Goal: Information Seeking & Learning: Check status

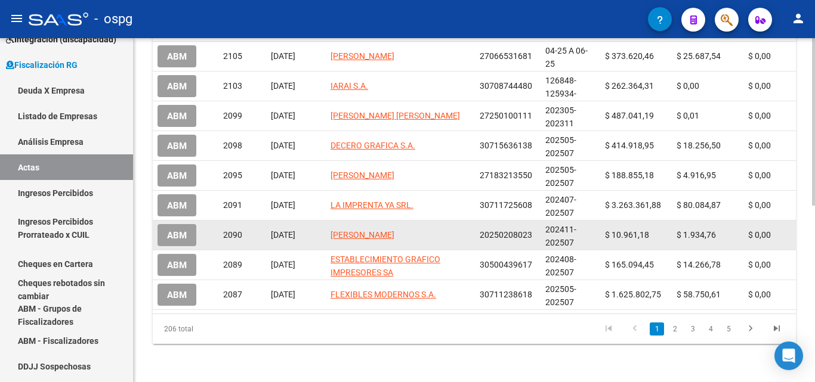
scroll to position [363, 0]
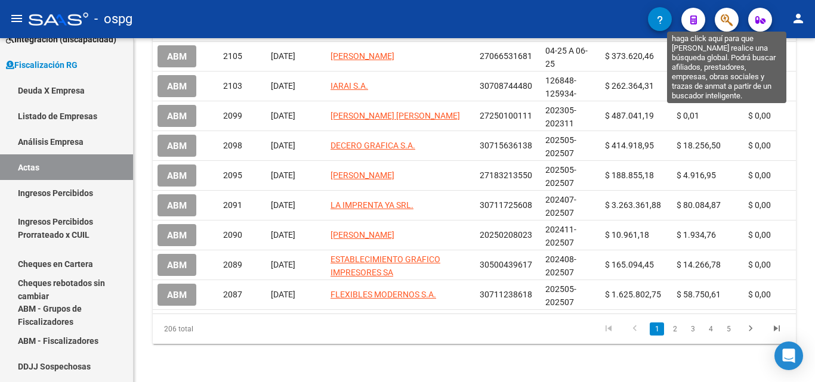
click at [723, 20] on icon "button" at bounding box center [727, 20] width 12 height 14
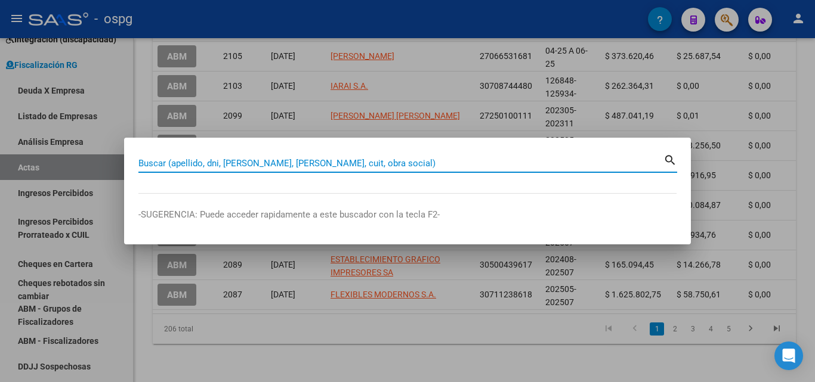
click at [288, 162] on input "Buscar (apellido, dni, [PERSON_NAME], [PERSON_NAME], cuit, obra social)" at bounding box center [400, 163] width 525 height 11
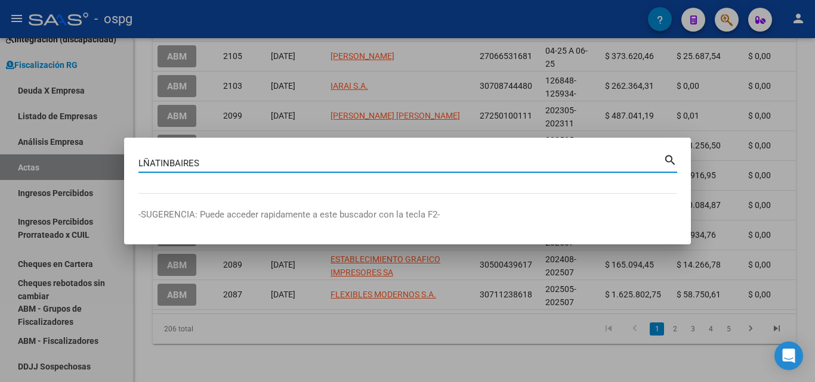
type input "LÑATINBAIRES"
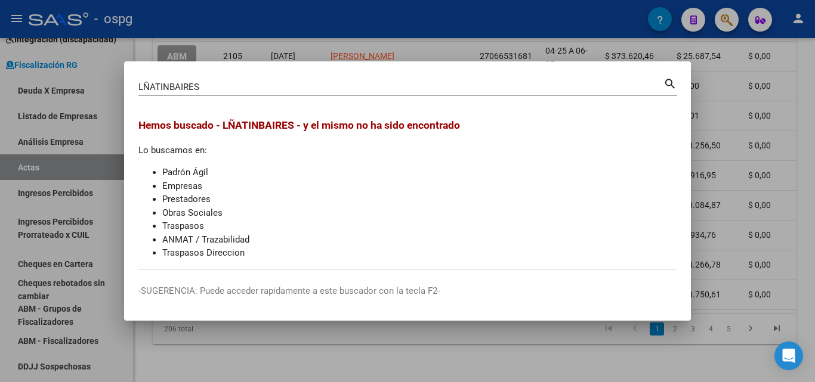
click at [716, 118] on div at bounding box center [407, 191] width 815 height 382
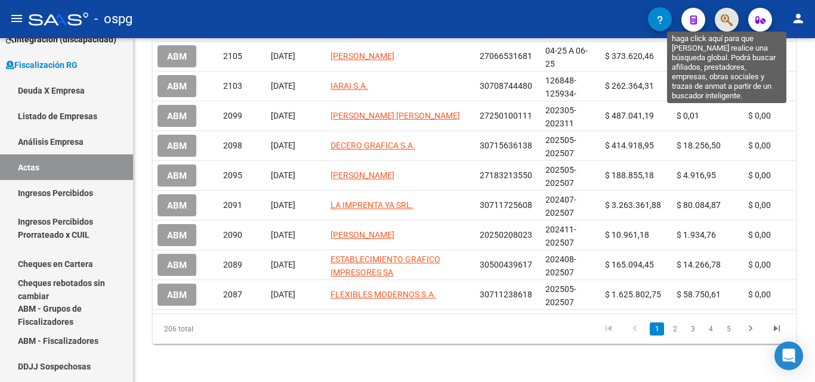
drag, startPoint x: 729, startPoint y: 20, endPoint x: 721, endPoint y: 20, distance: 8.4
click at [721, 20] on icon "button" at bounding box center [727, 20] width 12 height 14
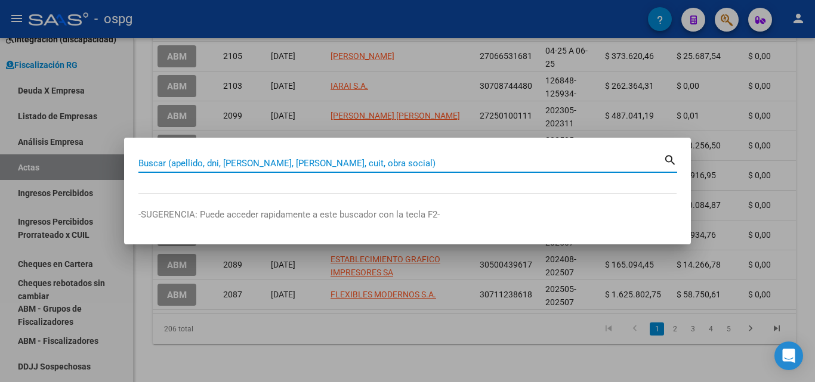
click at [211, 165] on input "Buscar (apellido, dni, [PERSON_NAME], [PERSON_NAME], cuit, obra social)" at bounding box center [400, 163] width 525 height 11
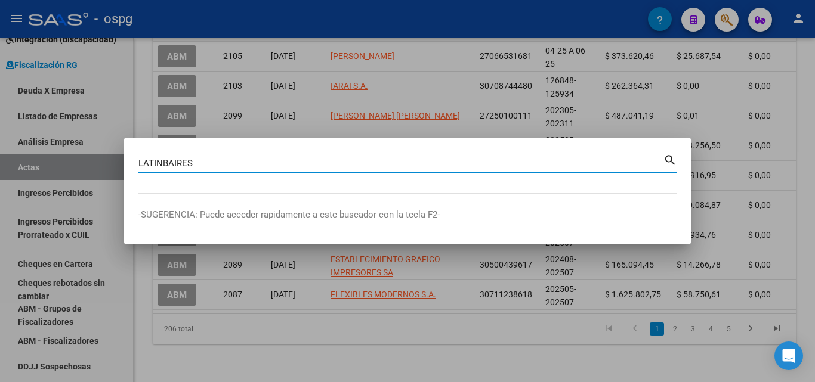
type input "LATINBAIRES"
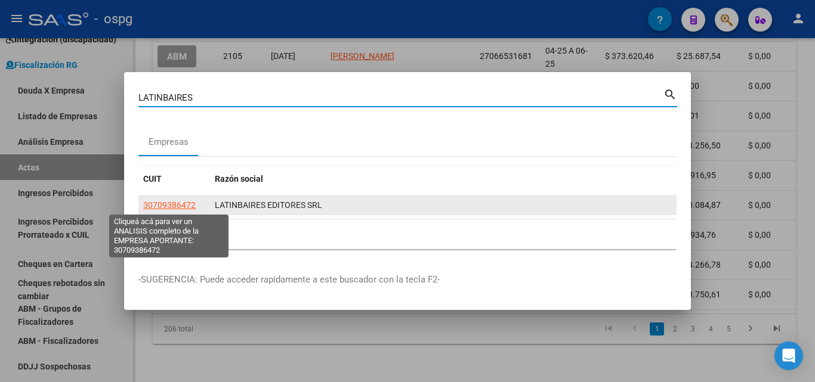
click at [174, 203] on span "30709386472" at bounding box center [169, 205] width 53 height 10
type textarea "30709386472"
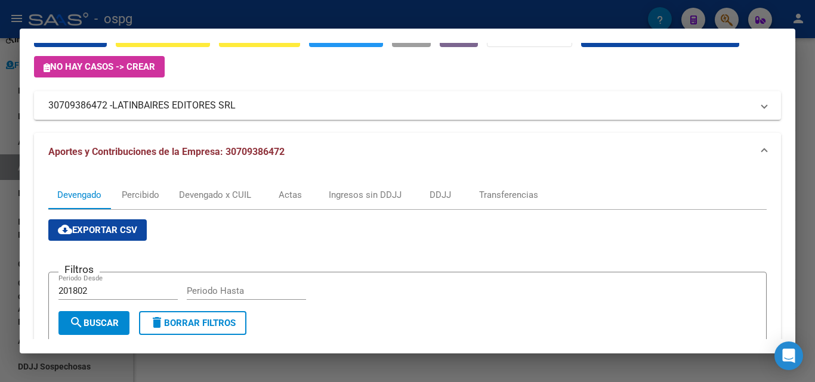
scroll to position [60, 0]
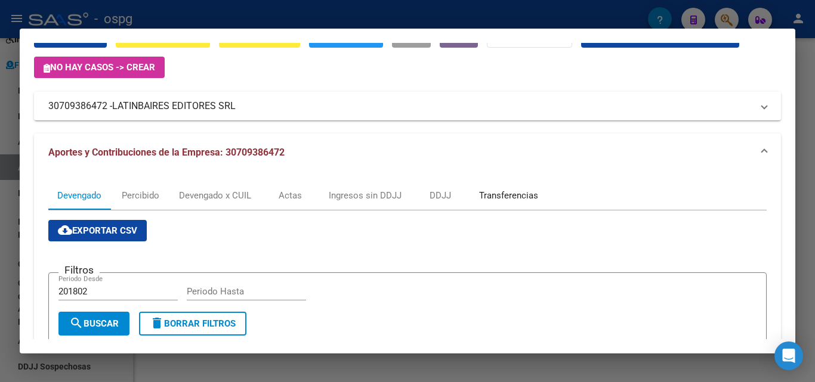
click at [497, 195] on div "Transferencias" at bounding box center [508, 195] width 59 height 13
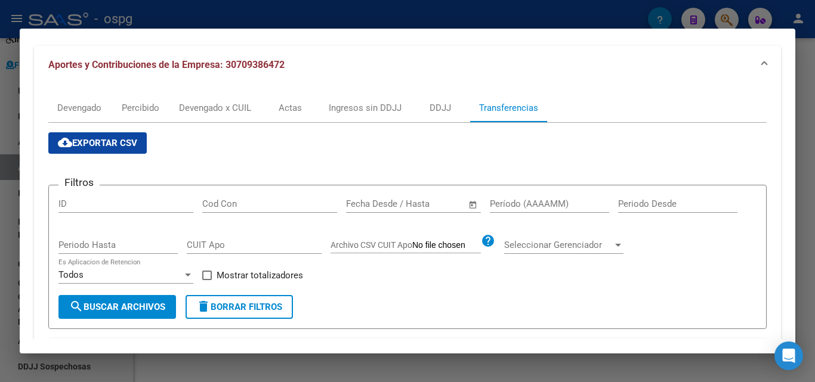
scroll to position [144, 0]
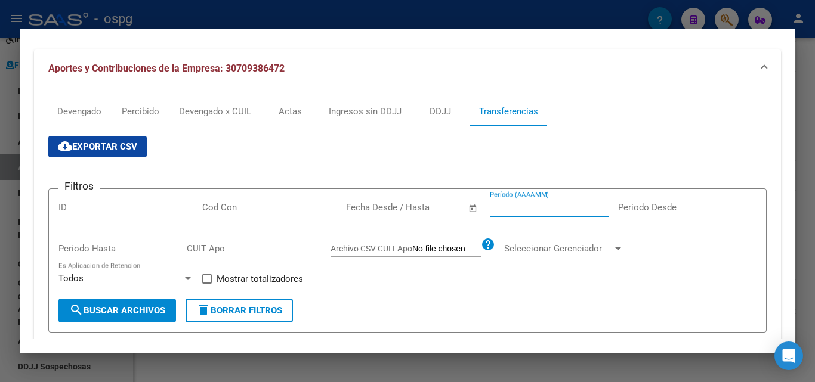
click at [526, 208] on input "Período (AAAAMM)" at bounding box center [549, 207] width 119 height 11
type input "202504"
drag, startPoint x: 207, startPoint y: 277, endPoint x: 141, endPoint y: 304, distance: 71.7
click at [201, 277] on div "Filtros ID Cod Con Fecha inicio – Fecha fin Fecha Desde / Hasta 202504 Período …" at bounding box center [407, 249] width 698 height 100
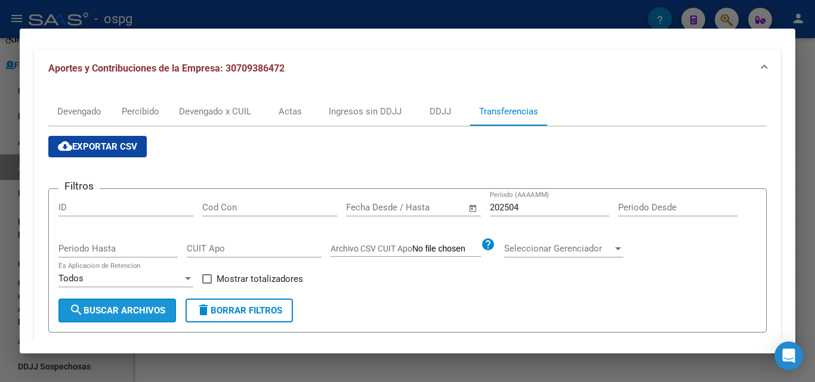
click at [138, 308] on span "search Buscar Archivos" at bounding box center [117, 311] width 96 height 11
click at [208, 279] on span at bounding box center [207, 279] width 10 height 10
click at [207, 284] on input "Mostrar totalizadores" at bounding box center [206, 284] width 1 height 1
checkbox input "true"
click at [146, 307] on span "search Buscar Archivos" at bounding box center [117, 311] width 96 height 11
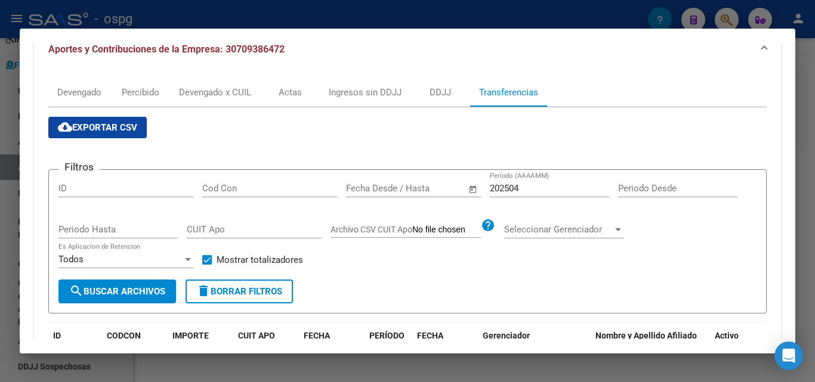
scroll to position [159, 0]
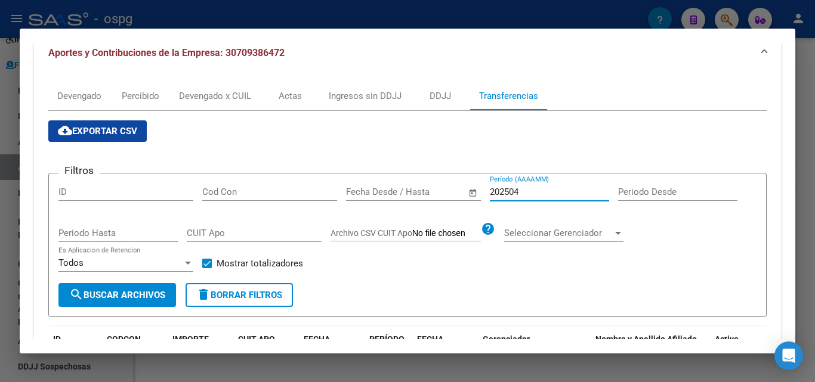
click at [530, 194] on input "202504" at bounding box center [549, 192] width 119 height 11
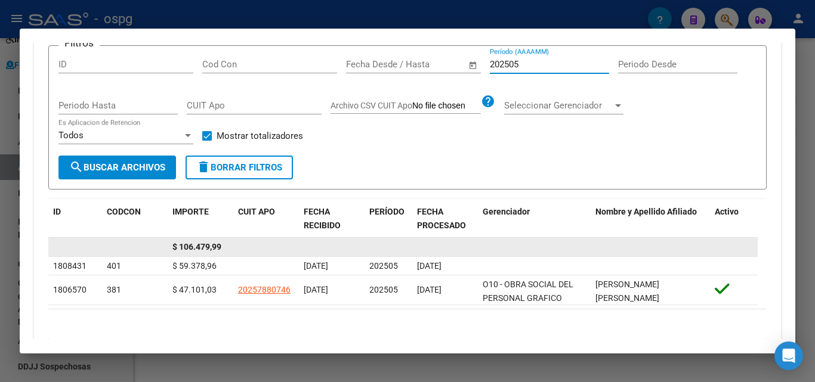
scroll to position [261, 0]
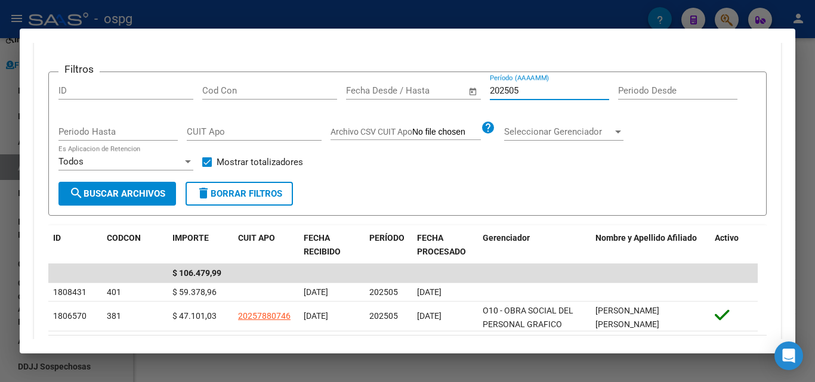
type input "202505"
click at [0, 258] on div at bounding box center [407, 191] width 815 height 382
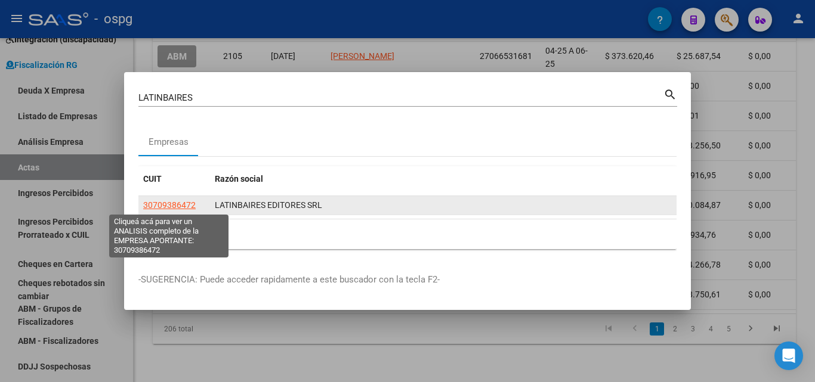
click at [172, 205] on span "30709386472" at bounding box center [169, 205] width 53 height 10
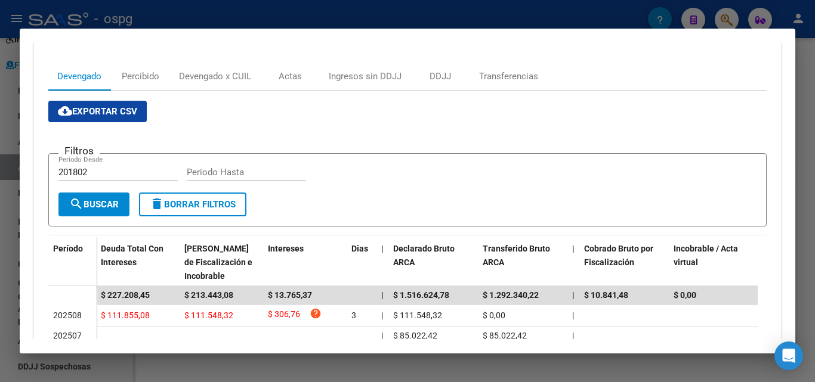
scroll to position [119, 0]
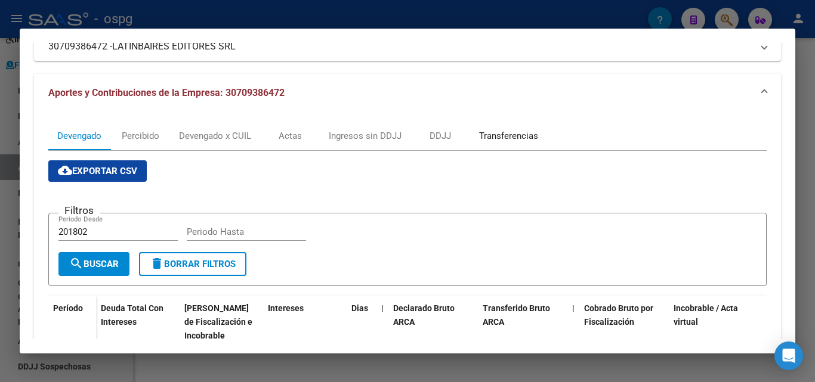
click at [509, 132] on div "Transferencias" at bounding box center [508, 135] width 59 height 13
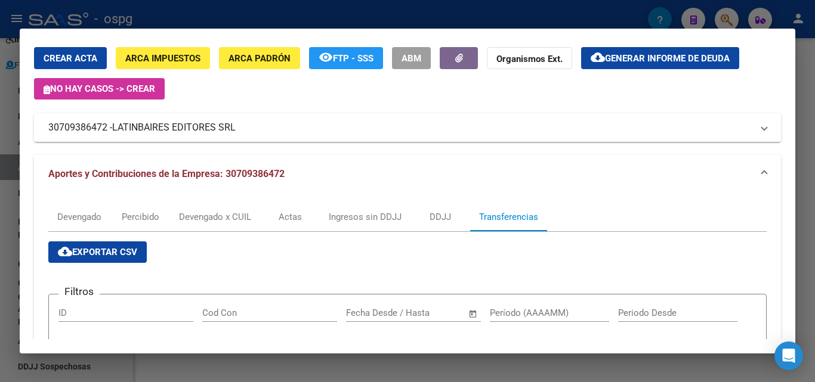
scroll to position [179, 0]
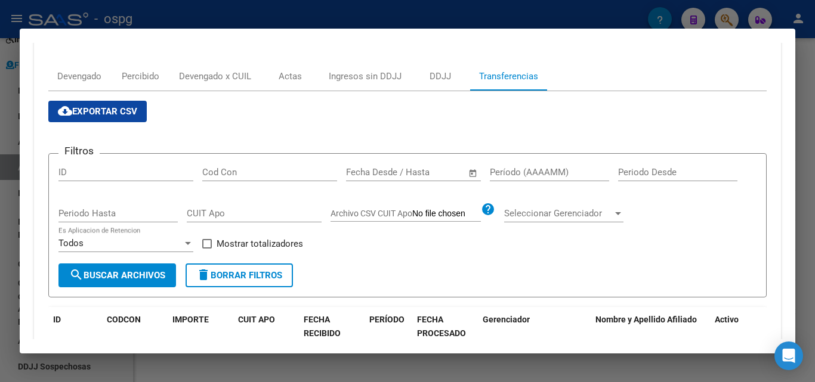
click at [508, 172] on input "Período (AAAAMM)" at bounding box center [549, 172] width 119 height 11
type input "202504"
drag, startPoint x: 209, startPoint y: 246, endPoint x: 192, endPoint y: 248, distance: 16.9
click at [203, 246] on span at bounding box center [207, 244] width 10 height 10
click at [206, 249] on input "Mostrar totalizadores" at bounding box center [206, 249] width 1 height 1
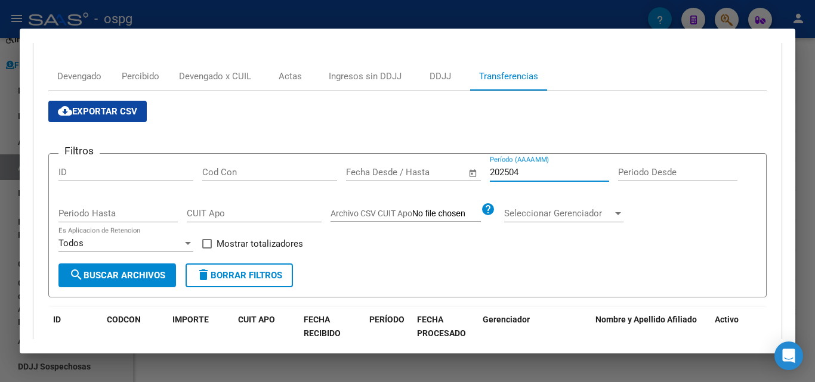
checkbox input "true"
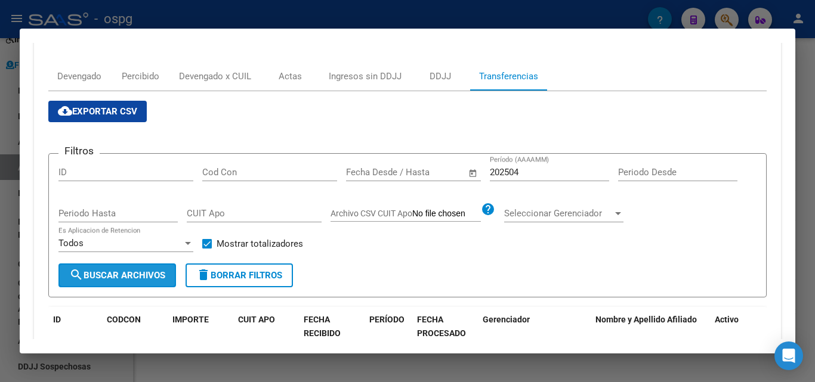
click at [140, 283] on button "search Buscar Archivos" at bounding box center [117, 276] width 118 height 24
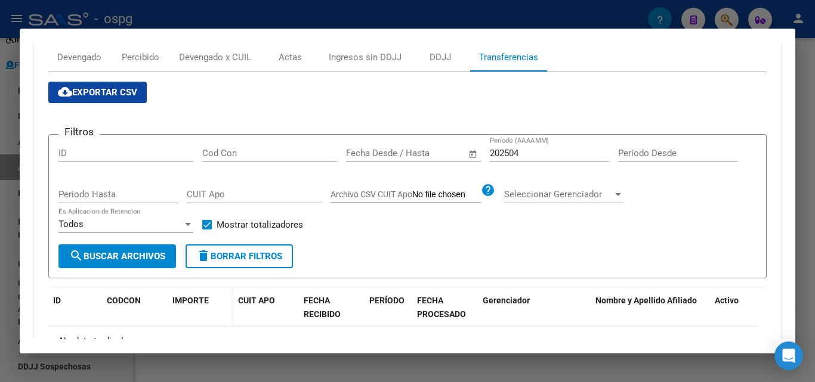
scroll to position [159, 0]
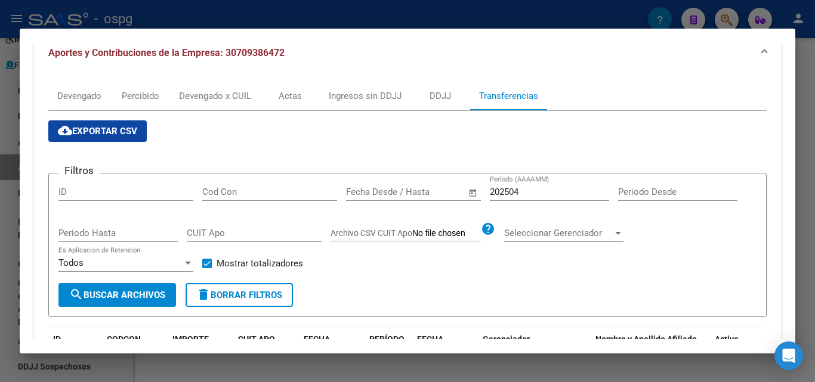
click at [0, 269] on div at bounding box center [407, 191] width 815 height 382
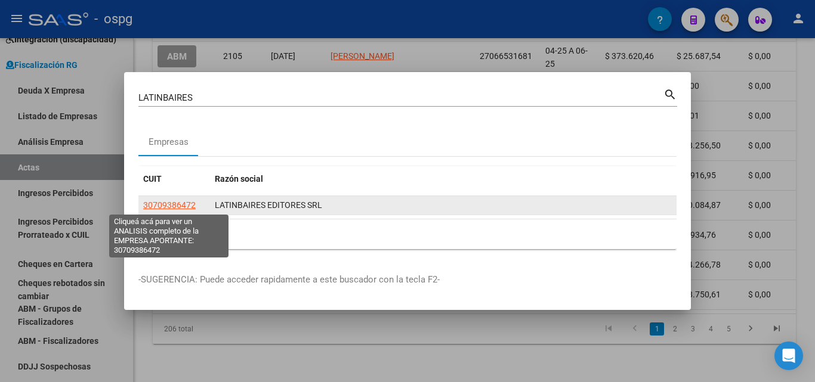
click at [179, 202] on span "30709386472" at bounding box center [169, 205] width 53 height 10
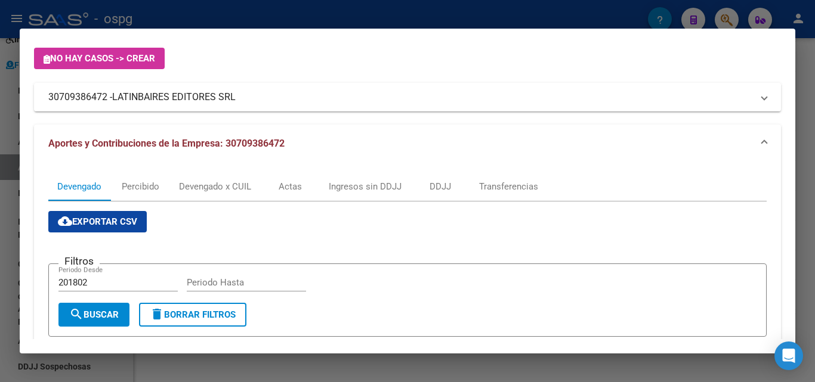
scroll to position [60, 0]
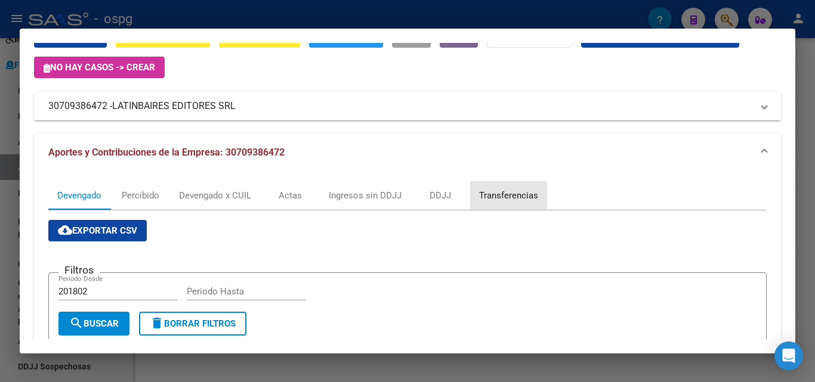
click at [513, 192] on div "Transferencias" at bounding box center [508, 195] width 59 height 13
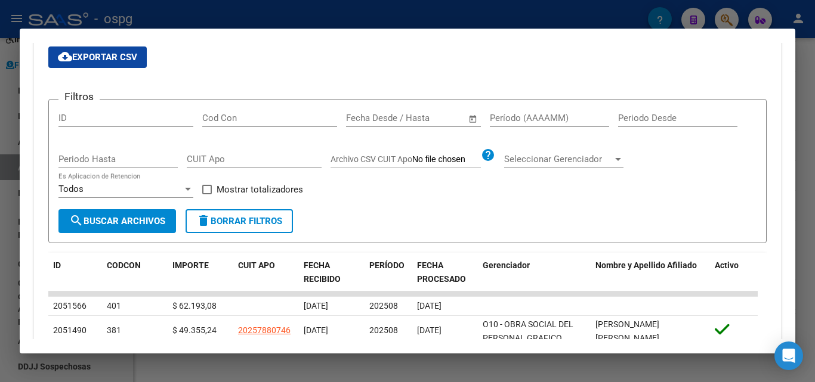
scroll to position [239, 0]
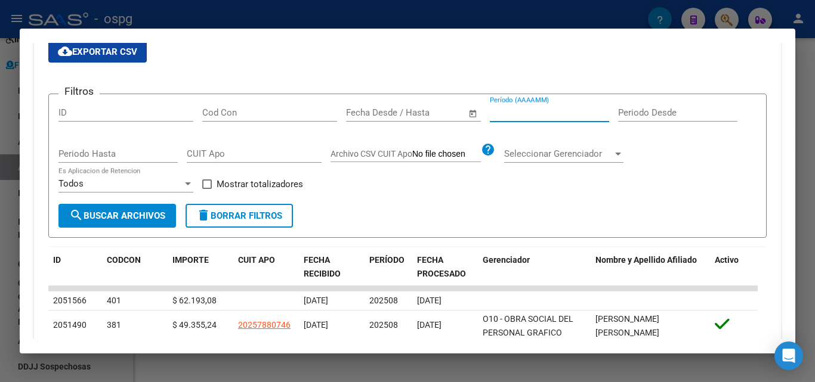
click at [528, 112] on input "Período (AAAAMM)" at bounding box center [549, 112] width 119 height 11
type input "202504"
drag, startPoint x: 207, startPoint y: 185, endPoint x: 193, endPoint y: 187, distance: 14.5
click at [203, 185] on span at bounding box center [207, 185] width 10 height 10
click at [206, 189] on input "Mostrar totalizadores" at bounding box center [206, 189] width 1 height 1
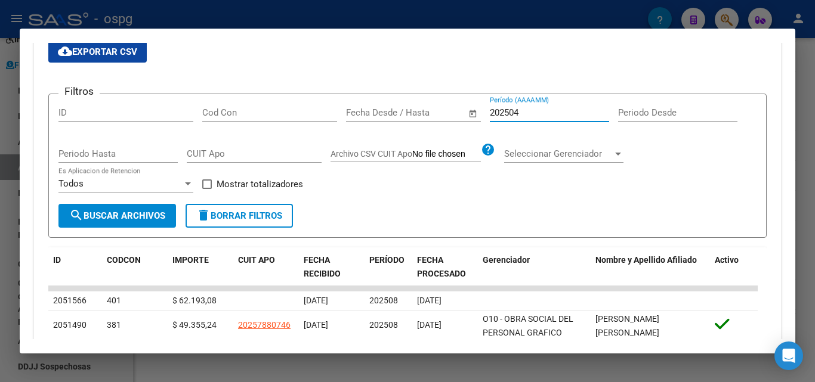
checkbox input "true"
click at [138, 212] on span "search Buscar Archivos" at bounding box center [117, 216] width 96 height 11
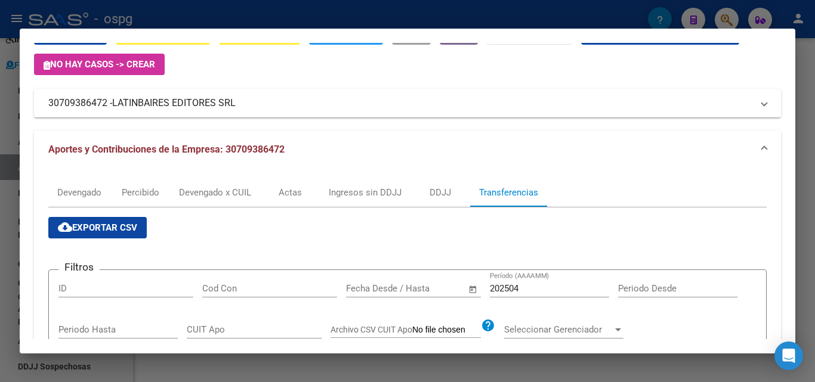
scroll to position [40, 0]
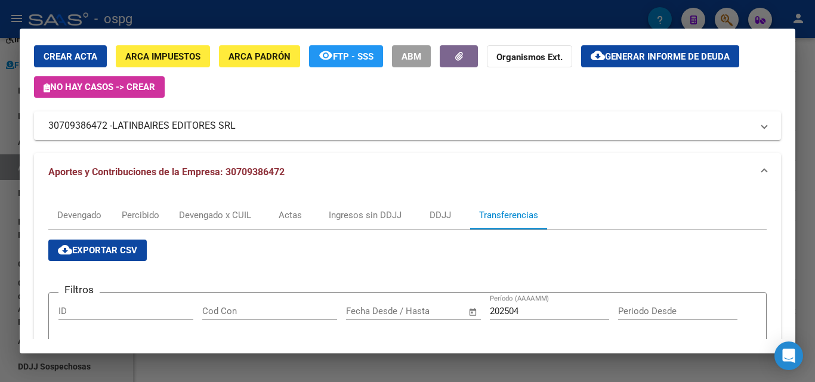
click at [532, 306] on div "202504 Período (AAAAMM)" at bounding box center [549, 312] width 119 height 18
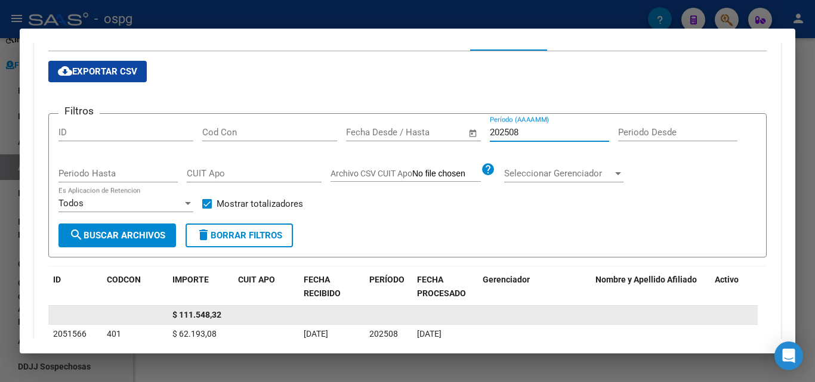
scroll to position [279, 0]
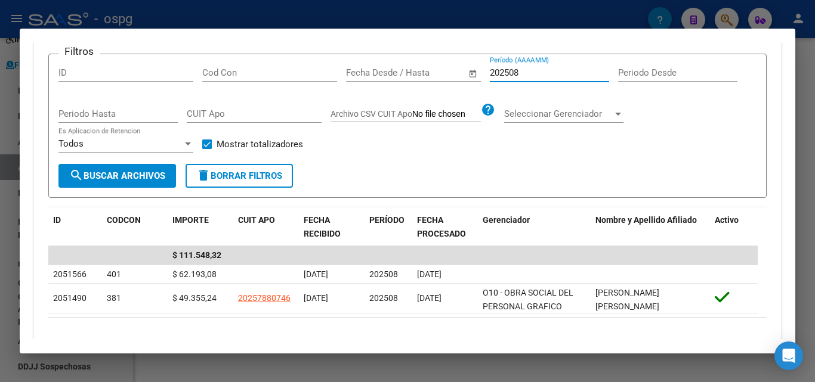
click at [532, 73] on input "202508" at bounding box center [549, 72] width 119 height 11
click at [563, 71] on input "202507" at bounding box center [549, 72] width 119 height 11
type input "202508"
click at [8, 224] on div at bounding box center [407, 191] width 815 height 382
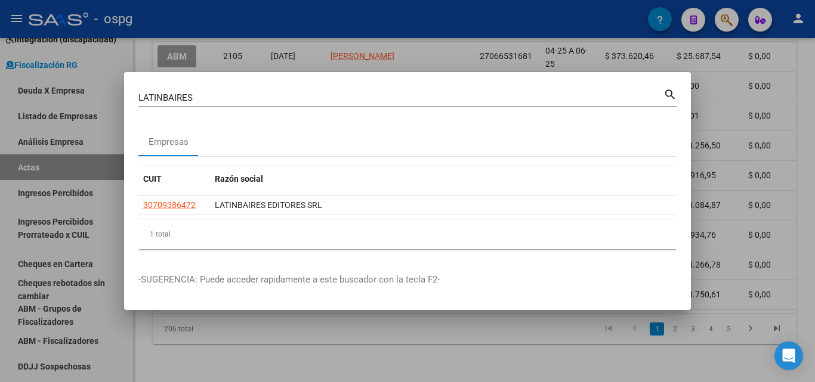
click at [10, 224] on div at bounding box center [407, 191] width 815 height 382
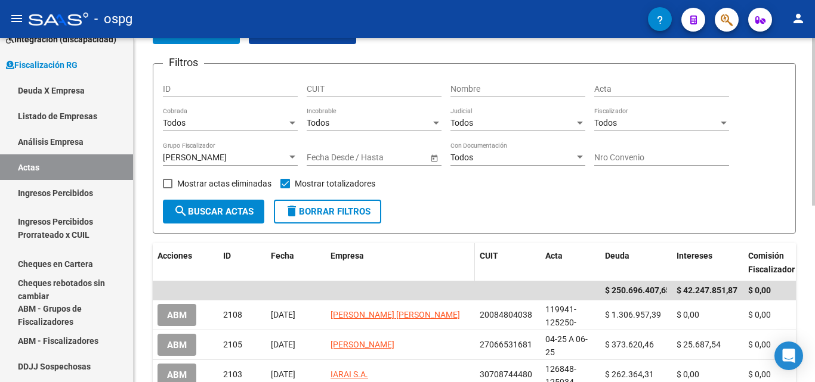
scroll to position [5, 0]
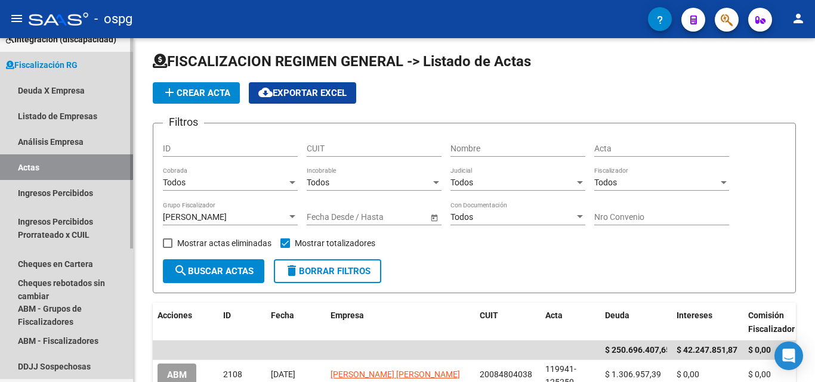
click at [48, 169] on link "Actas" at bounding box center [66, 168] width 133 height 26
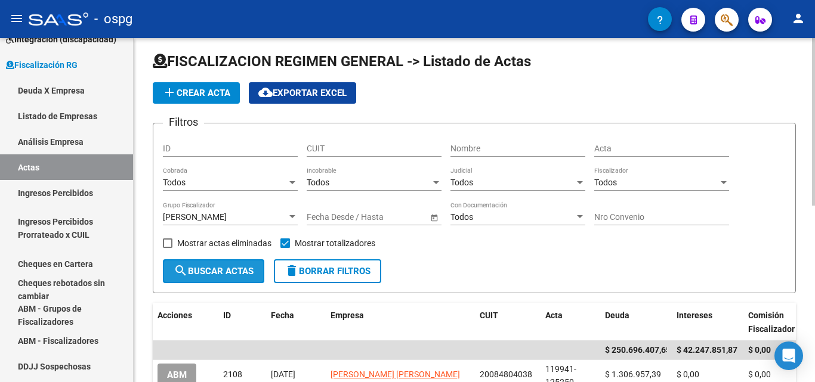
click at [193, 274] on span "search Buscar Actas" at bounding box center [214, 271] width 80 height 11
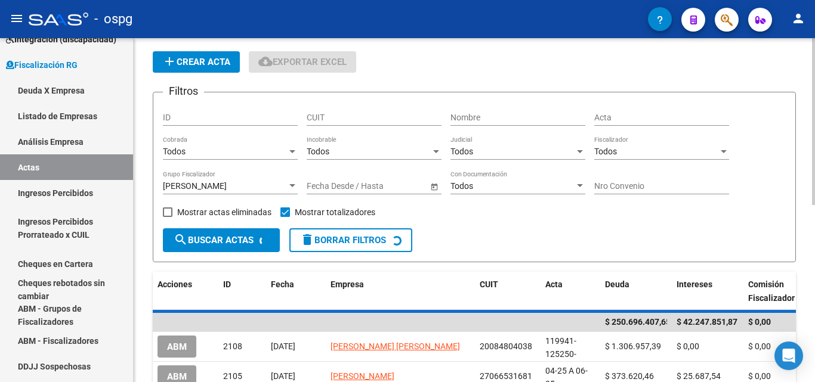
scroll to position [65, 0]
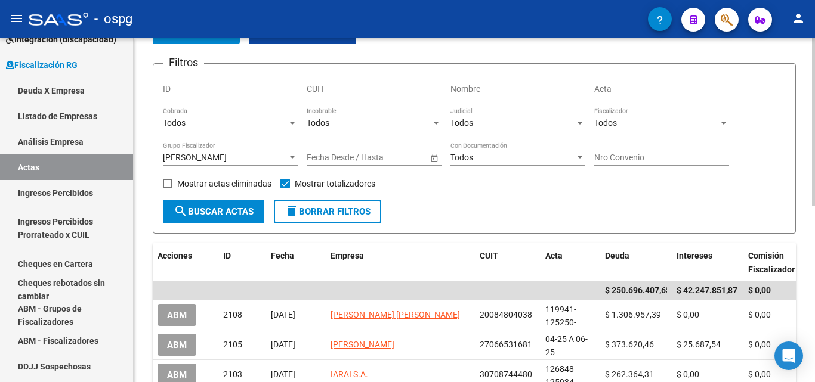
click at [209, 202] on button "search Buscar Actas" at bounding box center [213, 212] width 101 height 24
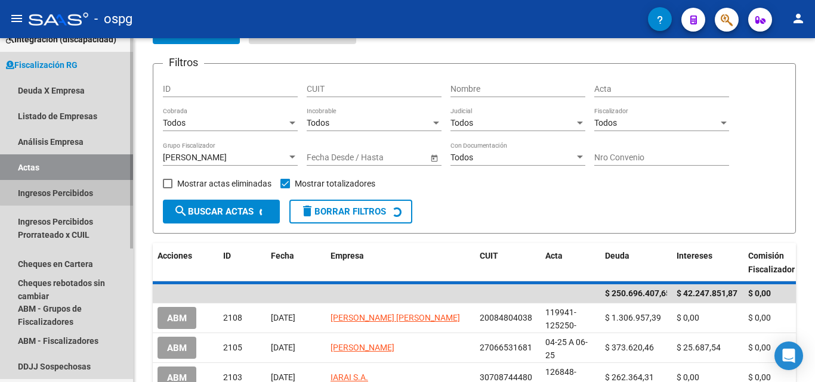
click at [76, 192] on link "Ingresos Percibidos" at bounding box center [66, 193] width 133 height 26
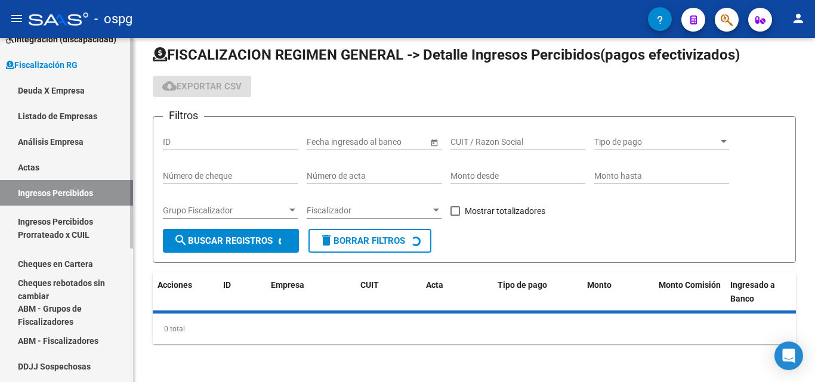
scroll to position [12, 0]
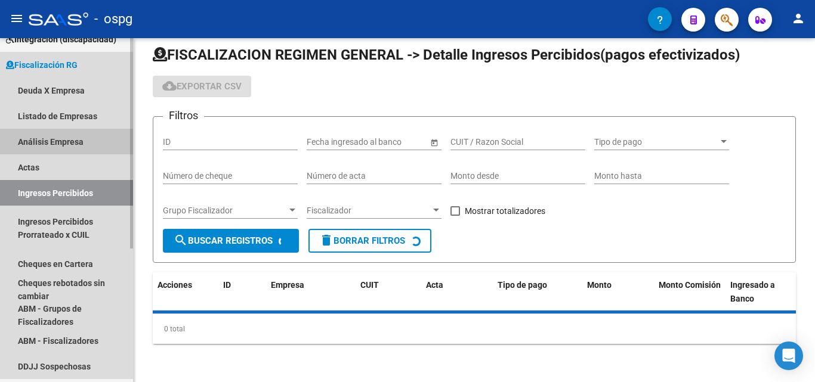
click at [60, 144] on link "Análisis Empresa" at bounding box center [66, 142] width 133 height 26
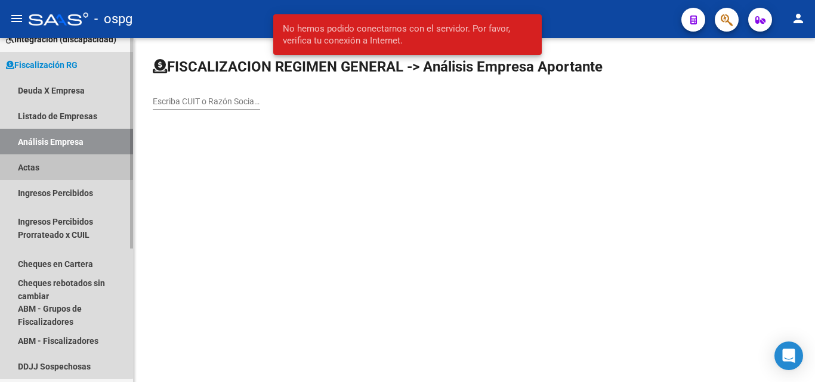
click at [54, 165] on link "Actas" at bounding box center [66, 168] width 133 height 26
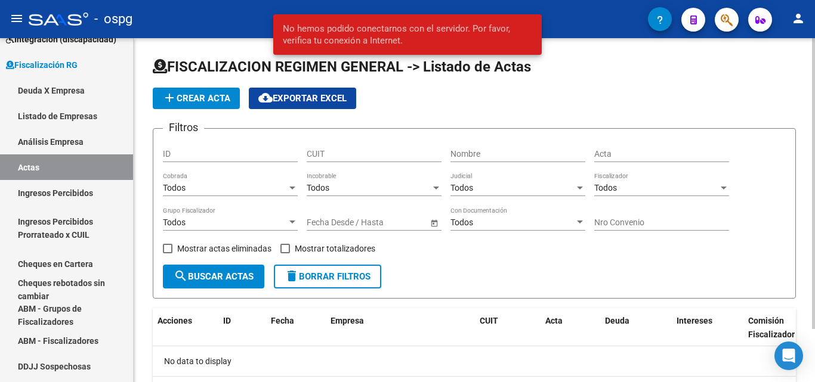
click at [295, 220] on div at bounding box center [292, 223] width 11 height 10
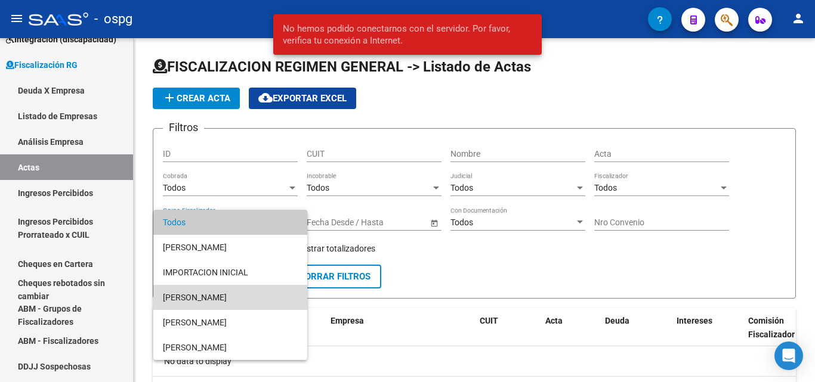
click at [221, 301] on span "[PERSON_NAME]" at bounding box center [230, 297] width 135 height 25
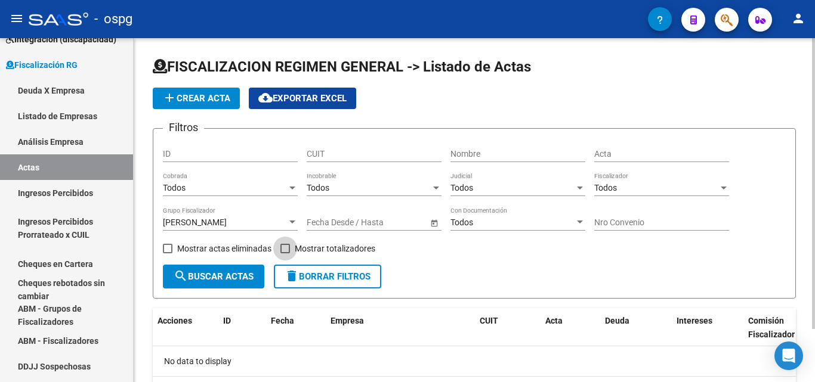
drag, startPoint x: 285, startPoint y: 248, endPoint x: 276, endPoint y: 250, distance: 9.3
click at [283, 248] on span at bounding box center [285, 249] width 10 height 10
click at [285, 254] on input "Mostrar totalizadores" at bounding box center [285, 254] width 1 height 1
checkbox input "true"
click at [236, 279] on span "search Buscar Actas" at bounding box center [214, 276] width 80 height 11
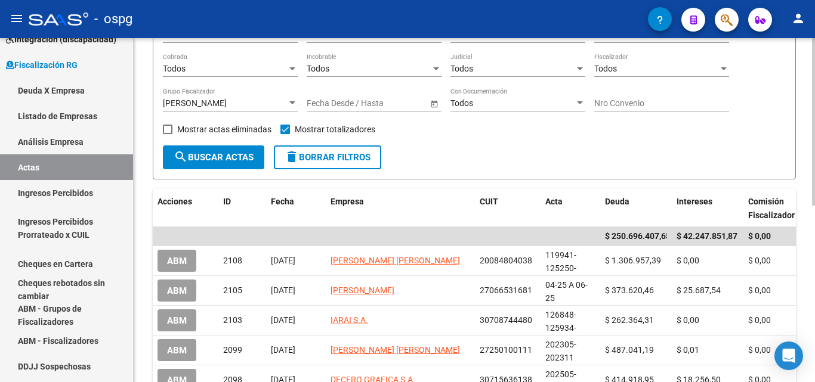
scroll to position [60, 0]
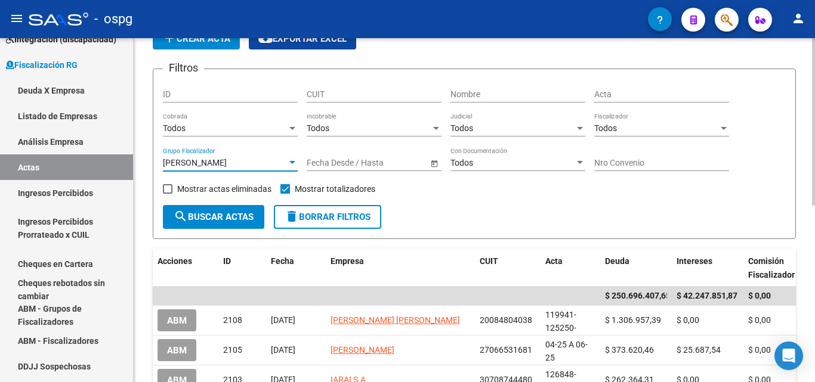
click at [290, 165] on div at bounding box center [292, 163] width 11 height 10
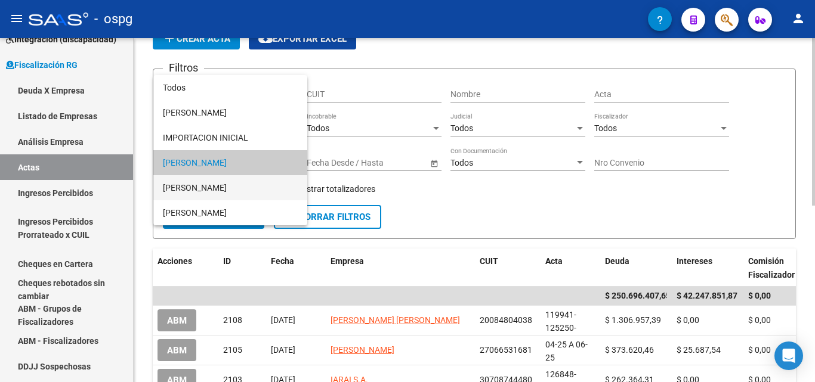
drag, startPoint x: 203, startPoint y: 189, endPoint x: 196, endPoint y: 196, distance: 10.6
click at [202, 189] on span "[PERSON_NAME]" at bounding box center [230, 187] width 135 height 25
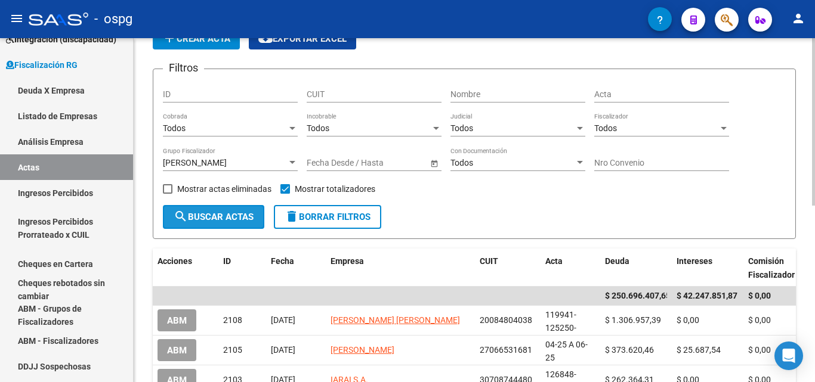
click at [202, 220] on span "search Buscar Actas" at bounding box center [214, 217] width 80 height 11
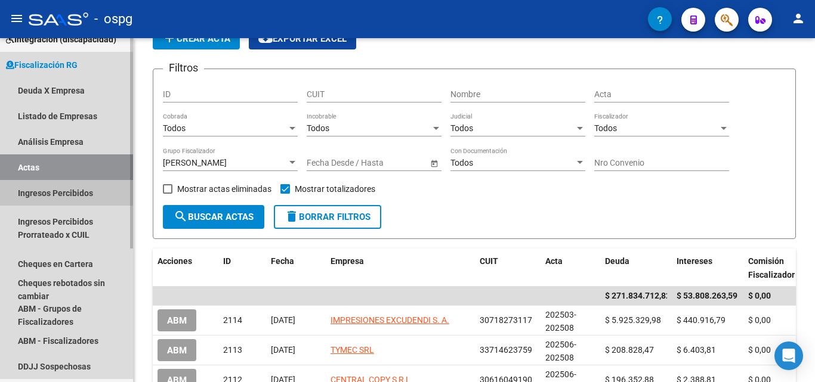
click at [54, 194] on link "Ingresos Percibidos" at bounding box center [66, 193] width 133 height 26
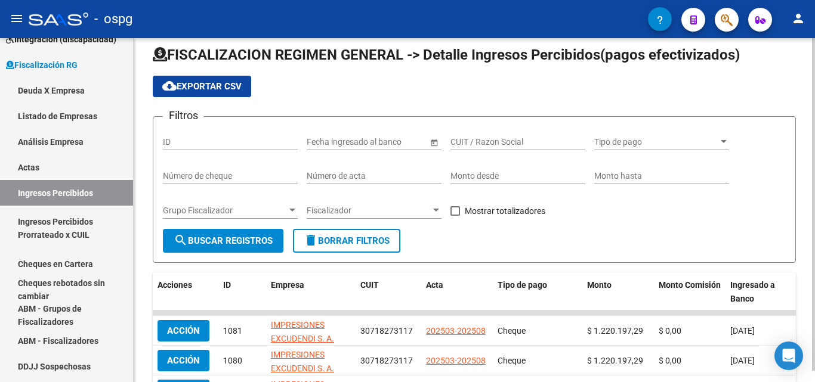
scroll to position [60, 0]
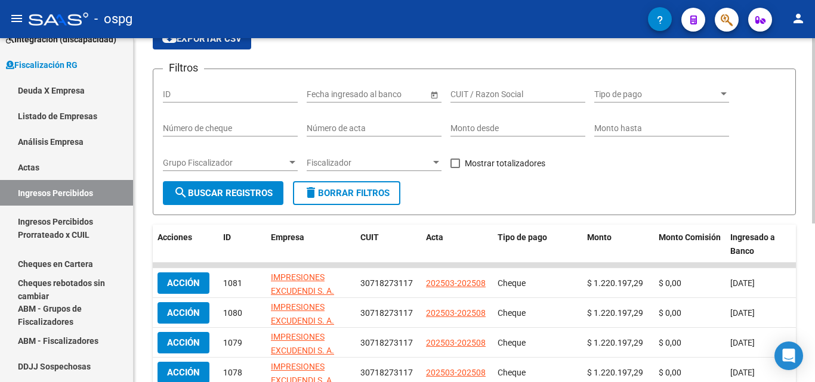
click at [285, 163] on span "Grupo Fiscalizador" at bounding box center [225, 163] width 124 height 10
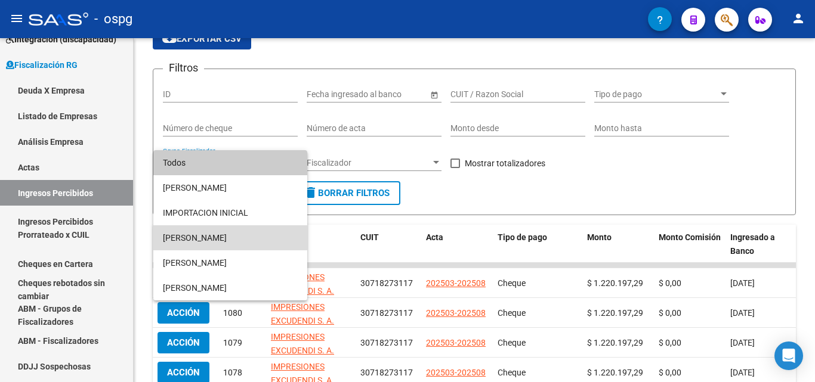
click at [197, 242] on span "[PERSON_NAME]" at bounding box center [230, 238] width 135 height 25
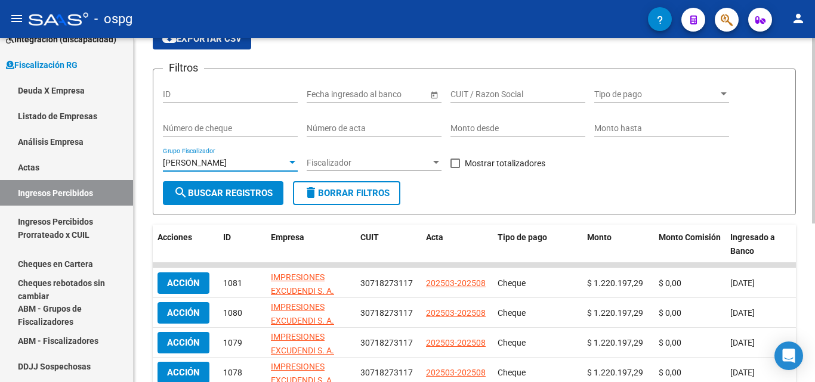
click at [456, 165] on span at bounding box center [455, 164] width 10 height 10
click at [455, 168] on input "Mostrar totalizadores" at bounding box center [455, 168] width 1 height 1
checkbox input "true"
click at [430, 165] on span "Fiscalizador" at bounding box center [369, 163] width 124 height 10
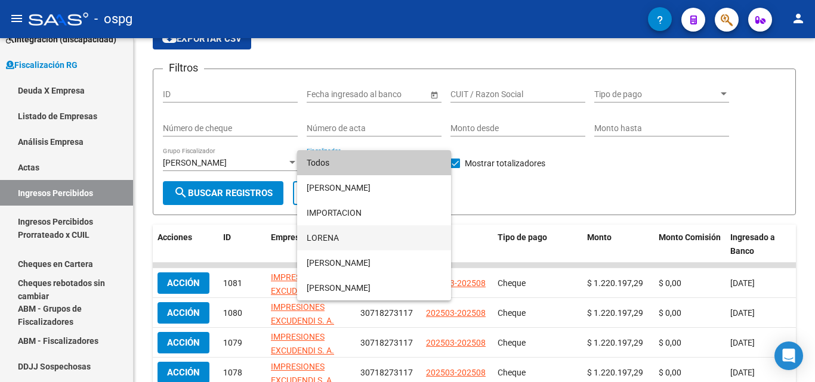
drag, startPoint x: 322, startPoint y: 239, endPoint x: 512, endPoint y: 224, distance: 190.4
click at [512, 224] on div "Todos [PERSON_NAME] IMPORTACION [PERSON_NAME] [PERSON_NAME]" at bounding box center [407, 191] width 815 height 382
drag, startPoint x: 510, startPoint y: 221, endPoint x: 504, endPoint y: 220, distance: 6.8
click at [510, 221] on div at bounding box center [407, 191] width 815 height 382
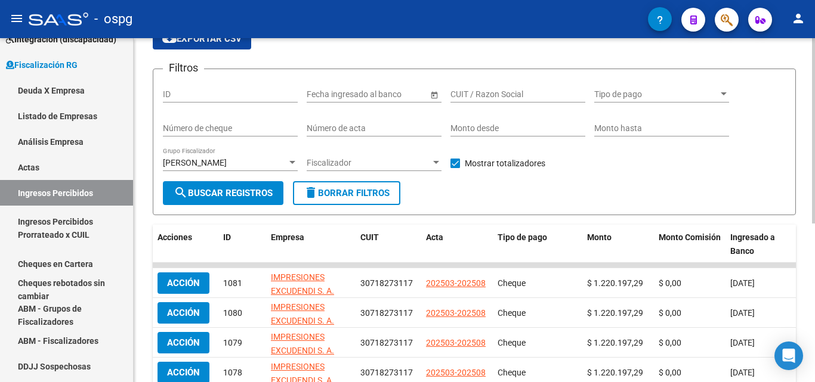
click at [482, 217] on div "FISCALIZACION REGIMEN GENERAL -> Detalle Ingresos Percibidos(pagos efectivizado…" at bounding box center [474, 282] width 643 height 568
click at [207, 191] on span "search Buscar Registros" at bounding box center [223, 193] width 99 height 11
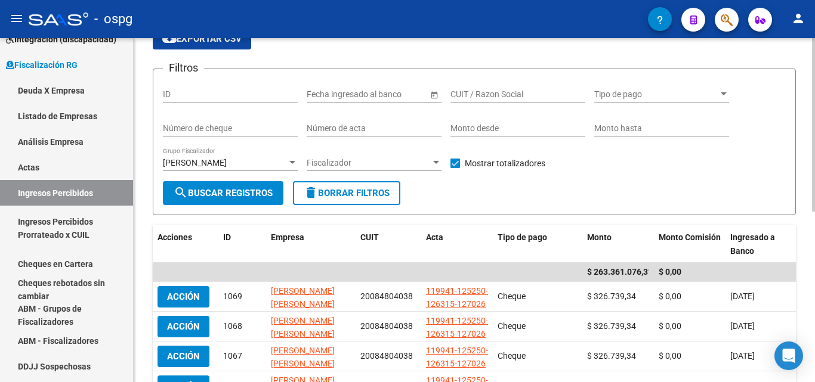
click at [293, 159] on div at bounding box center [292, 163] width 11 height 10
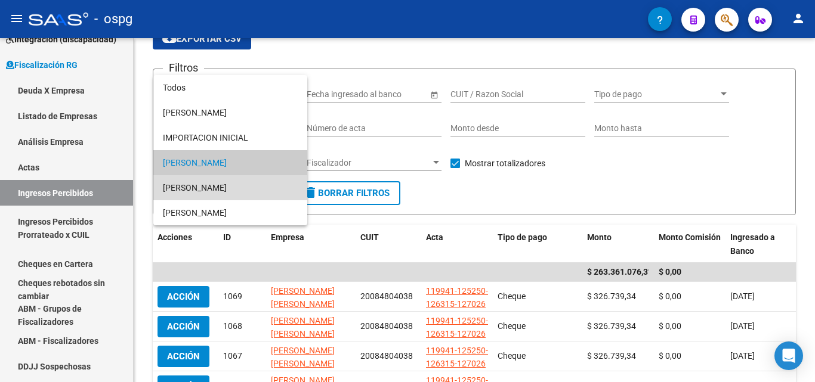
click at [230, 188] on span "[PERSON_NAME]" at bounding box center [230, 187] width 135 height 25
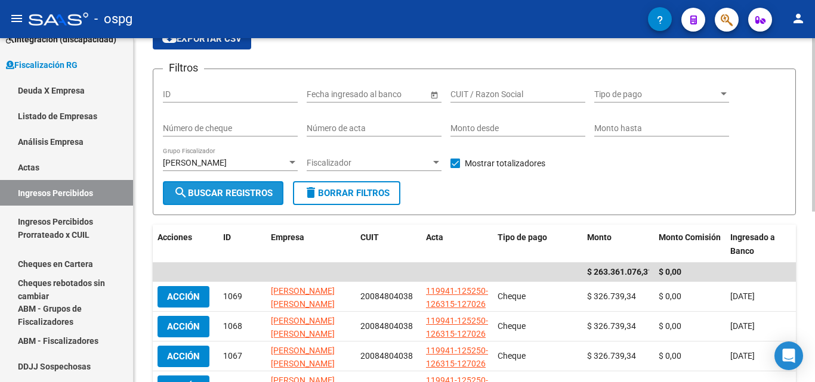
click at [213, 193] on span "search Buscar Registros" at bounding box center [223, 193] width 99 height 11
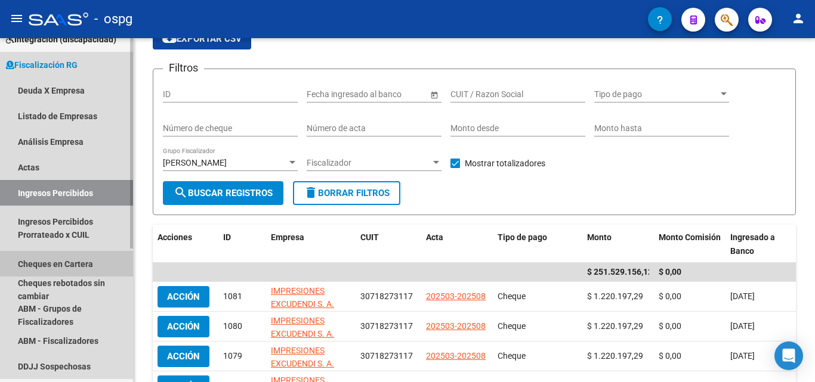
click at [57, 257] on link "Cheques en Cartera" at bounding box center [66, 264] width 133 height 26
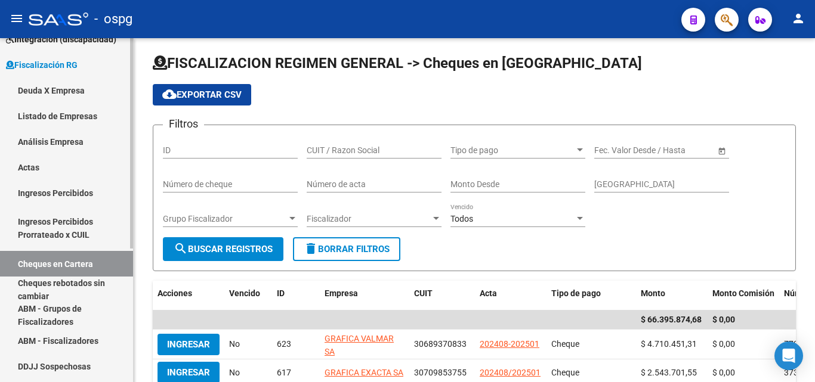
scroll to position [60, 0]
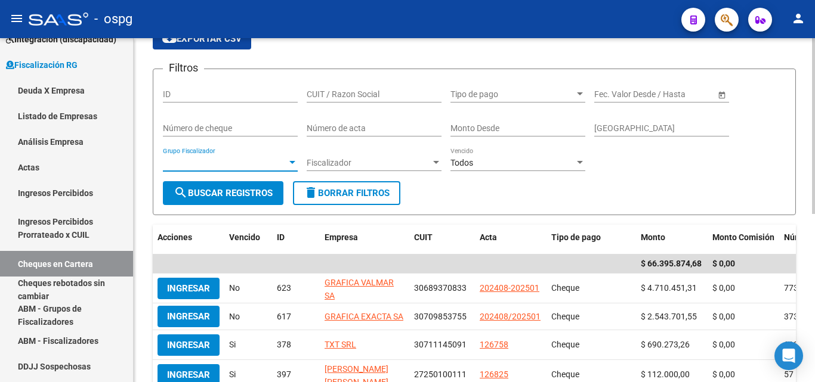
click at [291, 159] on div at bounding box center [292, 163] width 11 height 10
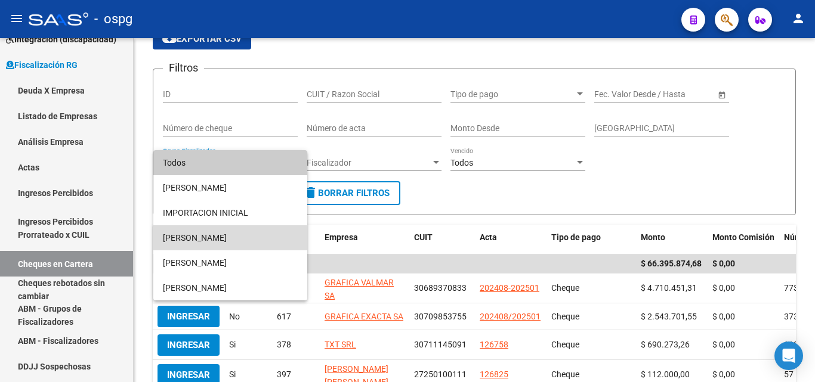
click at [202, 243] on span "[PERSON_NAME]" at bounding box center [230, 238] width 135 height 25
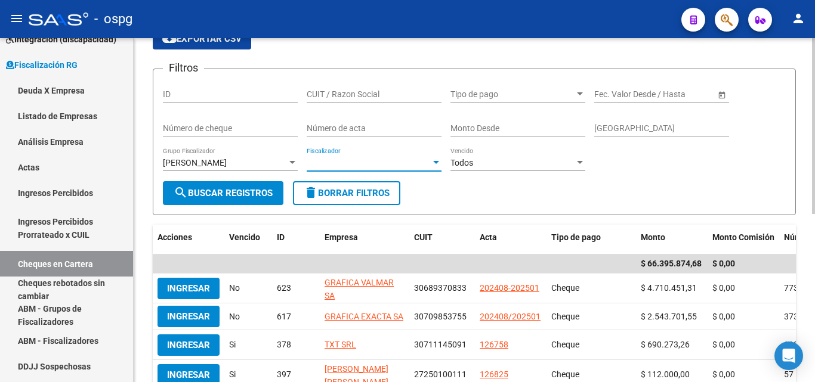
click at [436, 161] on div at bounding box center [436, 162] width 6 height 3
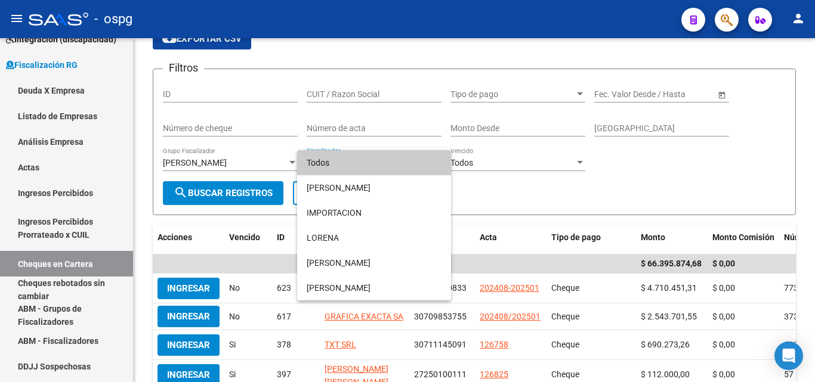
click at [519, 198] on div at bounding box center [407, 191] width 815 height 382
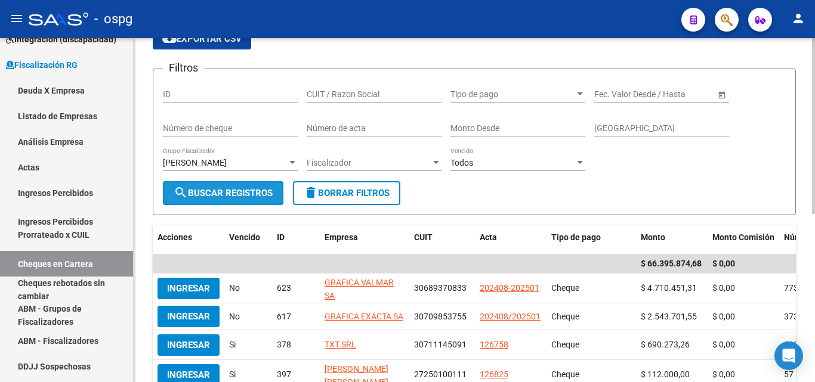
click at [193, 192] on span "search Buscar Registros" at bounding box center [223, 193] width 99 height 11
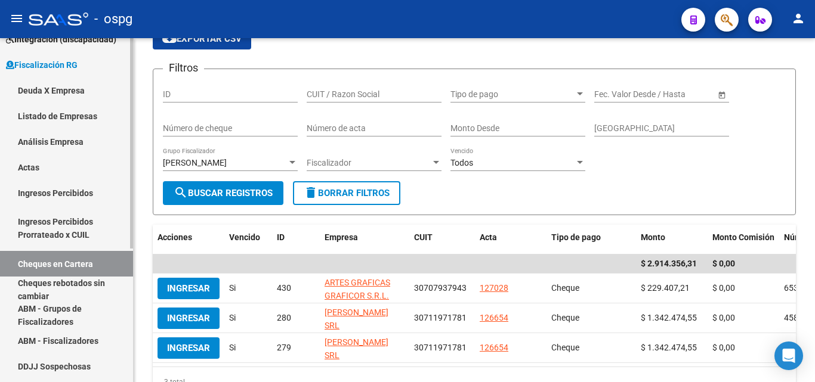
click at [75, 191] on link "Ingresos Percibidos" at bounding box center [66, 193] width 133 height 26
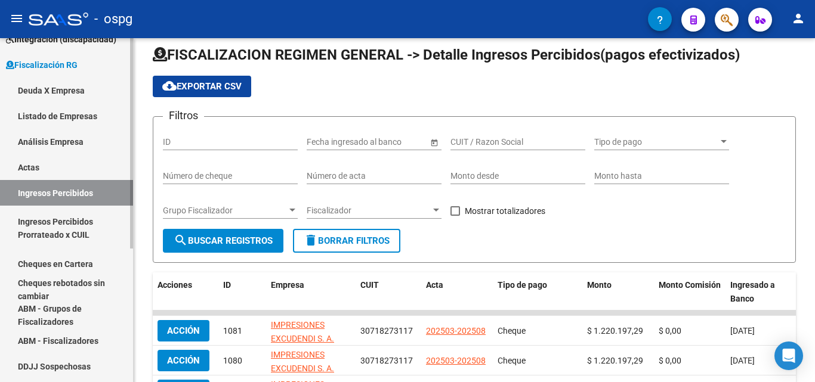
scroll to position [60, 0]
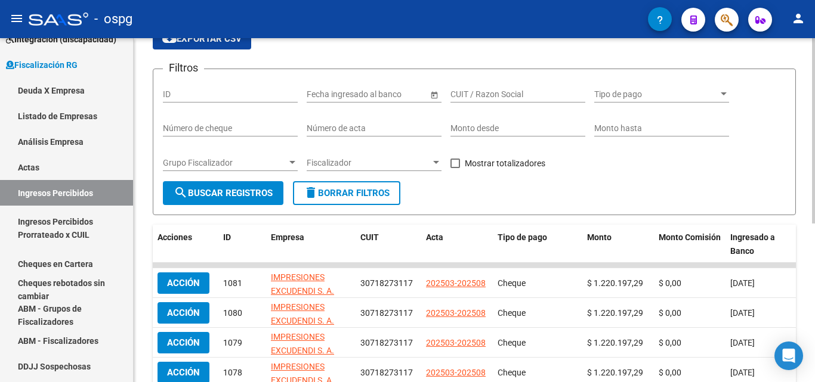
click at [289, 159] on div at bounding box center [292, 163] width 11 height 10
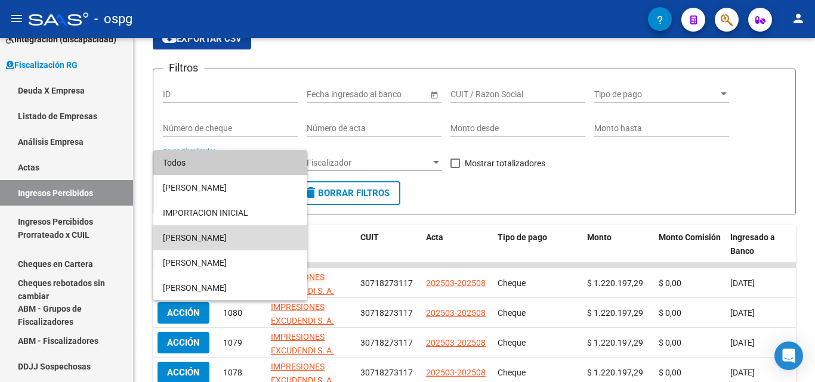
click at [227, 234] on span "[PERSON_NAME]" at bounding box center [230, 238] width 135 height 25
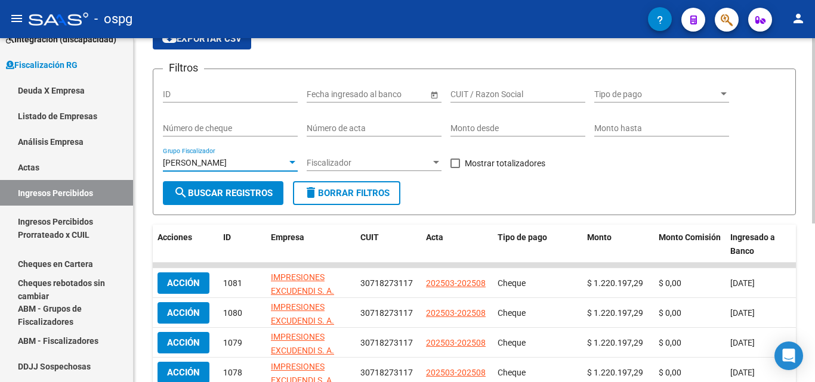
click at [453, 166] on span at bounding box center [455, 164] width 10 height 10
click at [455, 168] on input "Mostrar totalizadores" at bounding box center [455, 168] width 1 height 1
checkbox input "true"
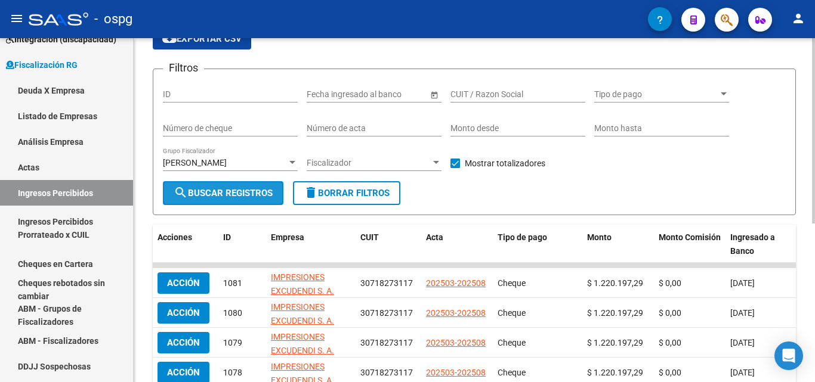
click at [205, 187] on button "search Buscar Registros" at bounding box center [223, 193] width 121 height 24
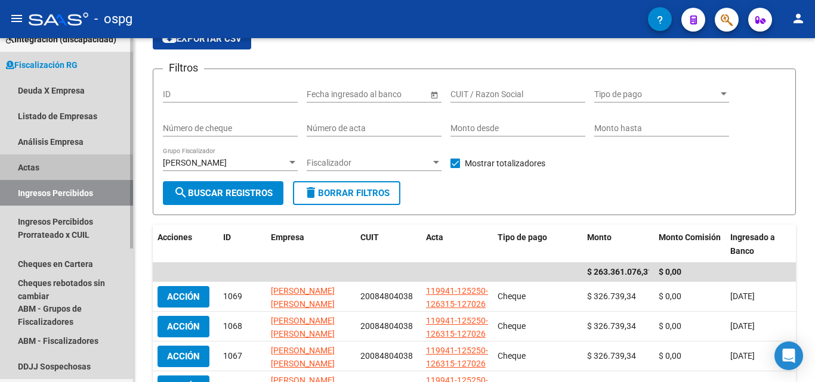
click at [33, 168] on link "Actas" at bounding box center [66, 168] width 133 height 26
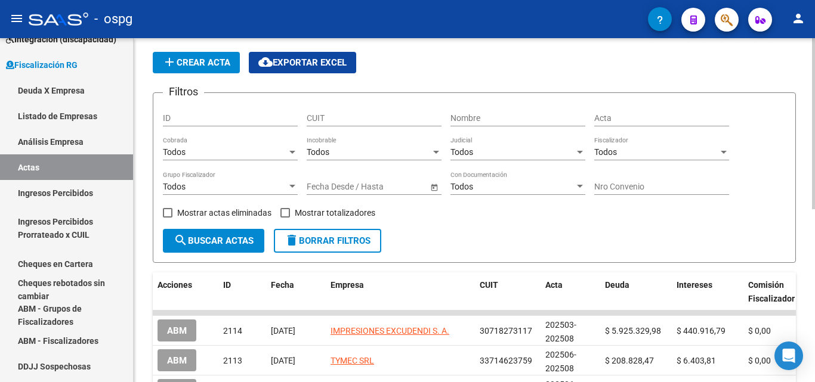
scroll to position [60, 0]
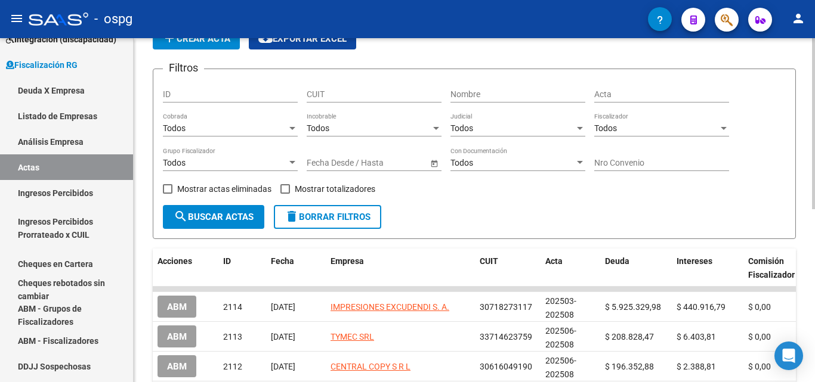
click at [294, 165] on div at bounding box center [292, 163] width 11 height 10
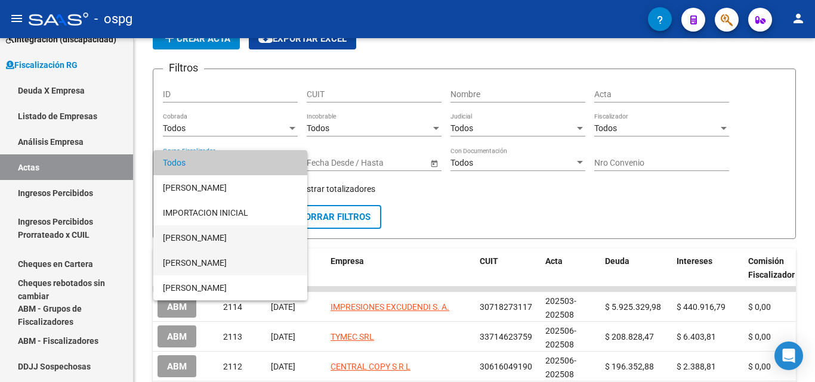
drag, startPoint x: 205, startPoint y: 264, endPoint x: 206, endPoint y: 242, distance: 21.5
click at [206, 242] on div "Todos [PERSON_NAME] IMPORTACION INICIAL [PERSON_NAME] [PERSON_NAME] [PERSON_NAM…" at bounding box center [230, 225] width 154 height 150
click at [206, 242] on span "[PERSON_NAME]" at bounding box center [230, 238] width 135 height 25
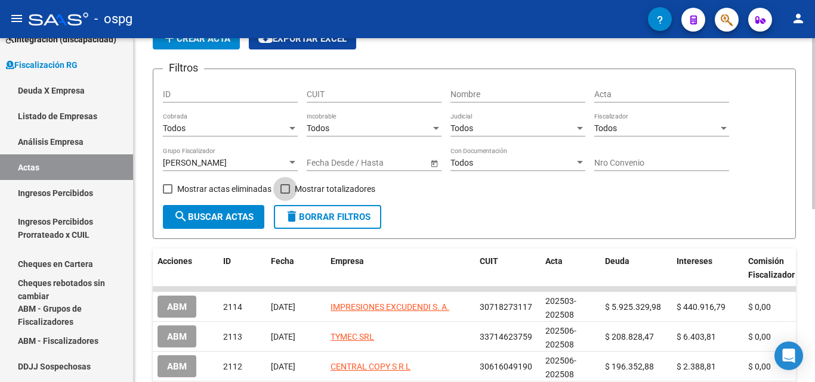
click at [287, 191] on span at bounding box center [285, 189] width 10 height 10
click at [285, 194] on input "Mostrar totalizadores" at bounding box center [285, 194] width 1 height 1
checkbox input "true"
click at [202, 223] on button "search Buscar Actas" at bounding box center [213, 217] width 101 height 24
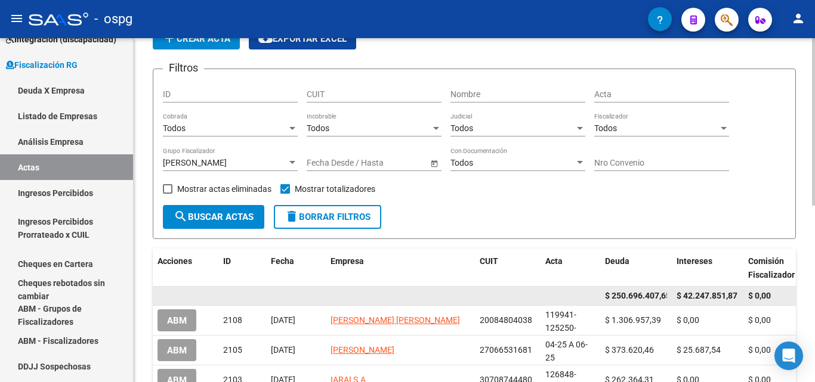
scroll to position [0, 4]
drag, startPoint x: 607, startPoint y: 296, endPoint x: 683, endPoint y: 302, distance: 76.0
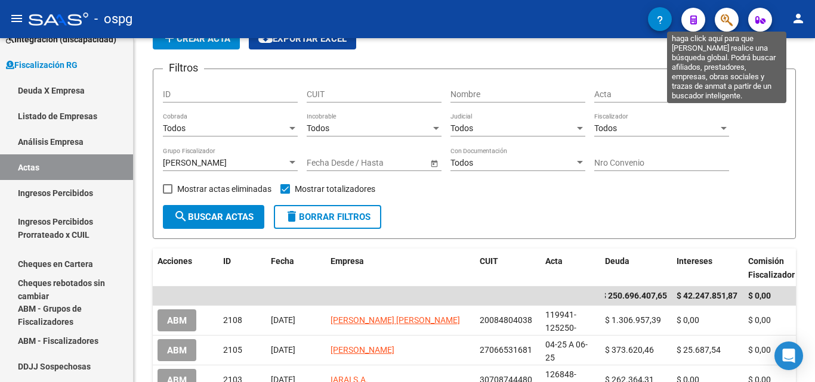
click at [723, 18] on icon "button" at bounding box center [727, 20] width 12 height 14
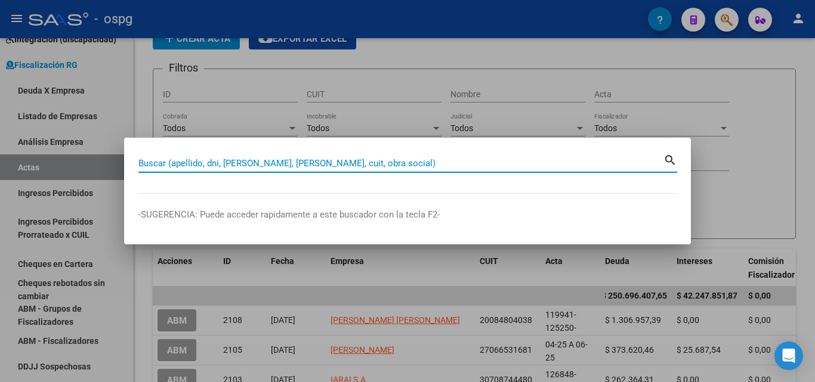
click at [189, 160] on input "Buscar (apellido, dni, [PERSON_NAME], [PERSON_NAME], cuit, obra social)" at bounding box center [400, 163] width 525 height 11
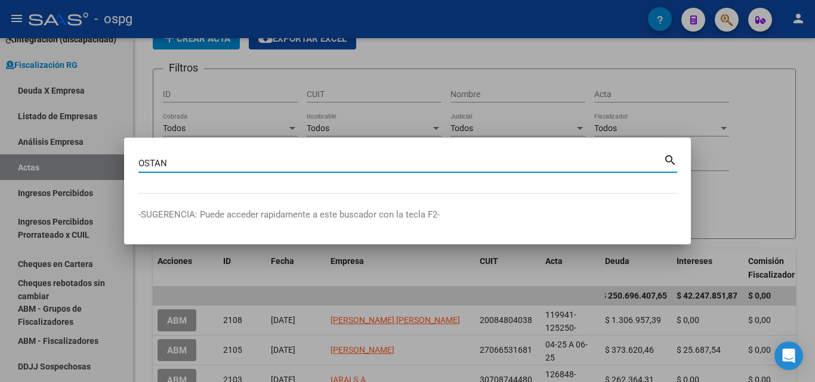
type input "OSTAN"
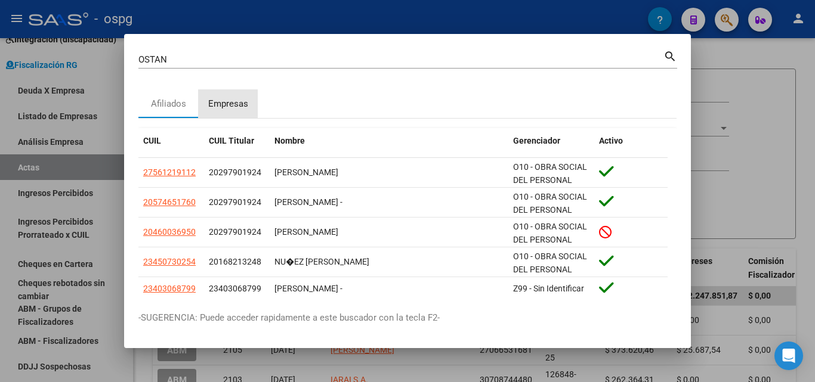
click at [224, 101] on div "Empresas" at bounding box center [228, 104] width 40 height 14
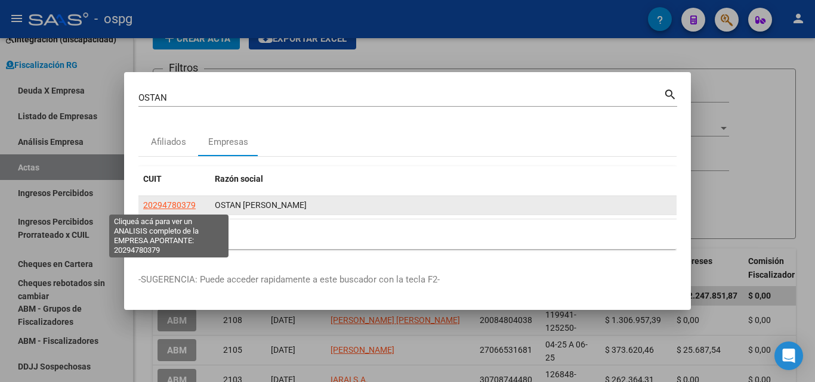
click at [163, 203] on span "20294780379" at bounding box center [169, 205] width 53 height 10
type textarea "20294780379"
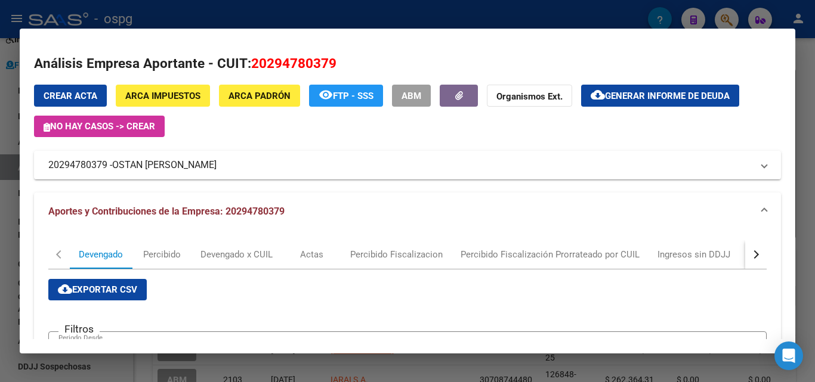
scroll to position [0, 0]
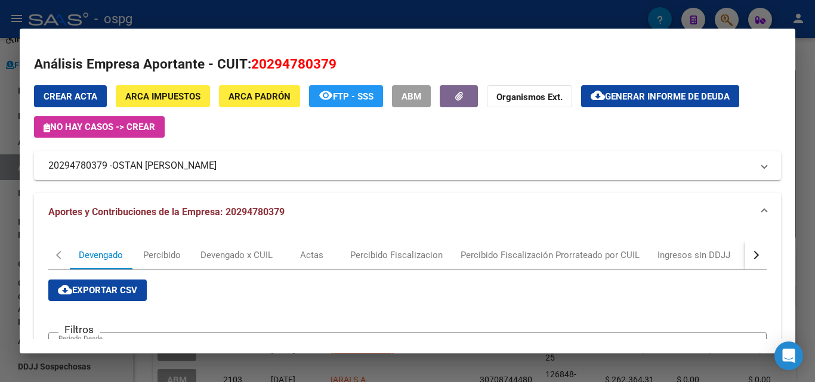
drag, startPoint x: 814, startPoint y: 92, endPoint x: 728, endPoint y: 44, distance: 99.4
click at [814, 92] on div at bounding box center [407, 191] width 815 height 382
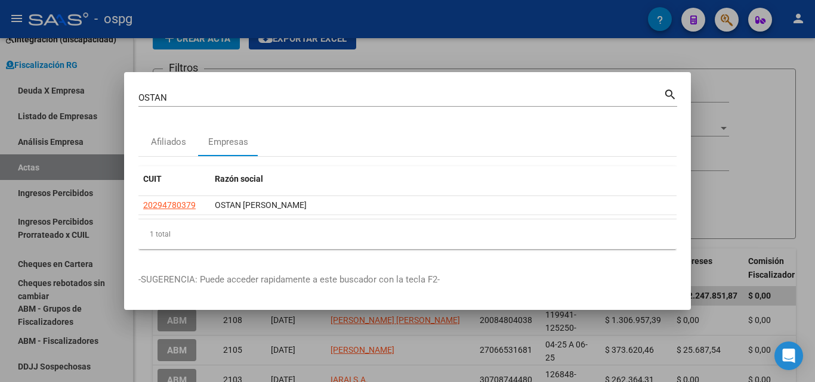
click at [724, 17] on div at bounding box center [407, 191] width 815 height 382
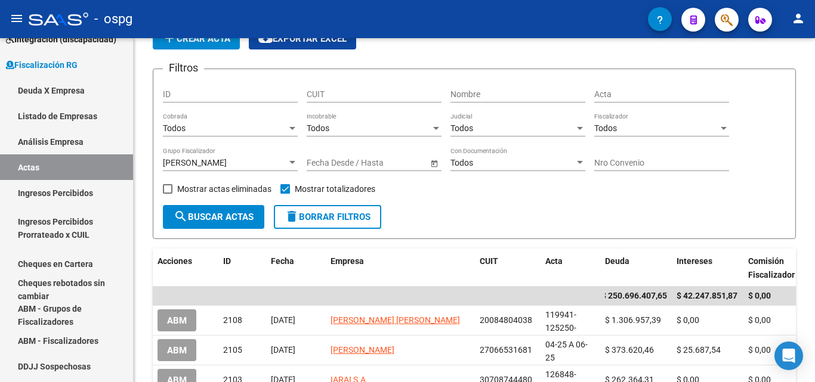
click at [740, 21] on mat-toolbar "menu - ospg person" at bounding box center [407, 19] width 815 height 38
click at [732, 21] on button "button" at bounding box center [727, 20] width 24 height 24
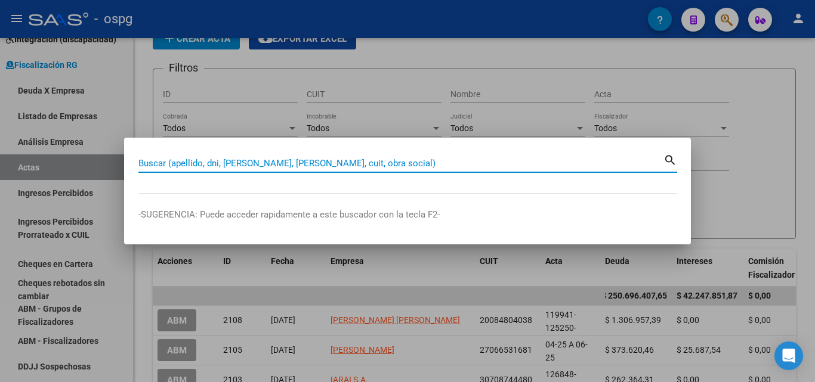
click at [245, 159] on input "Buscar (apellido, dni, [PERSON_NAME], [PERSON_NAME], cuit, obra social)" at bounding box center [400, 163] width 525 height 11
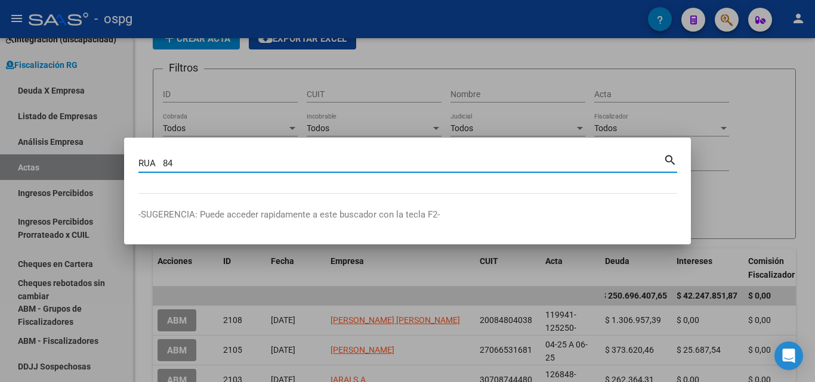
type input "RUA 84"
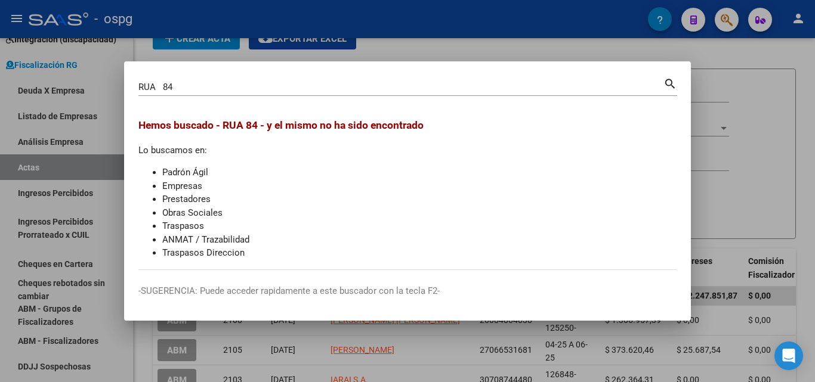
drag, startPoint x: 740, startPoint y: 86, endPoint x: 754, endPoint y: 29, distance: 58.2
click at [745, 76] on div at bounding box center [407, 191] width 815 height 382
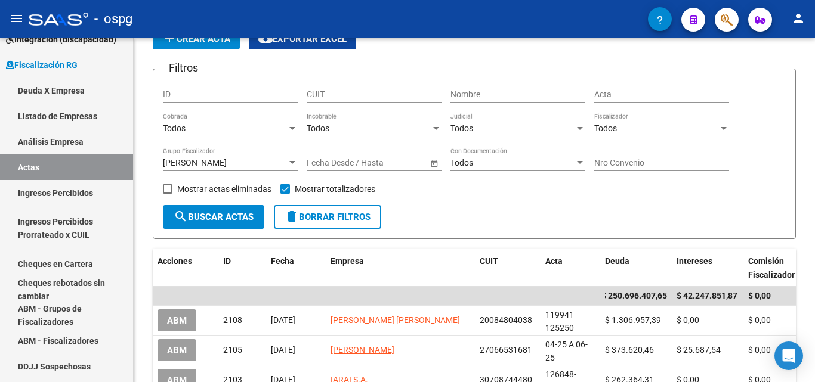
click at [733, 16] on button "button" at bounding box center [727, 20] width 24 height 24
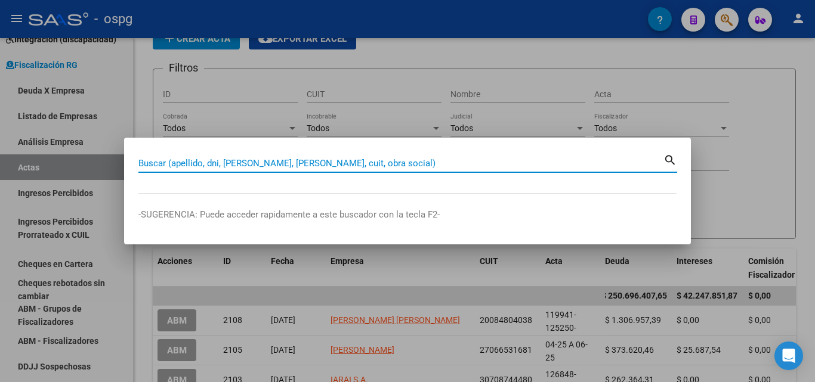
click at [248, 161] on input "Buscar (apellido, dni, [PERSON_NAME], [PERSON_NAME], cuit, obra social)" at bounding box center [400, 163] width 525 height 11
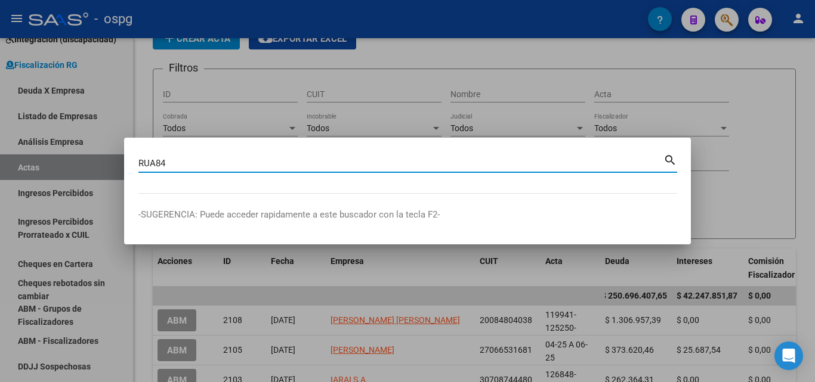
type input "RUA84"
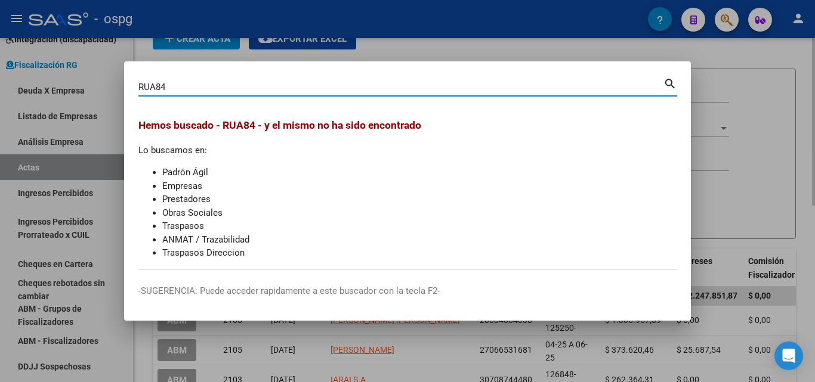
drag, startPoint x: 744, startPoint y: 64, endPoint x: 740, endPoint y: 49, distance: 16.1
click at [743, 61] on div at bounding box center [407, 191] width 815 height 382
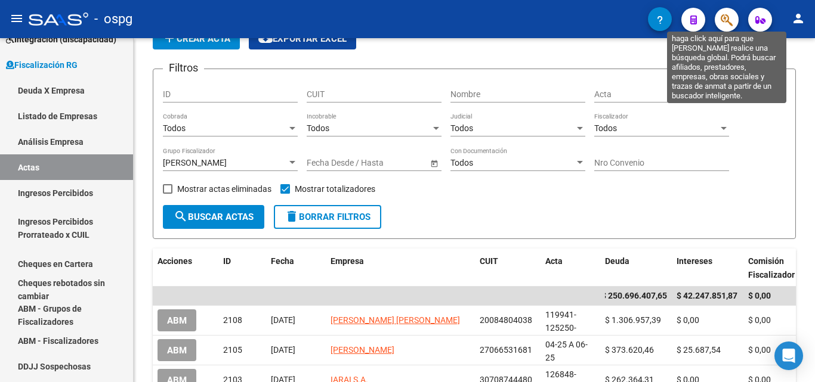
drag, startPoint x: 729, startPoint y: 18, endPoint x: 723, endPoint y: 20, distance: 6.8
click at [723, 20] on icon "button" at bounding box center [727, 20] width 12 height 14
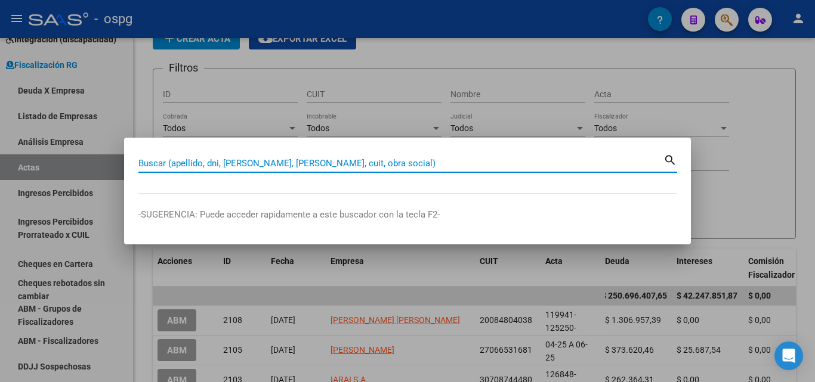
click at [160, 163] on input "Buscar (apellido, dni, [PERSON_NAME], [PERSON_NAME], cuit, obra social)" at bounding box center [400, 163] width 525 height 11
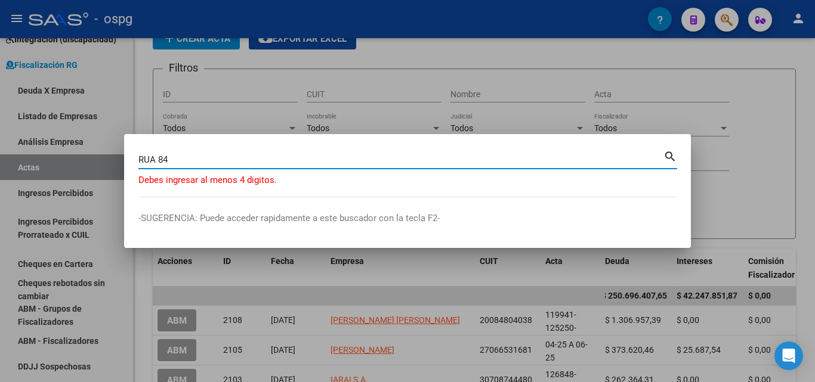
type input "RUA 84"
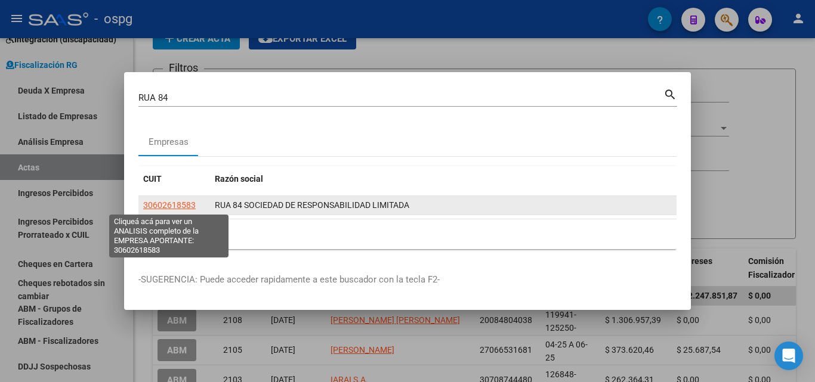
click at [167, 206] on span "30602618583" at bounding box center [169, 205] width 53 height 10
type textarea "30602618583"
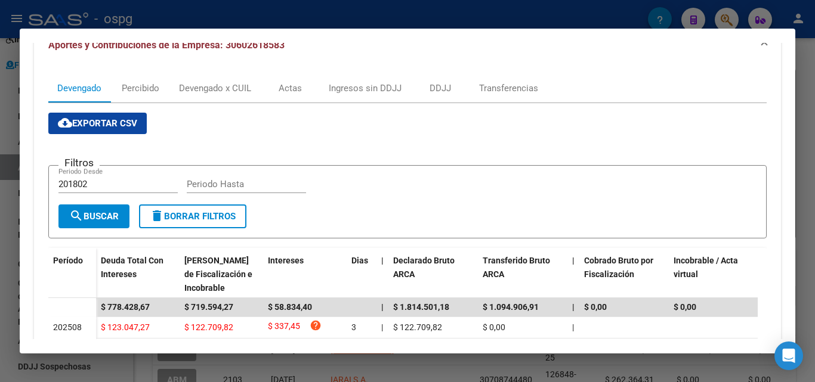
scroll to position [358, 0]
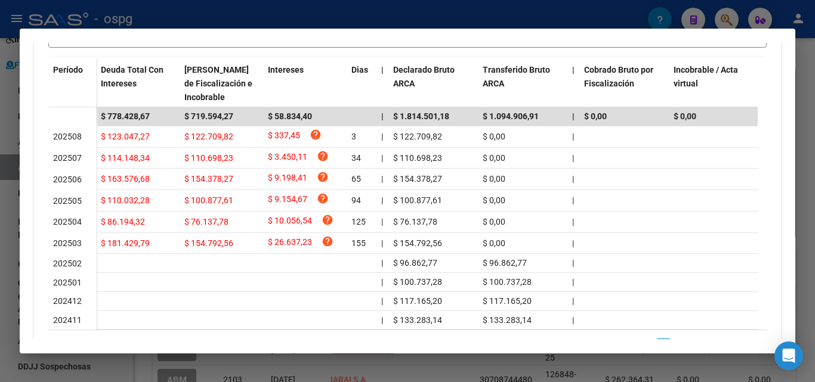
click at [805, 141] on div at bounding box center [407, 191] width 815 height 382
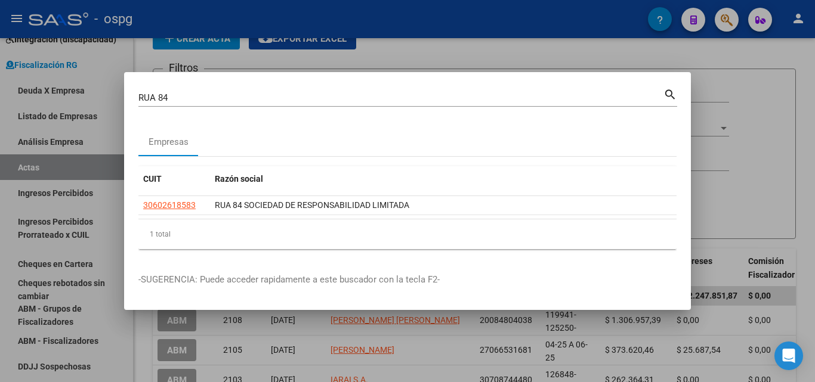
click at [805, 141] on div at bounding box center [407, 191] width 815 height 382
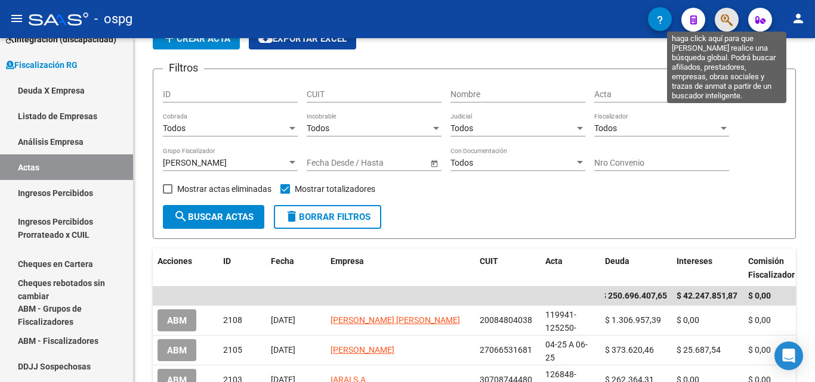
drag, startPoint x: 728, startPoint y: 21, endPoint x: 720, endPoint y: 22, distance: 7.8
click at [720, 22] on button "button" at bounding box center [727, 20] width 24 height 24
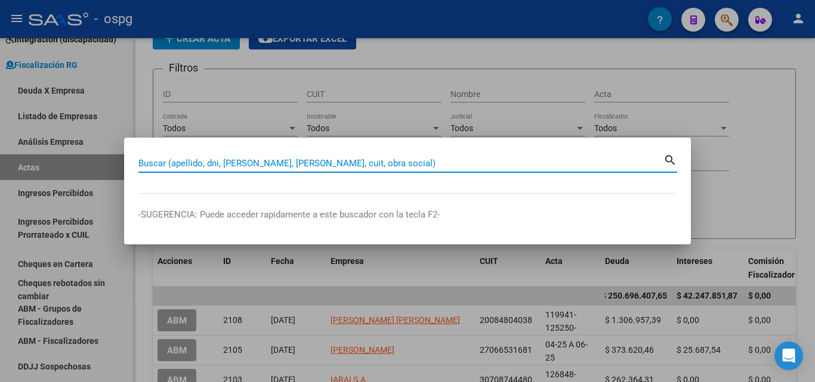
click at [217, 161] on input "Buscar (apellido, dni, [PERSON_NAME], [PERSON_NAME], cuit, obra social)" at bounding box center [400, 163] width 525 height 11
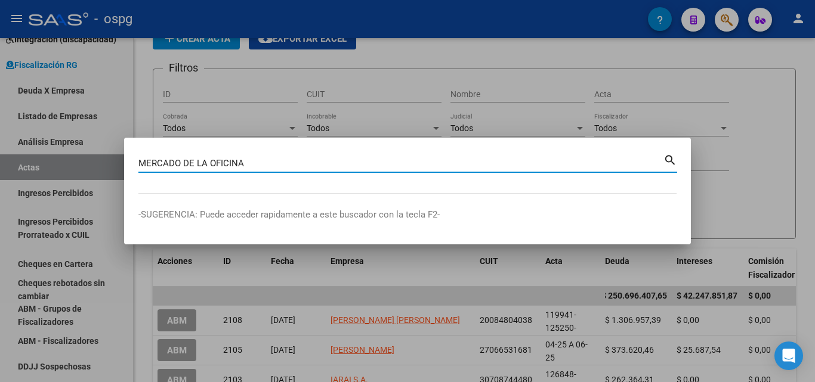
type input "MERCADO DE LA OFICINA"
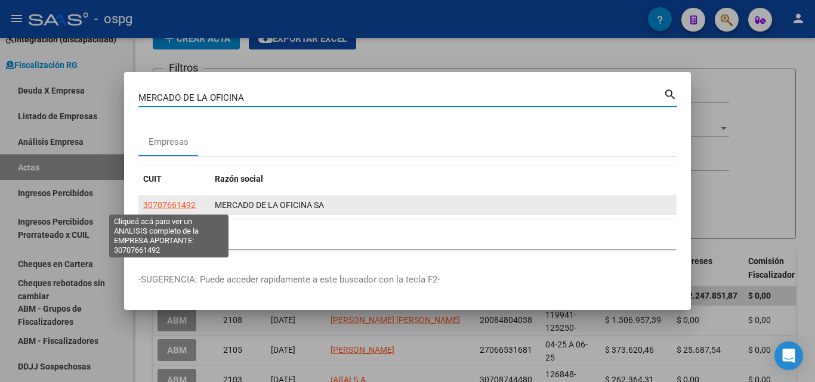
click at [184, 205] on span "30707661492" at bounding box center [169, 205] width 53 height 10
type textarea "30707661492"
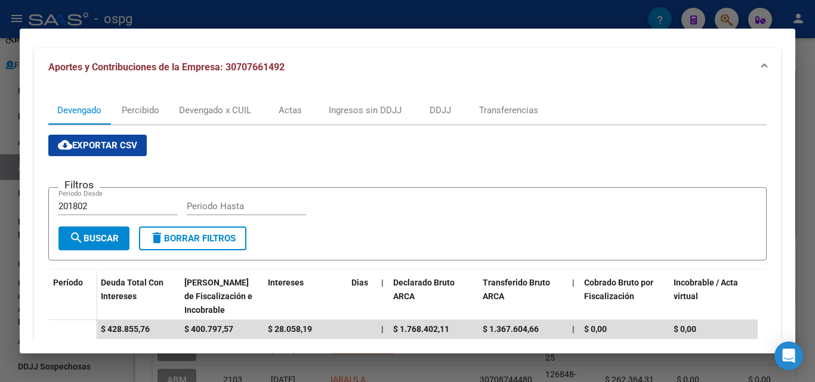
scroll to position [144, 0]
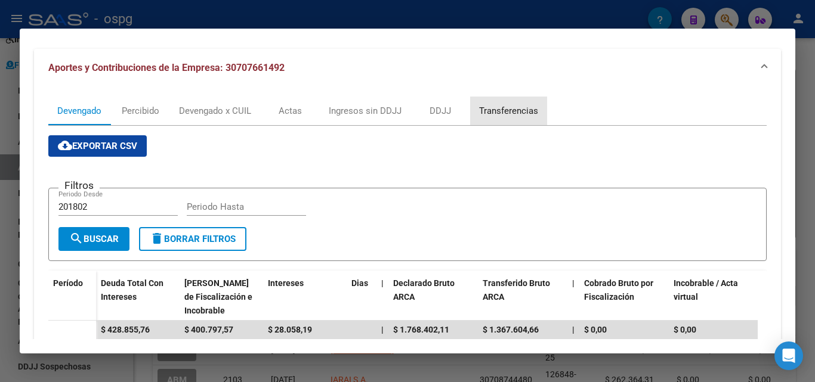
click at [512, 114] on div "Transferencias" at bounding box center [508, 110] width 59 height 13
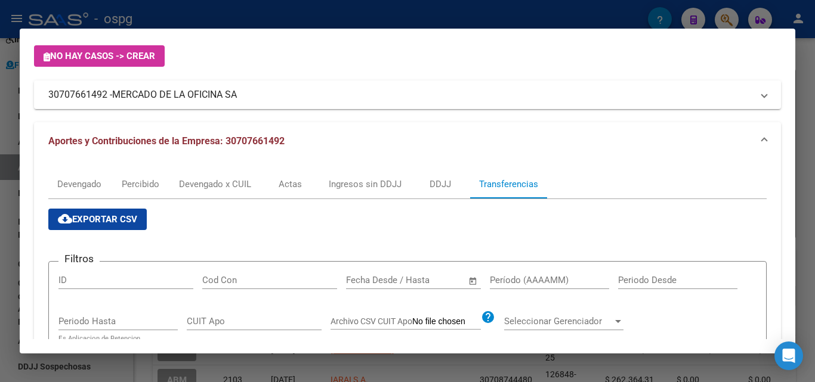
scroll to position [179, 0]
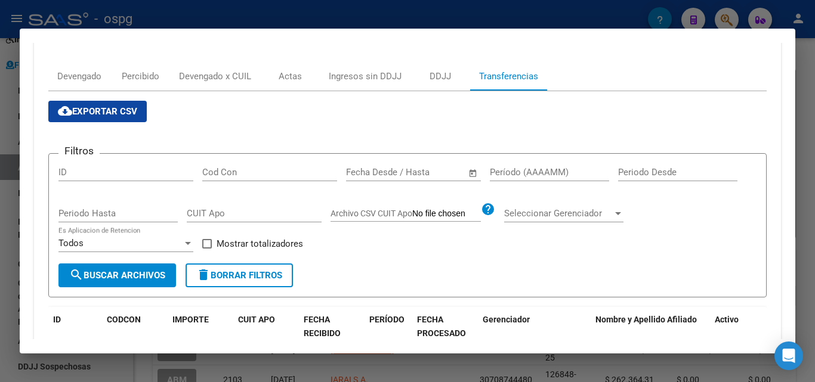
click at [513, 168] on input "Período (AAAAMM)" at bounding box center [549, 172] width 119 height 11
type input "202503"
drag, startPoint x: 206, startPoint y: 248, endPoint x: 161, endPoint y: 264, distance: 48.7
click at [203, 248] on span at bounding box center [207, 244] width 10 height 10
click at [206, 249] on input "Mostrar totalizadores" at bounding box center [206, 249] width 1 height 1
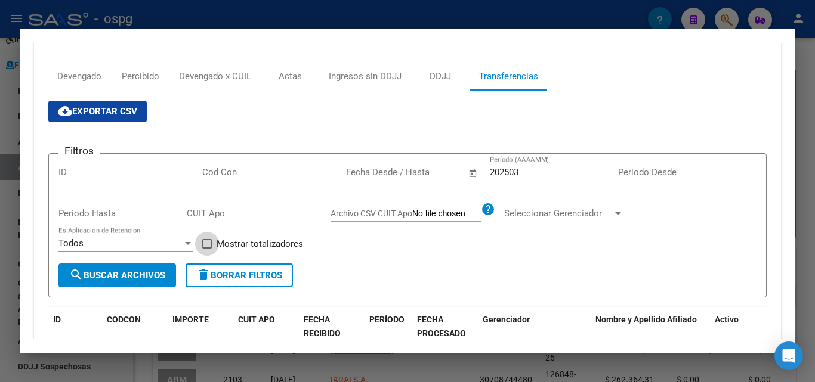
checkbox input "true"
click at [141, 277] on span "search Buscar Archivos" at bounding box center [117, 275] width 96 height 11
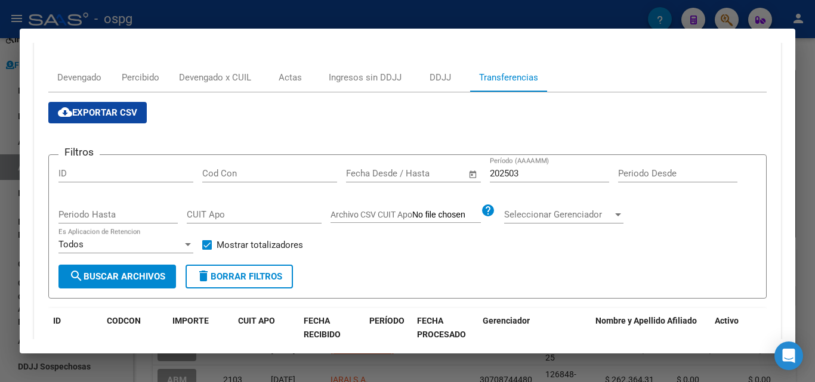
scroll to position [54, 0]
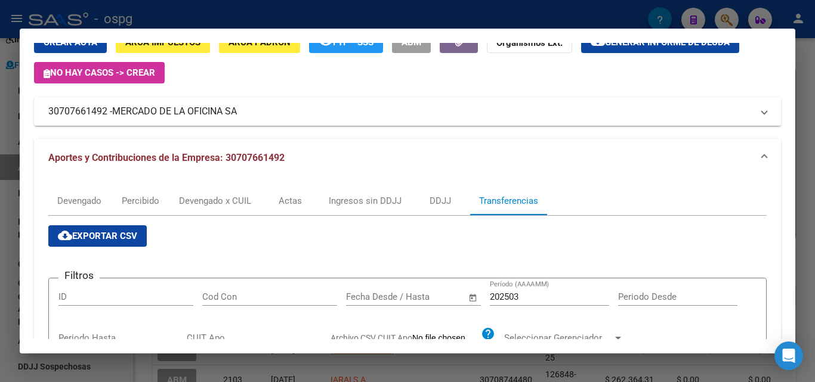
click at [529, 295] on input "202503" at bounding box center [549, 297] width 119 height 11
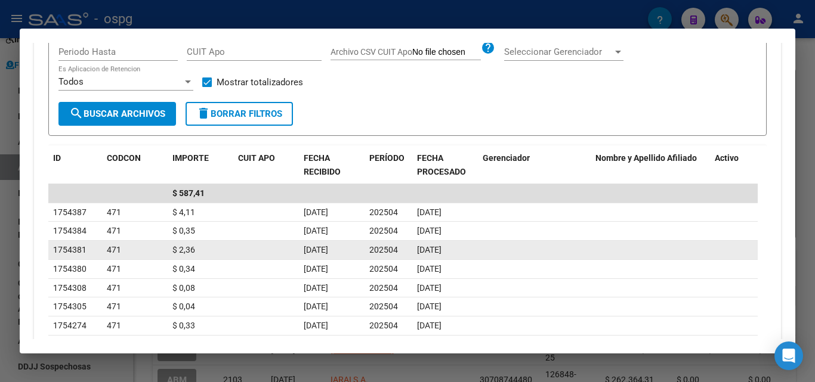
scroll to position [162, 0]
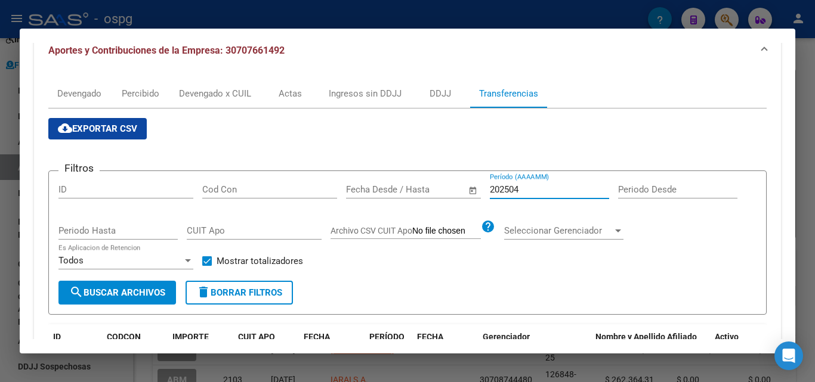
type input "202504"
click at [0, 254] on div at bounding box center [407, 191] width 815 height 382
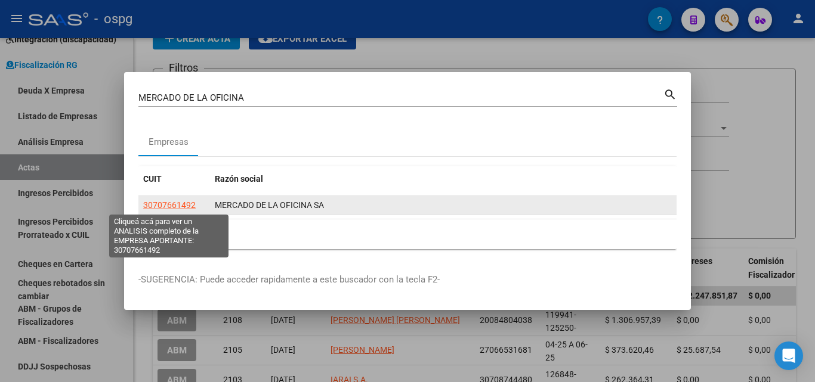
click at [179, 200] on span "30707661492" at bounding box center [169, 205] width 53 height 10
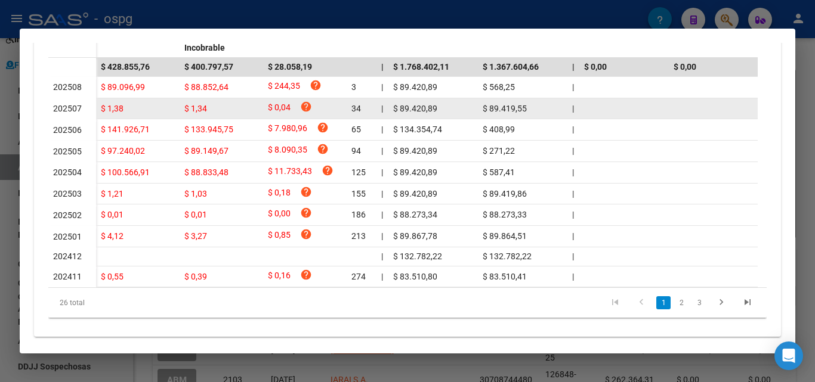
scroll to position [418, 0]
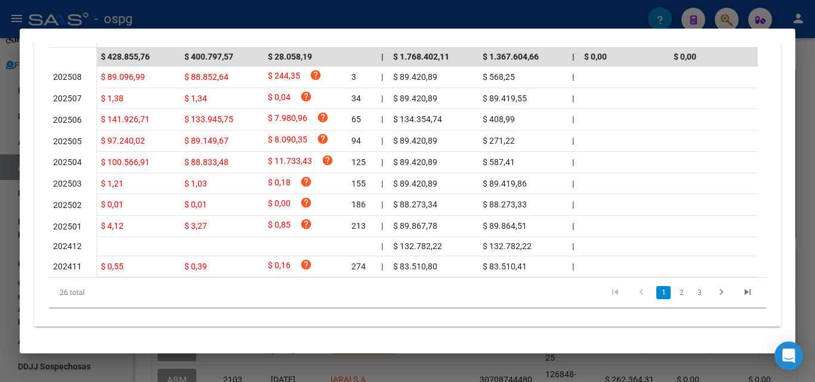
click at [813, 104] on div at bounding box center [407, 191] width 815 height 382
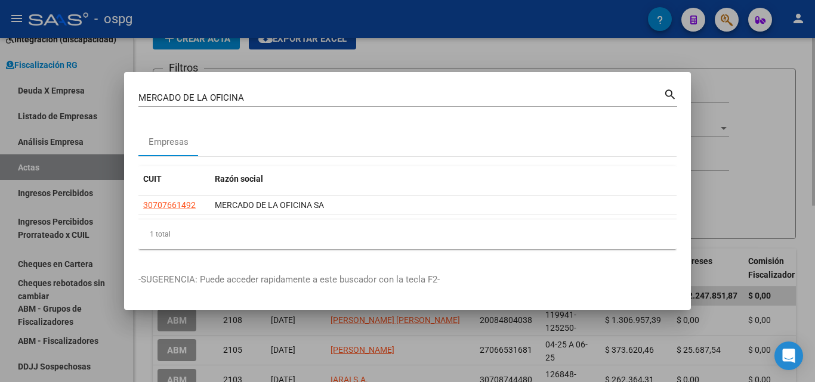
drag, startPoint x: 813, startPoint y: 104, endPoint x: 786, endPoint y: 76, distance: 38.4
click at [811, 104] on div at bounding box center [407, 191] width 815 height 382
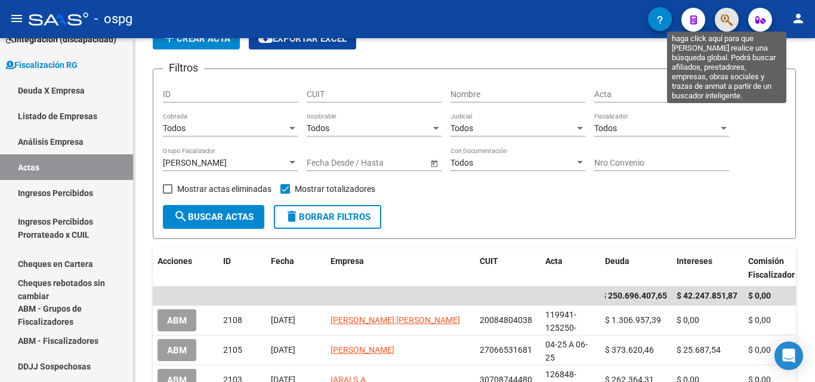
click at [723, 24] on icon "button" at bounding box center [727, 20] width 12 height 14
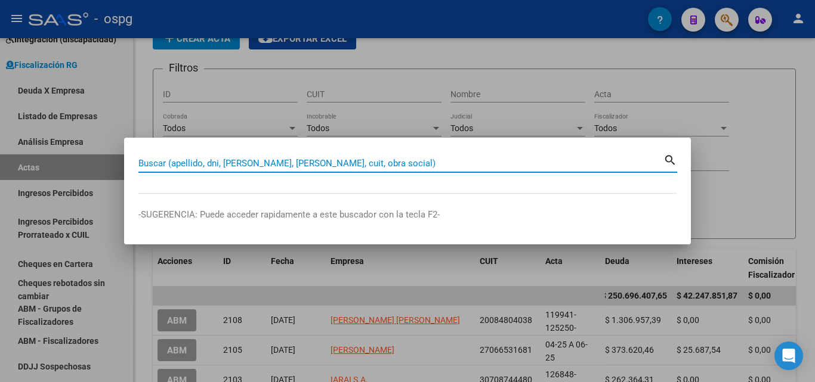
click at [270, 162] on input "Buscar (apellido, dni, [PERSON_NAME], [PERSON_NAME], cuit, obra social)" at bounding box center [400, 163] width 525 height 11
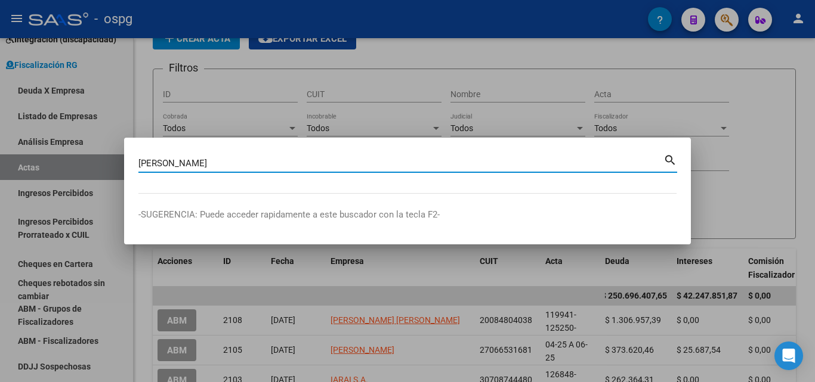
type input "[PERSON_NAME]"
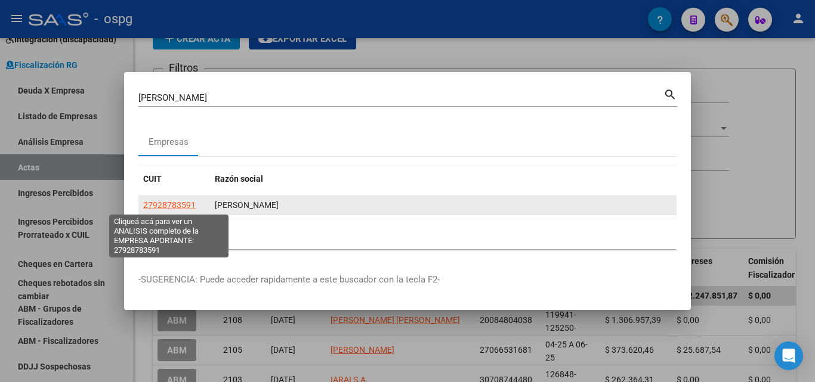
click at [190, 205] on span "27928783591" at bounding box center [169, 205] width 53 height 10
type textarea "27928783591"
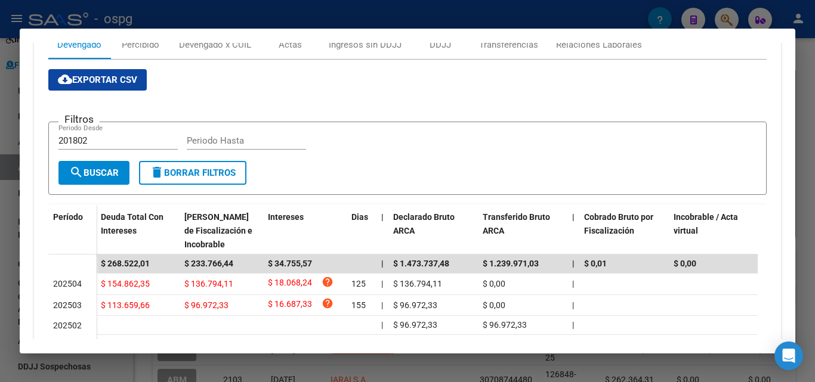
scroll to position [239, 0]
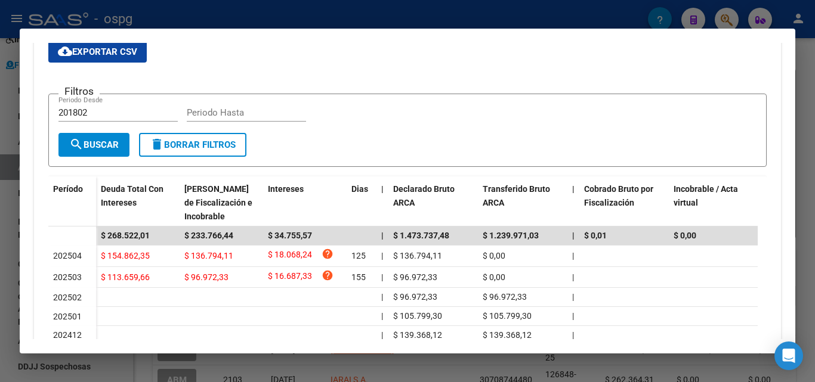
click at [814, 174] on div at bounding box center [407, 191] width 815 height 382
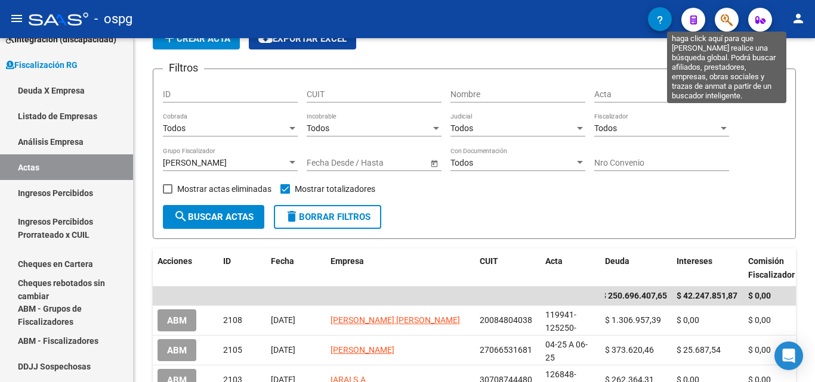
click at [726, 24] on icon "button" at bounding box center [727, 20] width 12 height 14
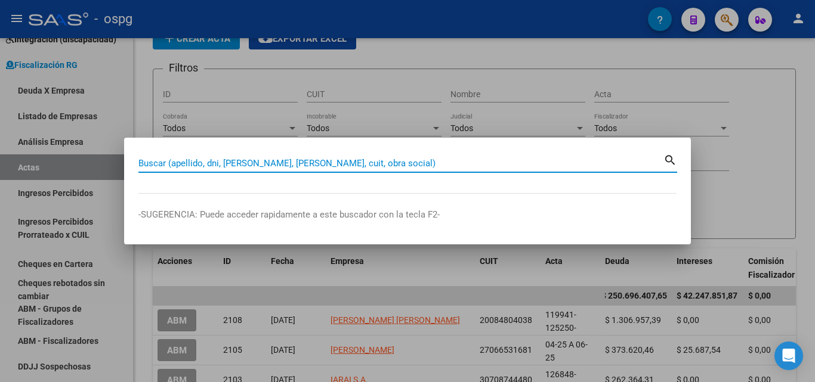
click at [252, 160] on input "Buscar (apellido, dni, [PERSON_NAME], [PERSON_NAME], cuit, obra social)" at bounding box center [400, 163] width 525 height 11
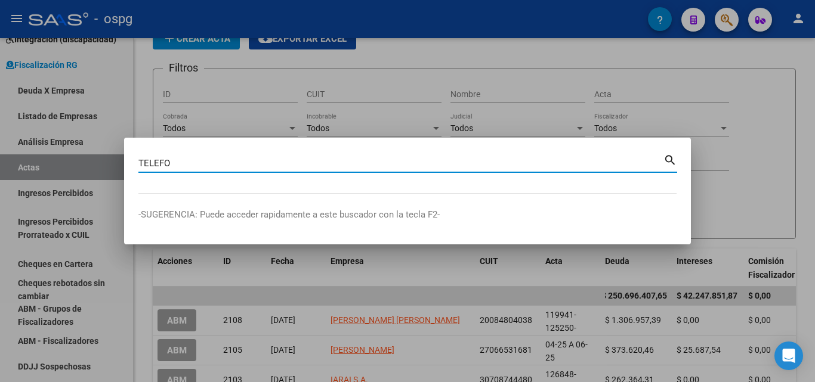
type input "TELEFO"
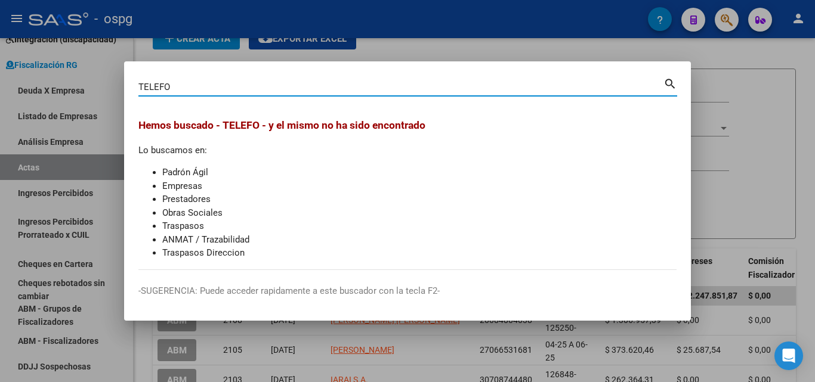
click at [781, 104] on div at bounding box center [407, 191] width 815 height 382
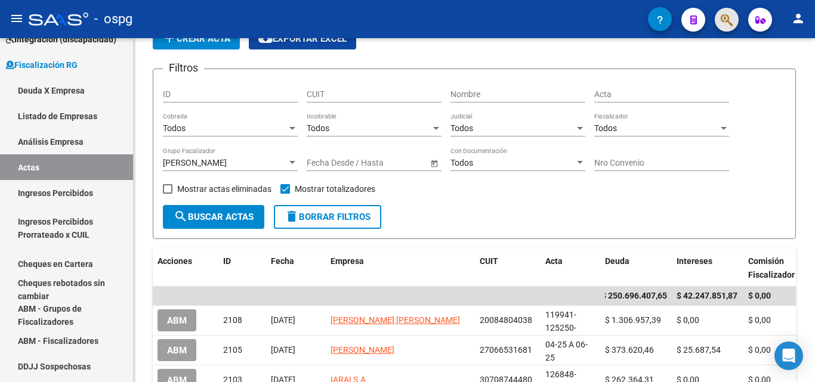
click at [735, 20] on button "button" at bounding box center [727, 20] width 24 height 24
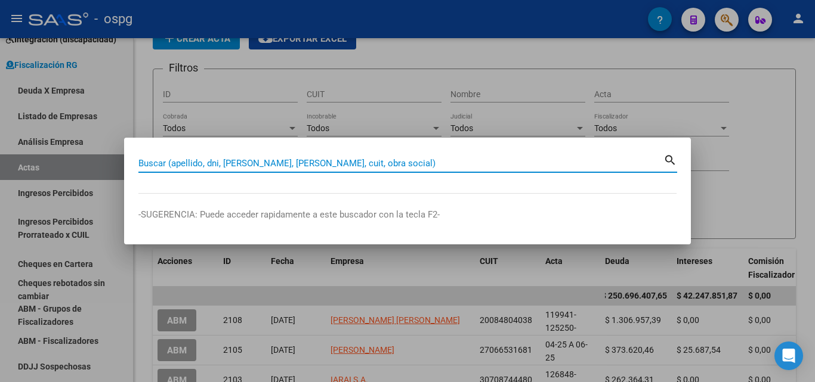
click at [288, 167] on input "Buscar (apellido, dni, [PERSON_NAME], [PERSON_NAME], cuit, obra social)" at bounding box center [400, 163] width 525 height 11
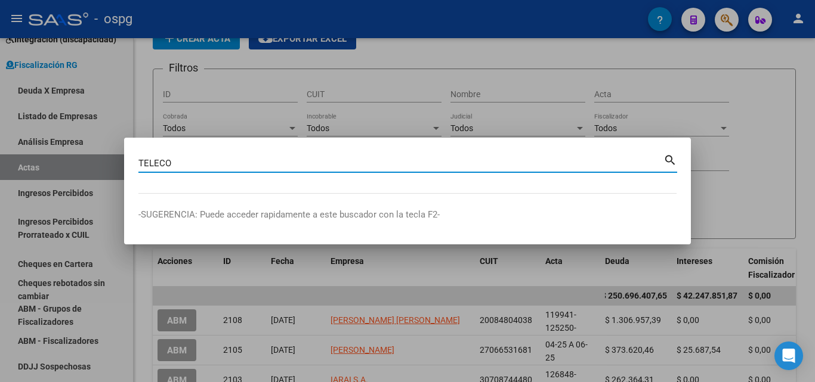
type input "TELECO"
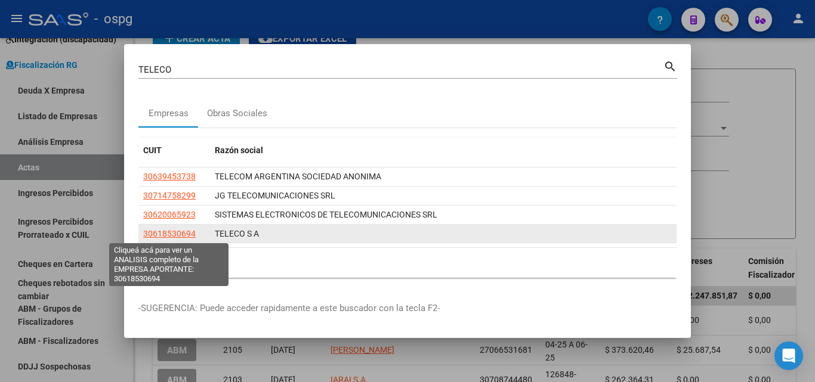
click at [187, 236] on span "30618530694" at bounding box center [169, 234] width 53 height 10
type textarea "30618530694"
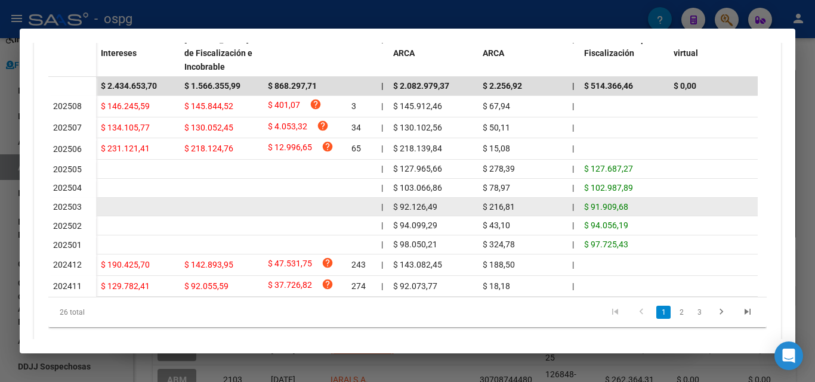
scroll to position [418, 0]
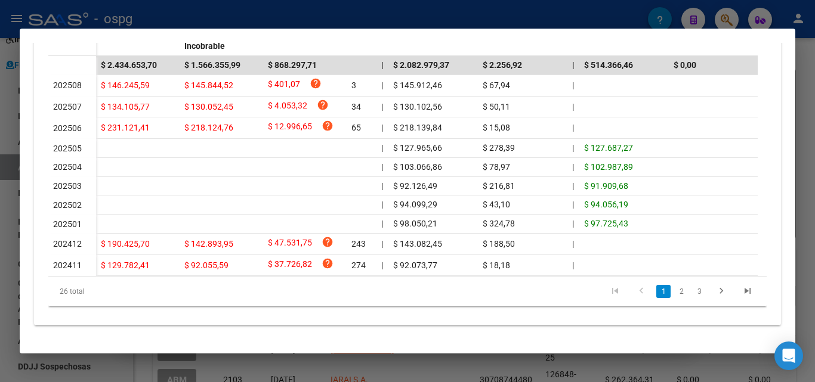
click at [0, 232] on div at bounding box center [407, 191] width 815 height 382
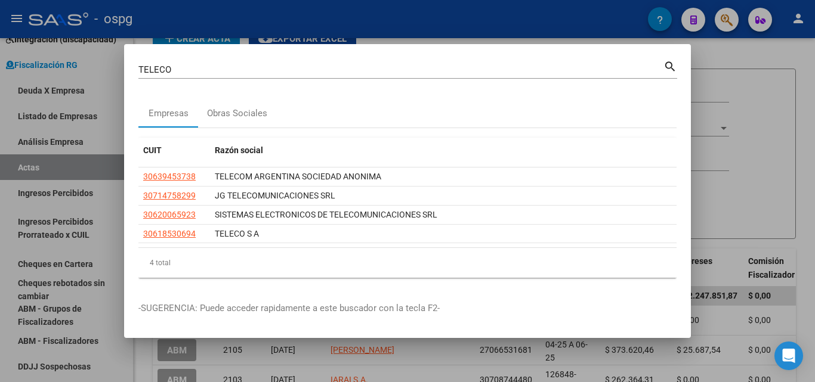
click at [0, 231] on div at bounding box center [407, 191] width 815 height 382
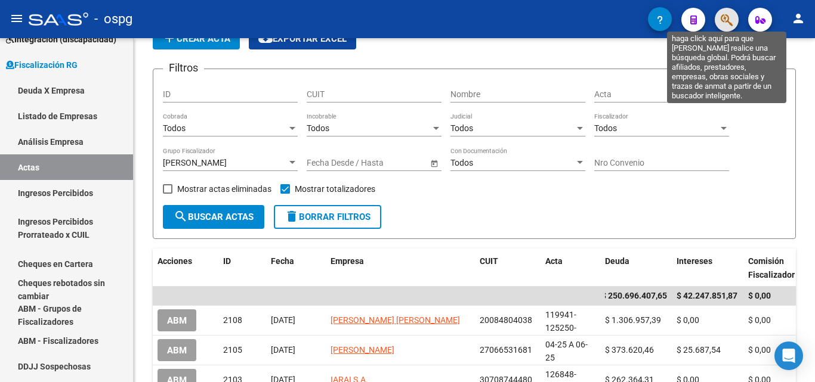
click at [719, 24] on button "button" at bounding box center [727, 20] width 24 height 24
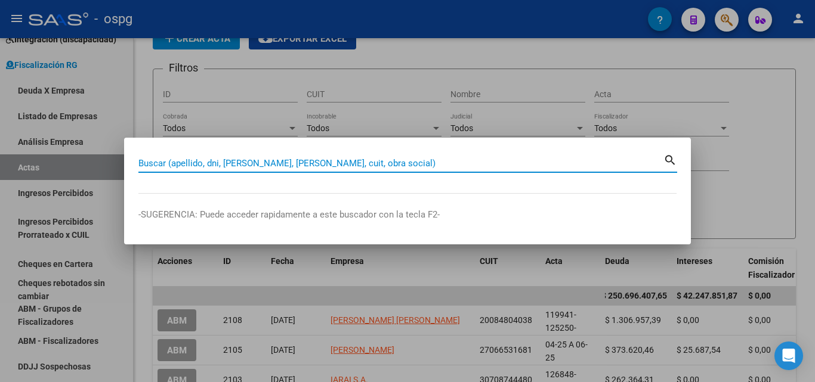
click at [286, 166] on input "Buscar (apellido, dni, [PERSON_NAME], [PERSON_NAME], cuit, obra social)" at bounding box center [400, 163] width 525 height 11
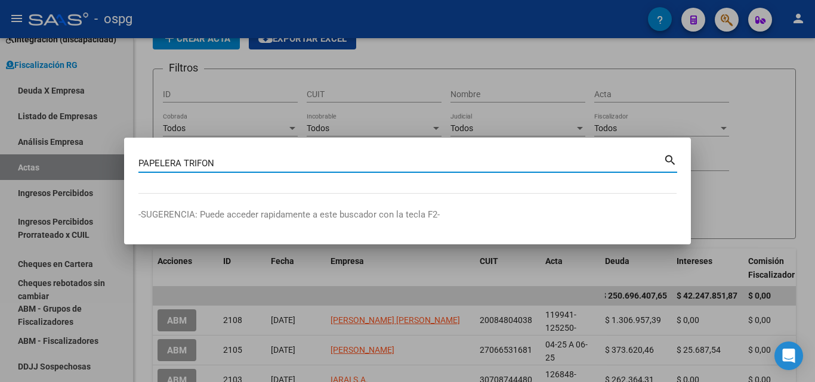
type input "PAPELERA TRIFON"
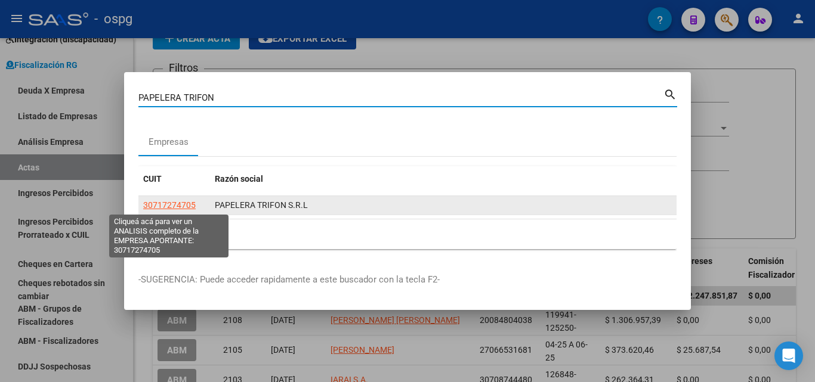
click at [158, 208] on span "30717274705" at bounding box center [169, 205] width 53 height 10
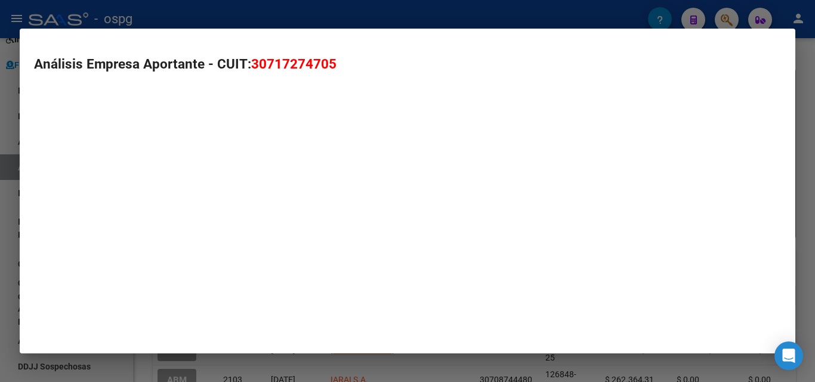
type textarea "30717274705"
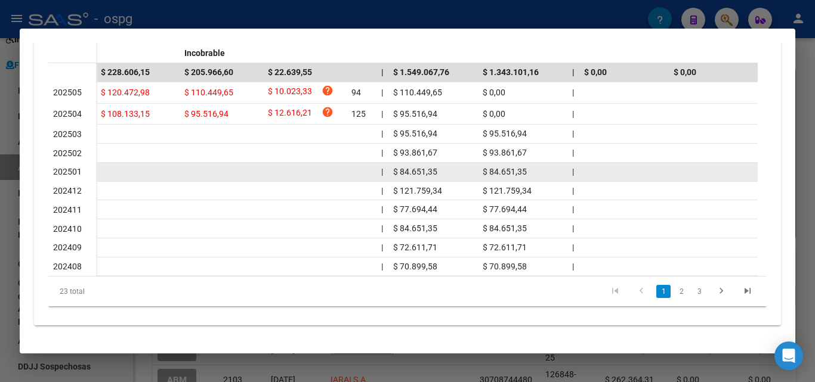
scroll to position [412, 0]
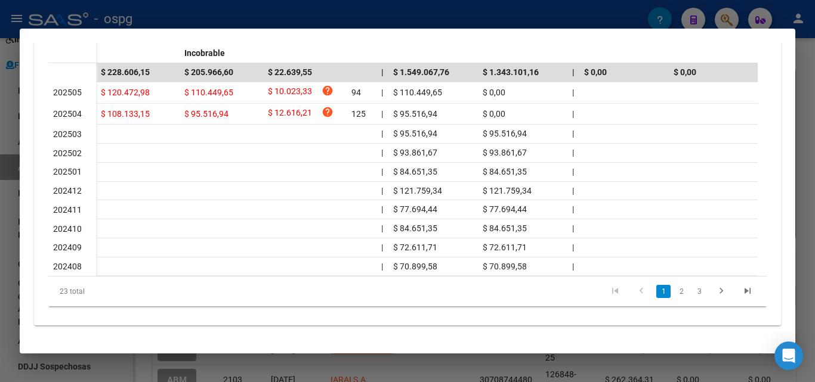
click at [0, 257] on div at bounding box center [407, 191] width 815 height 382
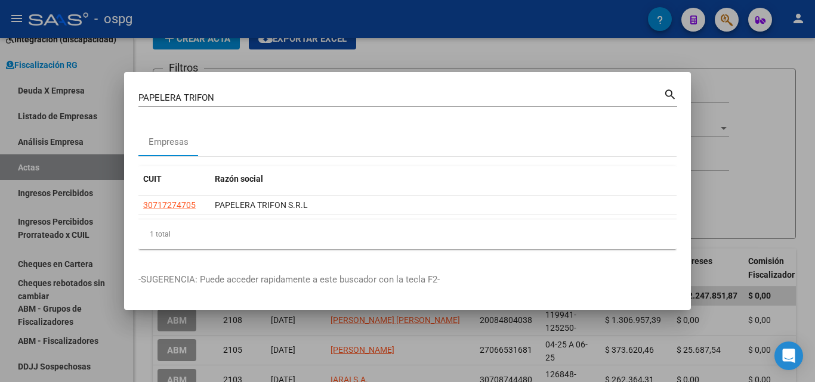
click at [785, 124] on div at bounding box center [407, 191] width 815 height 382
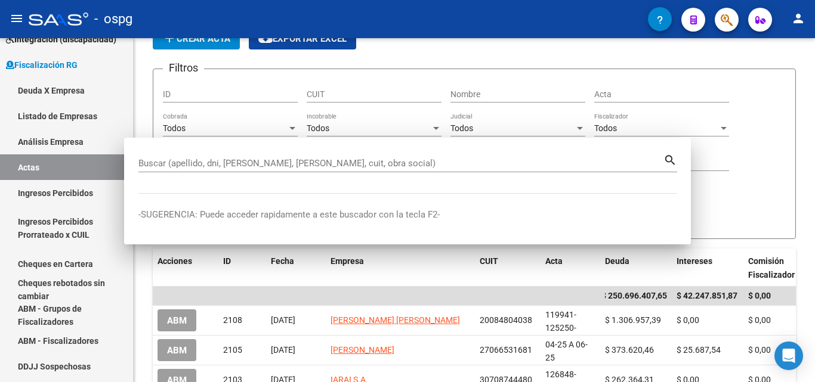
drag, startPoint x: 785, startPoint y: 124, endPoint x: 769, endPoint y: 87, distance: 40.6
click at [785, 123] on div "Filtros ID CUIT Nombre Acta Todos Cobrada Todos Incobrable Todos Judicial Todos…" at bounding box center [474, 142] width 623 height 126
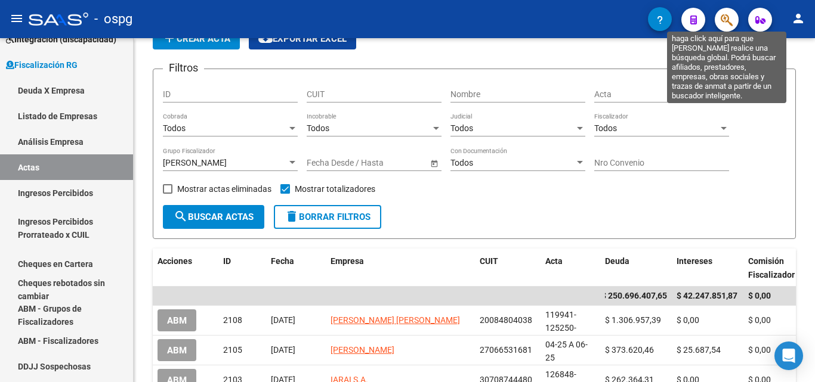
click at [730, 16] on icon "button" at bounding box center [727, 20] width 12 height 14
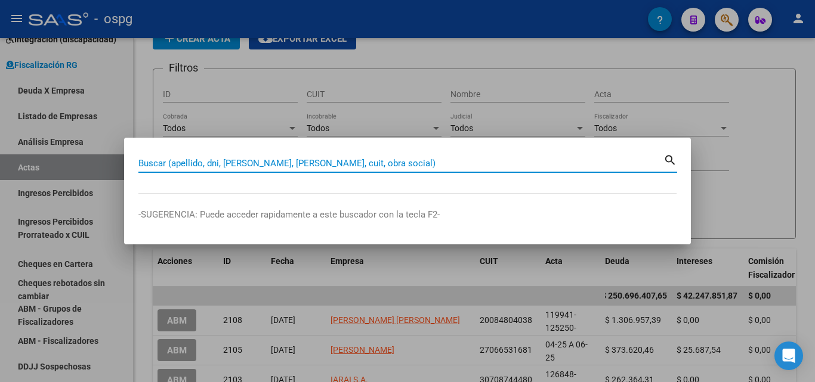
click at [268, 162] on input "Buscar (apellido, dni, [PERSON_NAME], [PERSON_NAME], cuit, obra social)" at bounding box center [400, 163] width 525 height 11
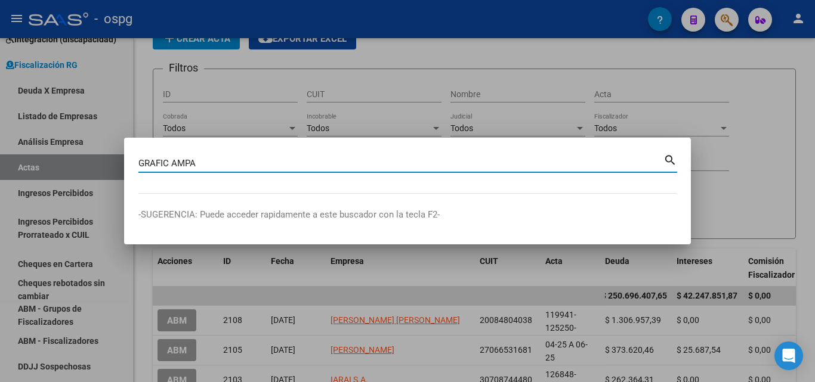
type input "GRAFIC AMPA"
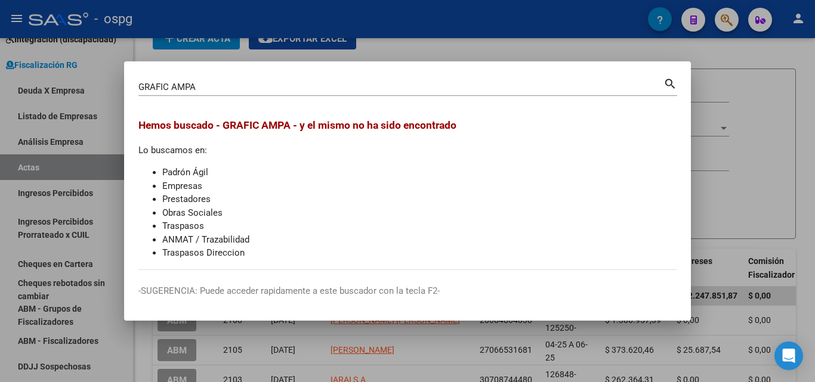
drag, startPoint x: 783, startPoint y: 162, endPoint x: 778, endPoint y: 103, distance: 59.3
click at [783, 162] on div at bounding box center [407, 191] width 815 height 382
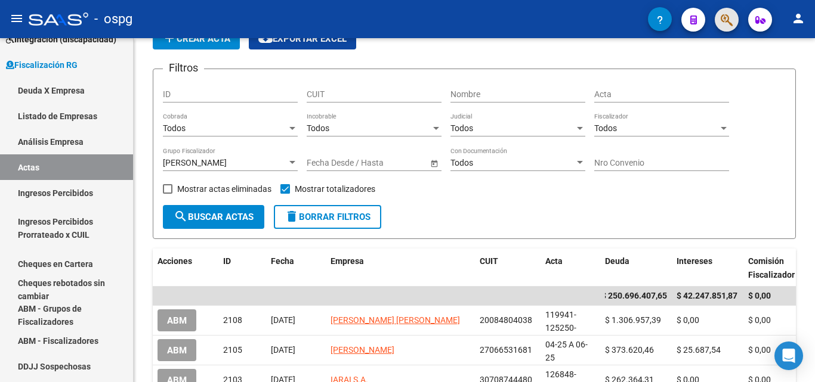
click at [734, 22] on button "button" at bounding box center [727, 20] width 24 height 24
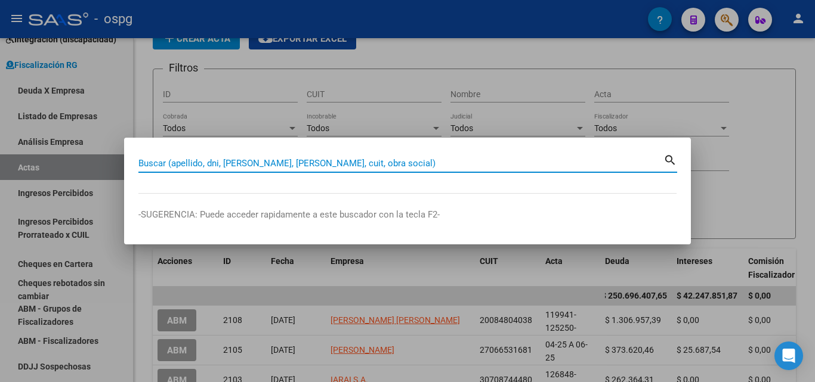
click at [347, 161] on input "Buscar (apellido, dni, [PERSON_NAME], [PERSON_NAME], cuit, obra social)" at bounding box center [400, 163] width 525 height 11
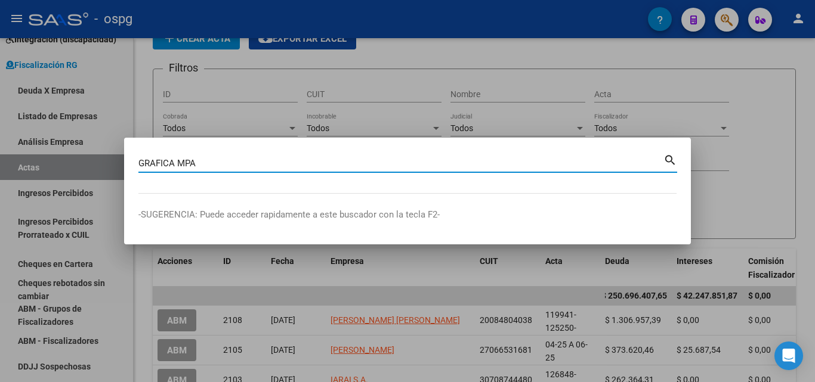
type input "GRAFICA MPA"
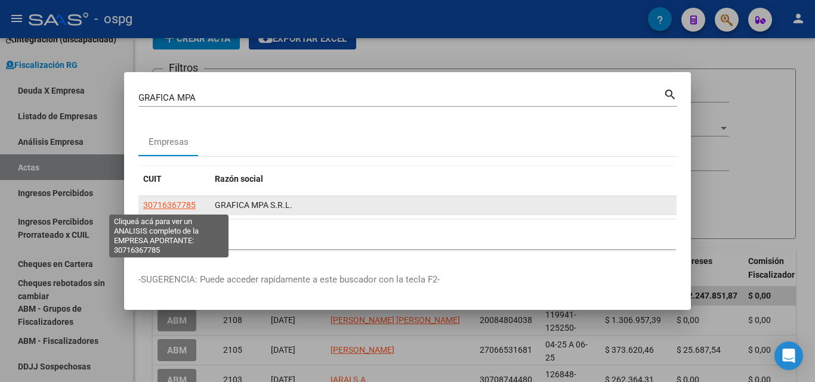
click at [168, 205] on span "30716367785" at bounding box center [169, 205] width 53 height 10
type textarea "30716367785"
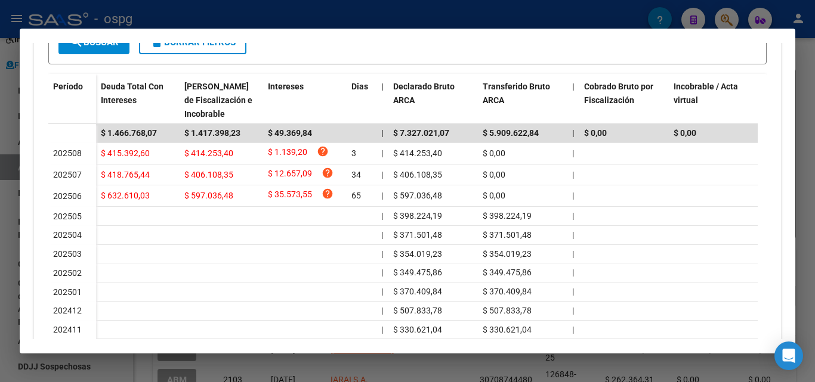
scroll to position [358, 0]
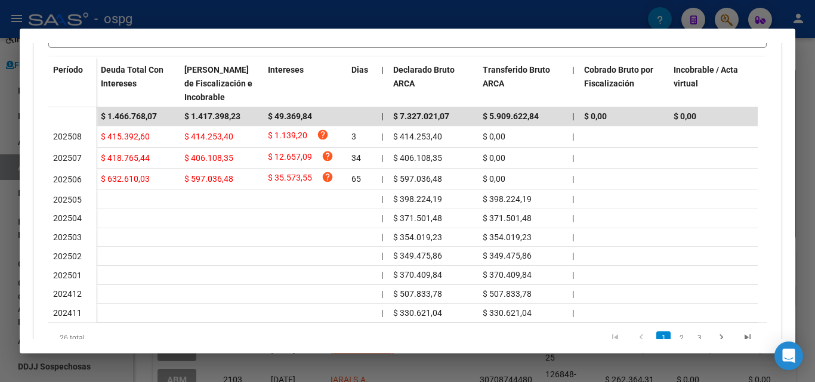
click at [0, 207] on div at bounding box center [407, 191] width 815 height 382
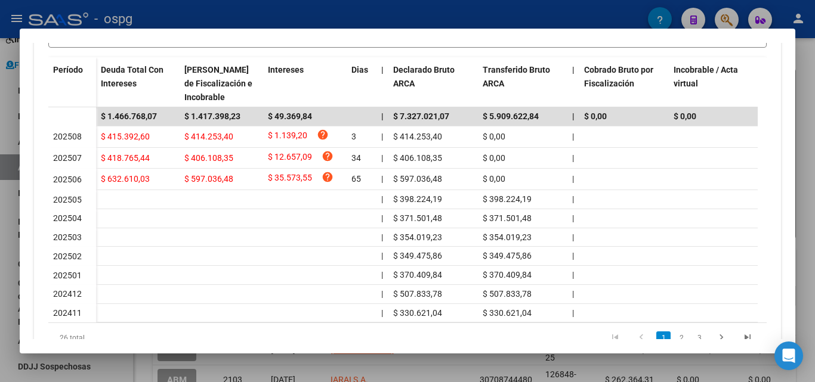
click at [0, 207] on div at bounding box center [407, 191] width 815 height 382
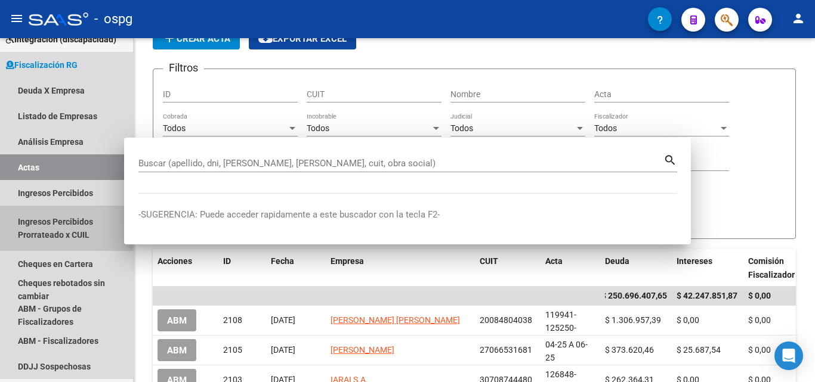
click at [0, 207] on link "Ingresos Percibidos Prorrateado x CUIL" at bounding box center [66, 228] width 133 height 45
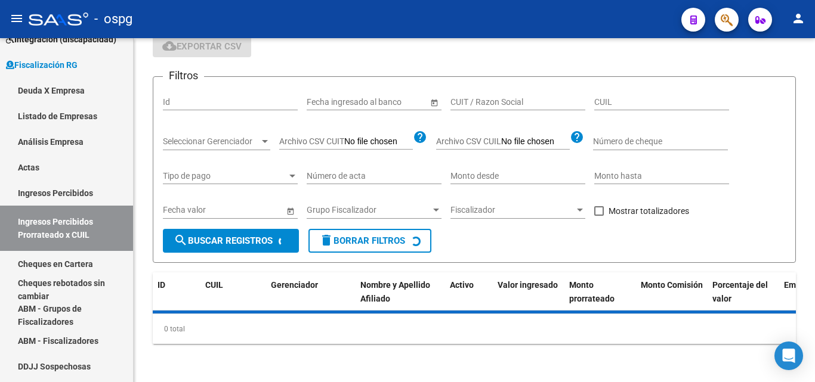
scroll to position [60, 0]
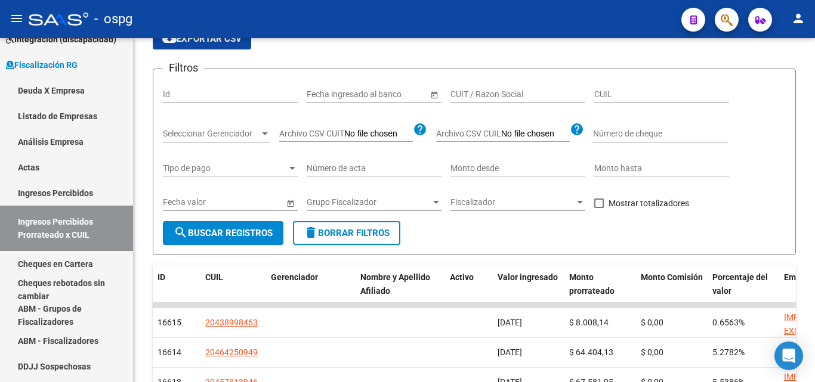
click at [735, 21] on button "button" at bounding box center [727, 20] width 24 height 24
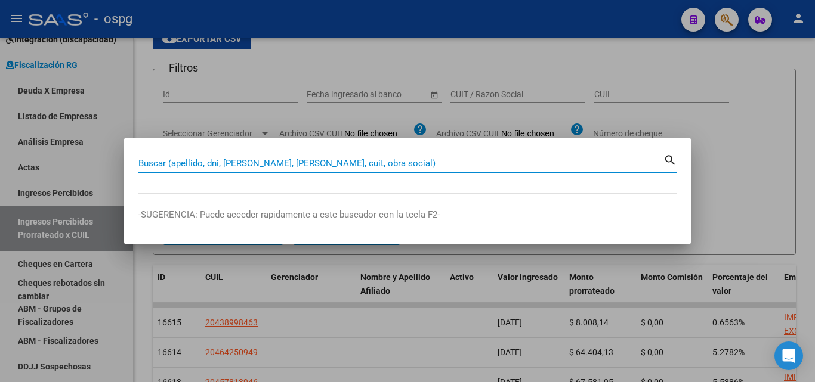
click at [310, 162] on input "Buscar (apellido, dni, [PERSON_NAME], [PERSON_NAME], cuit, obra social)" at bounding box center [400, 163] width 525 height 11
paste input "JOL PRODUC GRAFICAS"
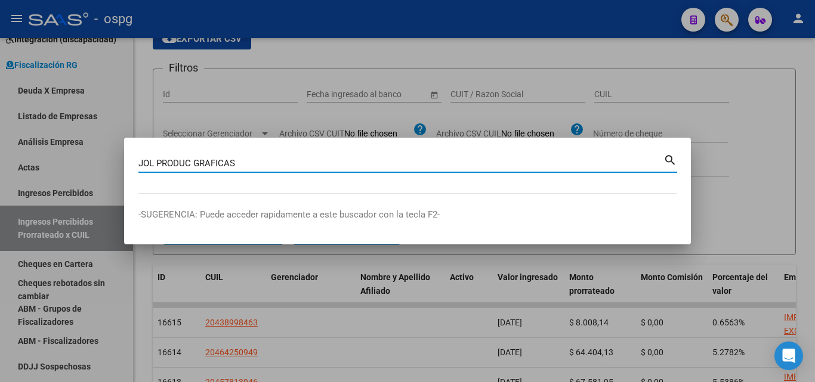
type input "JOL PRODUC GRAFICAS"
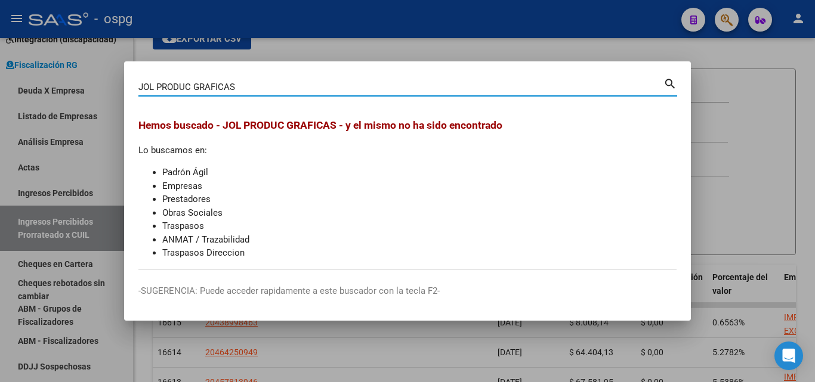
drag, startPoint x: 733, startPoint y: 106, endPoint x: 725, endPoint y: 88, distance: 19.8
click at [733, 106] on div at bounding box center [407, 191] width 815 height 382
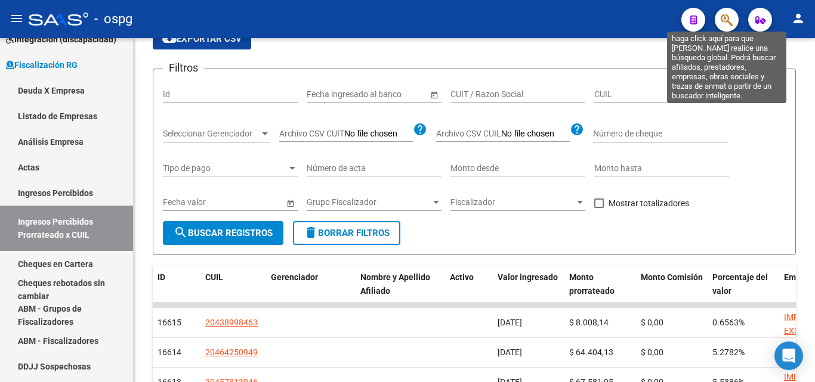
click at [724, 20] on icon "button" at bounding box center [727, 20] width 12 height 14
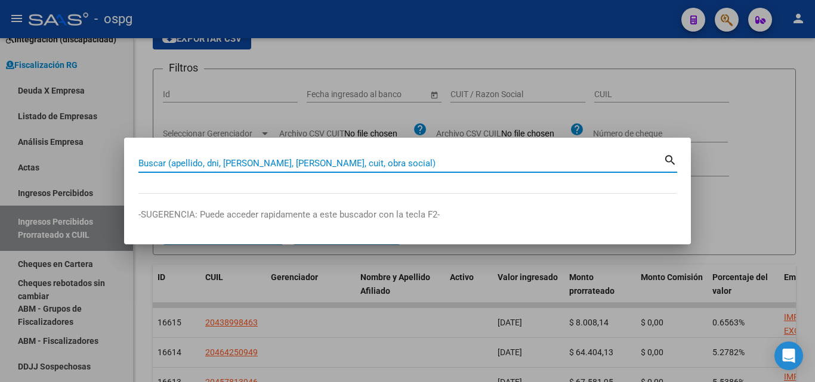
paste input "JOL PRODUC GRAFICAS"
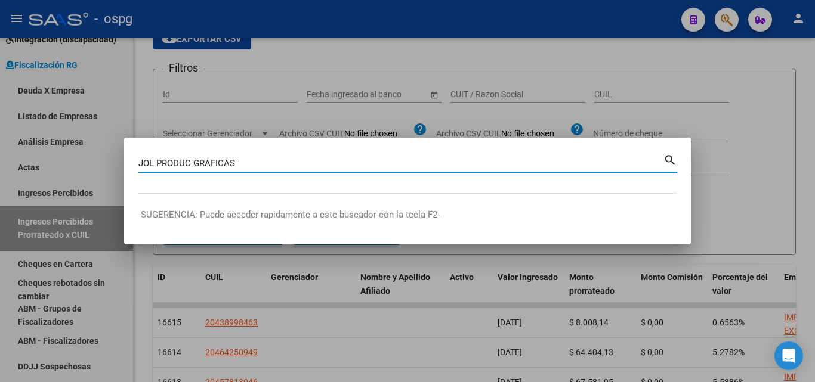
drag, startPoint x: 177, startPoint y: 163, endPoint x: 276, endPoint y: 165, distance: 98.5
click at [276, 165] on input "JOL PRODUC GRAFICAS" at bounding box center [400, 163] width 525 height 11
type input "JOL PRO"
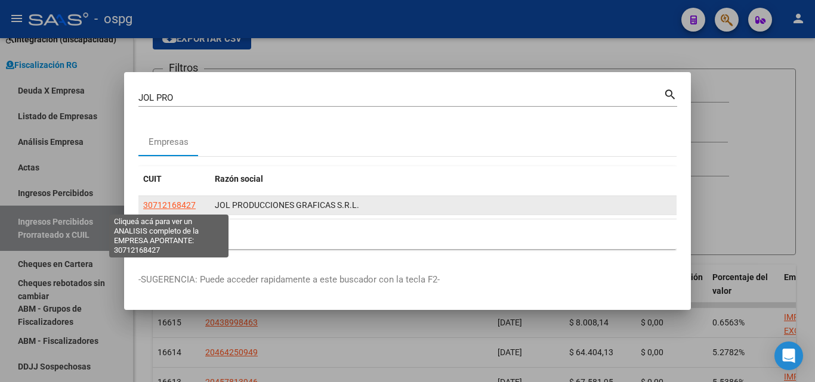
click at [160, 209] on span "30712168427" at bounding box center [169, 205] width 53 height 10
type textarea "30712168427"
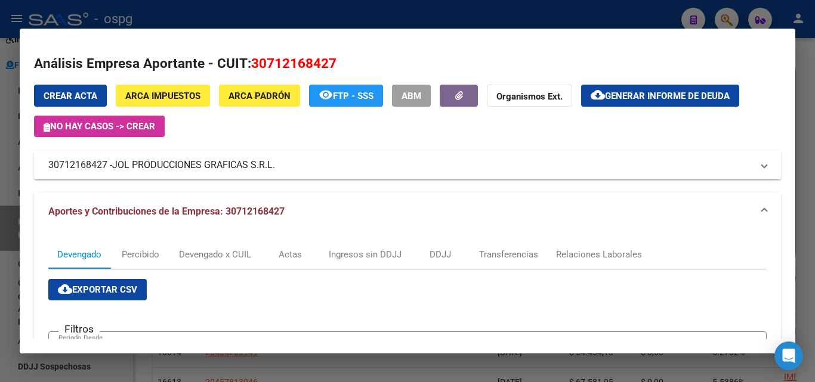
scroll to position [0, 0]
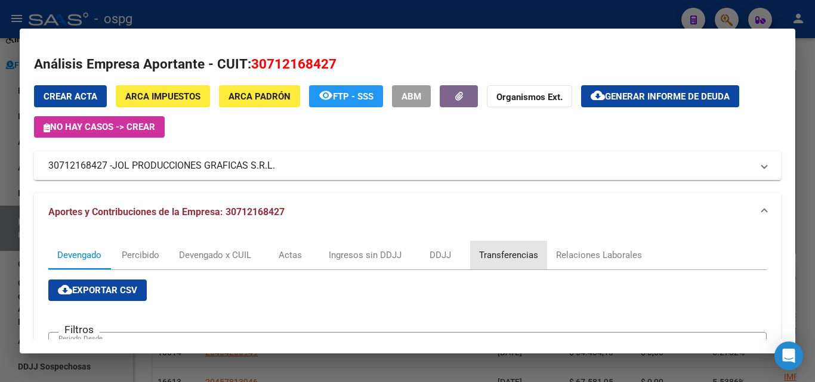
click at [499, 256] on div "Transferencias" at bounding box center [508, 255] width 59 height 13
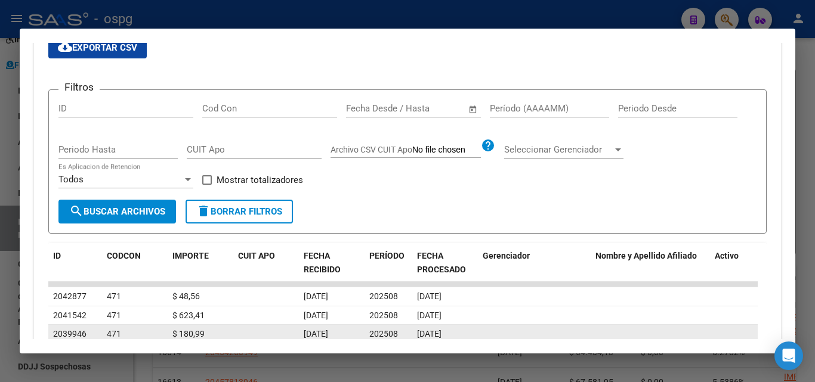
scroll to position [239, 0]
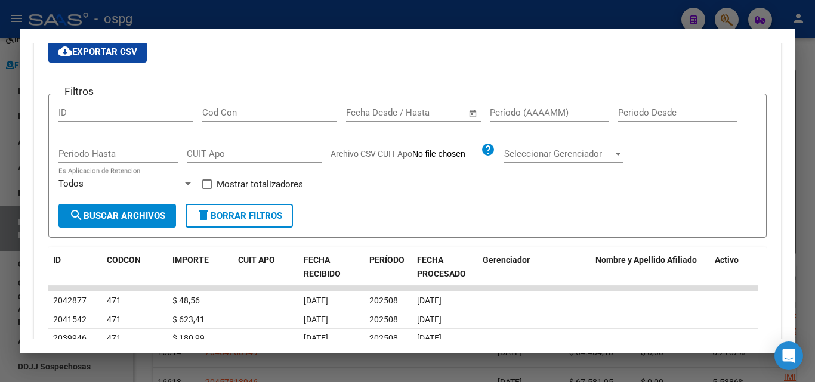
click at [521, 110] on input "Período (AAAAMM)" at bounding box center [549, 112] width 119 height 11
type input "202506"
drag, startPoint x: 208, startPoint y: 186, endPoint x: 162, endPoint y: 208, distance: 50.7
click at [192, 195] on div "Filtros ID Cod Con Fecha inicio – Fecha fin Fecha Desde / Hasta 202506 Período …" at bounding box center [407, 154] width 698 height 100
click at [124, 227] on button "search Buscar Archivos" at bounding box center [117, 216] width 118 height 24
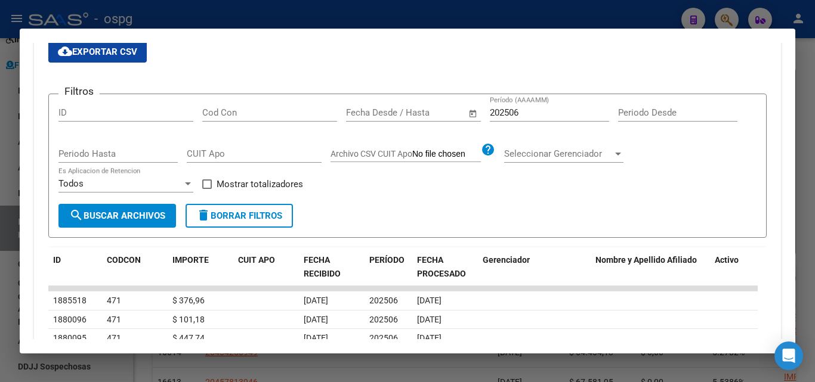
drag, startPoint x: 203, startPoint y: 184, endPoint x: 186, endPoint y: 192, distance: 18.2
click at [200, 184] on div "Filtros ID Cod Con Fecha inicio – Fecha fin Fecha Desde / Hasta 202506 Período …" at bounding box center [407, 154] width 698 height 100
click at [205, 183] on span at bounding box center [207, 185] width 10 height 10
click at [206, 189] on input "Mostrar totalizadores" at bounding box center [206, 189] width 1 height 1
checkbox input "true"
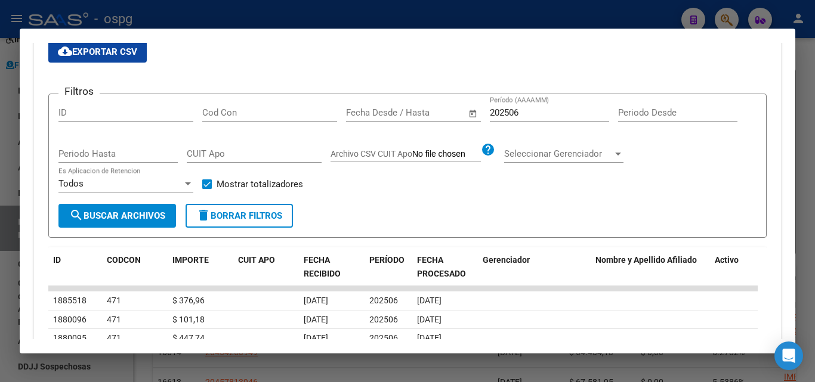
click at [132, 218] on span "search Buscar Archivos" at bounding box center [117, 216] width 96 height 11
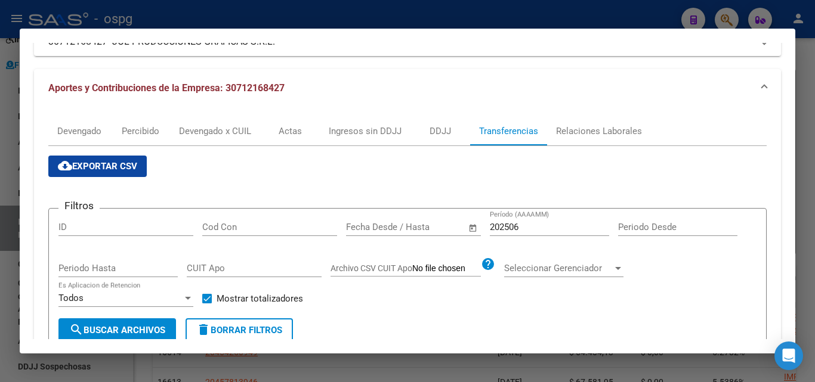
scroll to position [119, 0]
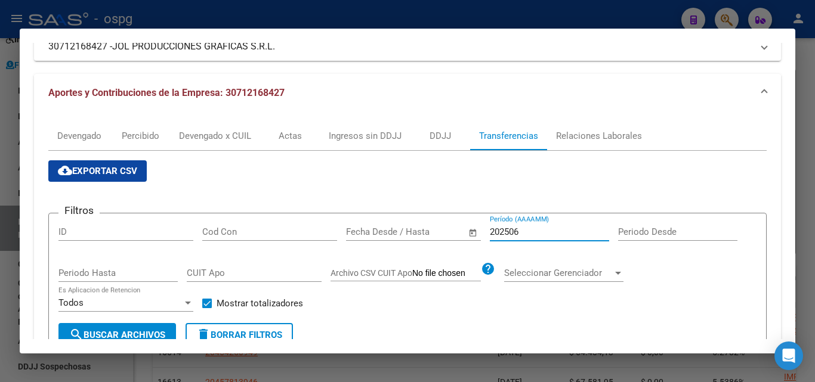
click at [529, 232] on input "202506" at bounding box center [549, 232] width 119 height 11
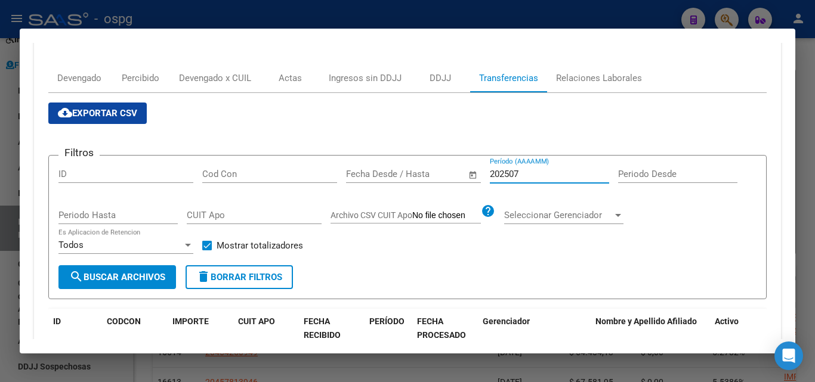
scroll to position [358, 0]
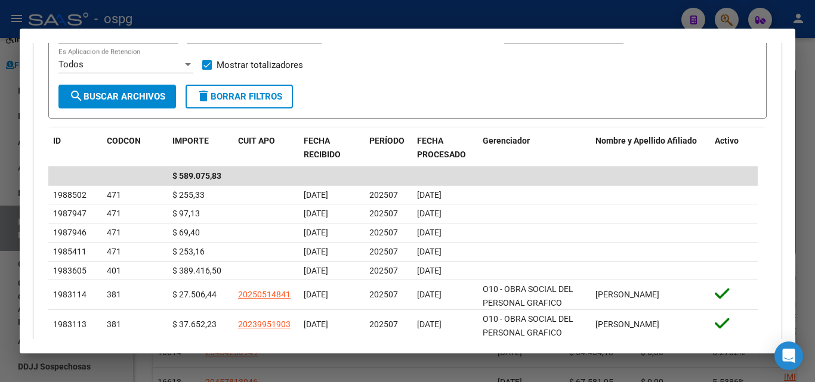
type input "202507"
click at [0, 304] on div at bounding box center [407, 191] width 815 height 382
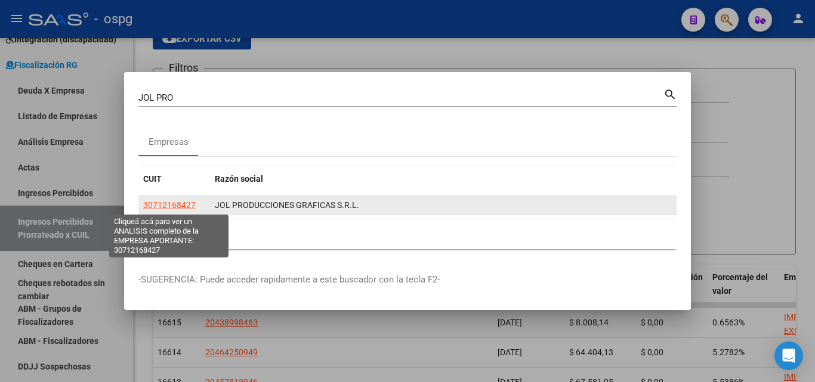
click at [153, 209] on span "30712168427" at bounding box center [169, 205] width 53 height 10
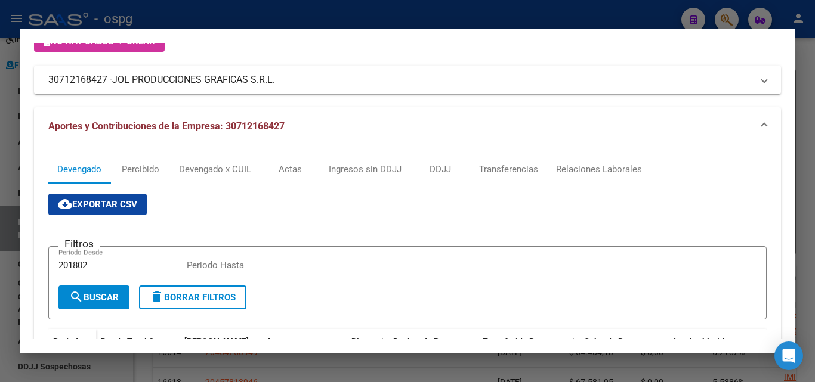
scroll to position [298, 0]
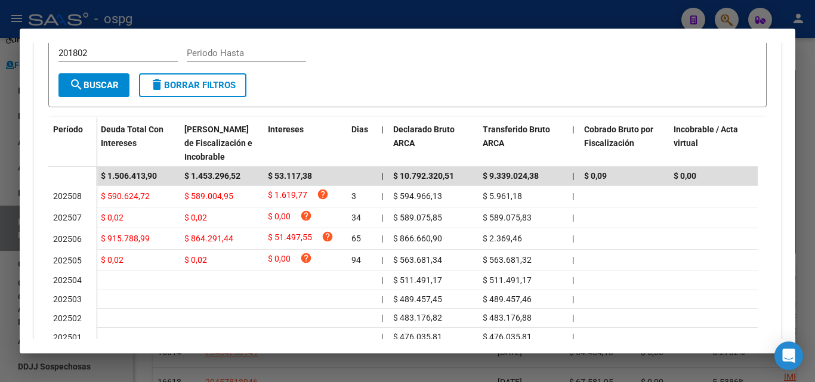
click at [800, 131] on div at bounding box center [407, 191] width 815 height 382
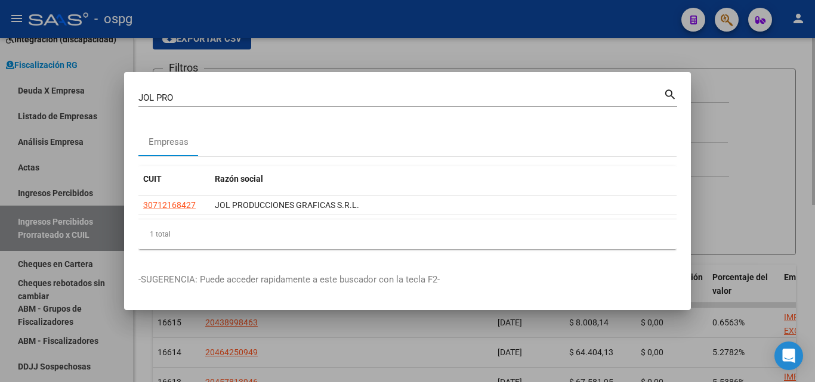
drag, startPoint x: 800, startPoint y: 131, endPoint x: 761, endPoint y: 67, distance: 74.5
click at [798, 126] on div at bounding box center [407, 191] width 815 height 382
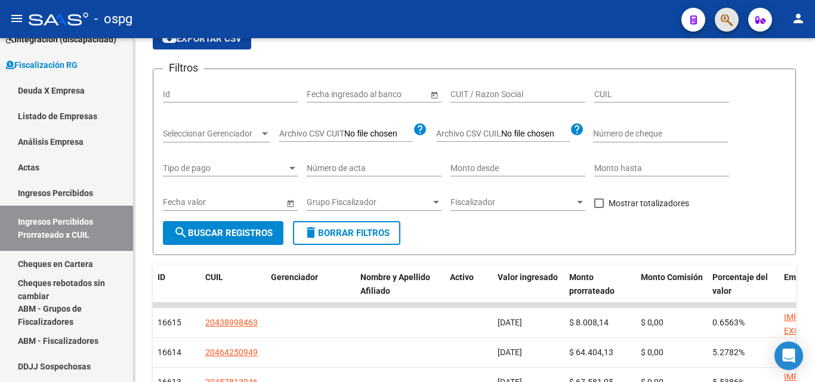
click at [726, 11] on span "button" at bounding box center [727, 20] width 12 height 24
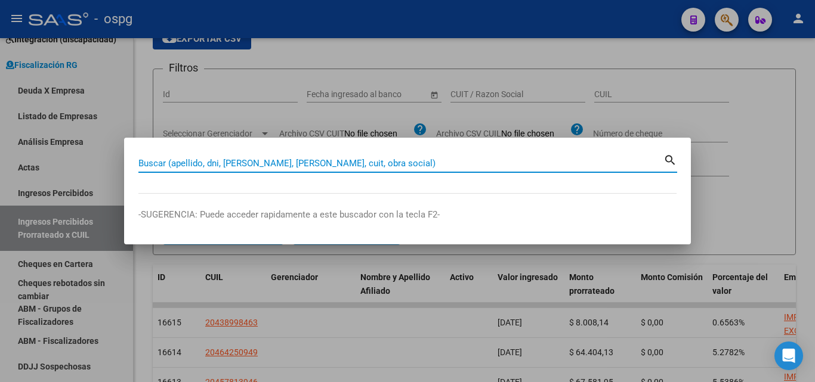
click at [303, 163] on input "Buscar (apellido, dni, [PERSON_NAME], [PERSON_NAME], cuit, obra social)" at bounding box center [400, 163] width 525 height 11
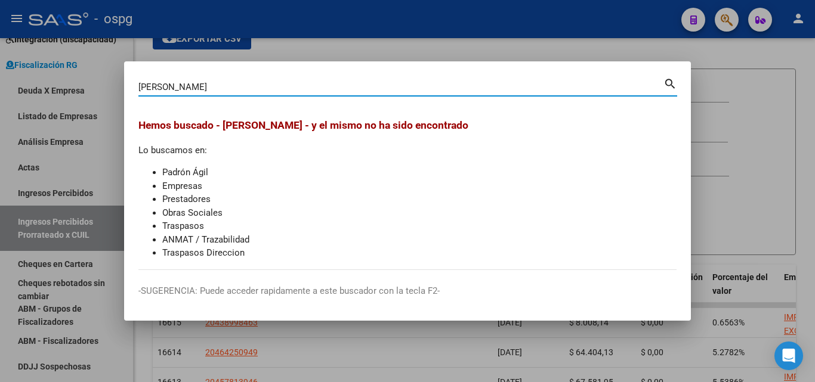
type input "[PERSON_NAME]"
drag, startPoint x: 537, startPoint y: 29, endPoint x: 552, endPoint y: 30, distance: 14.9
click at [537, 30] on div at bounding box center [407, 191] width 815 height 382
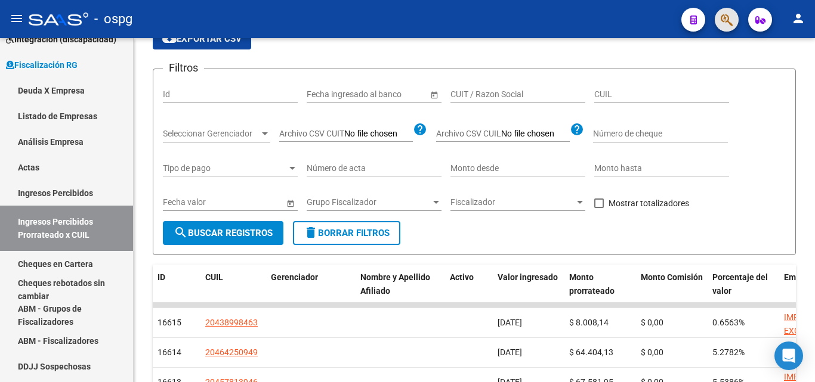
click at [718, 17] on button "button" at bounding box center [727, 20] width 24 height 24
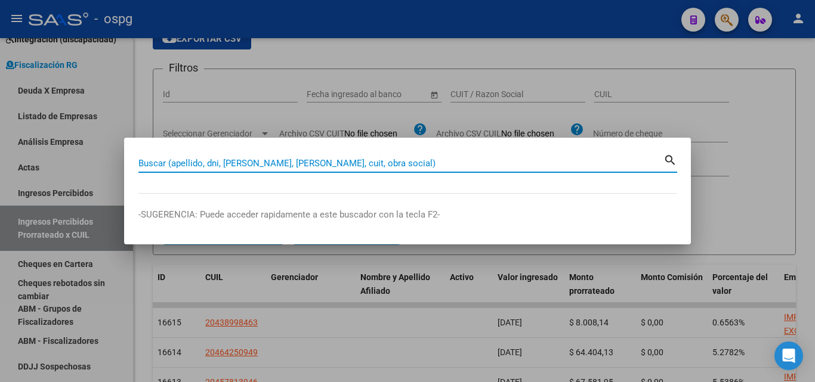
click at [292, 162] on input "Buscar (apellido, dni, [PERSON_NAME], [PERSON_NAME], cuit, obra social)" at bounding box center [400, 163] width 525 height 11
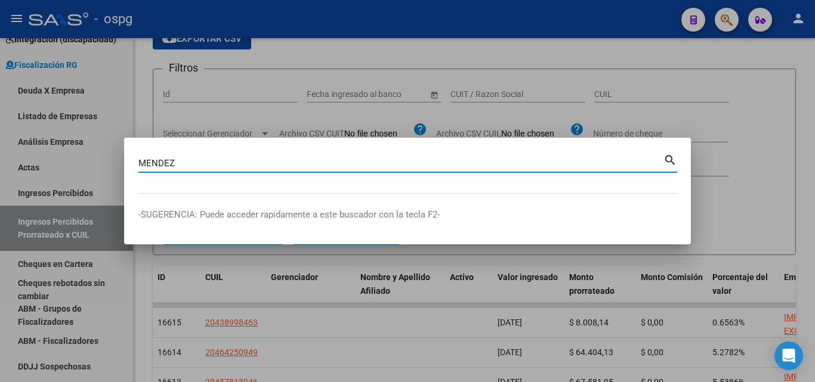
type input "MENDEZ"
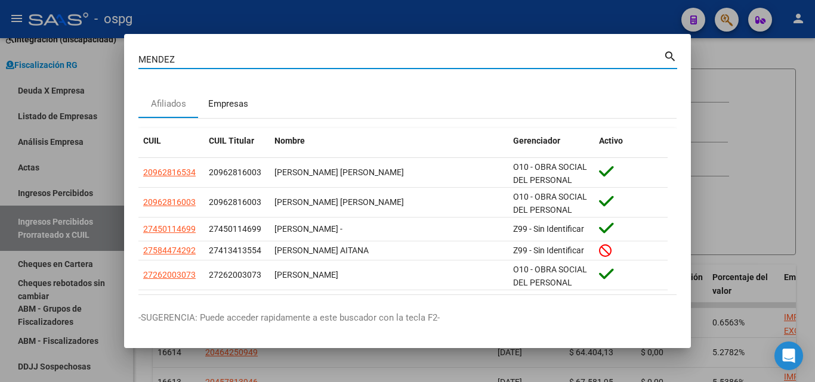
click at [224, 102] on div "Empresas" at bounding box center [228, 104] width 40 height 14
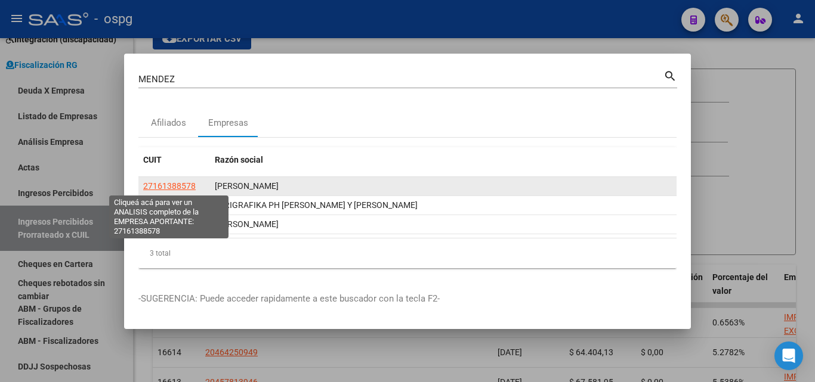
click at [172, 181] on span "27161388578" at bounding box center [169, 186] width 53 height 10
type textarea "27161388578"
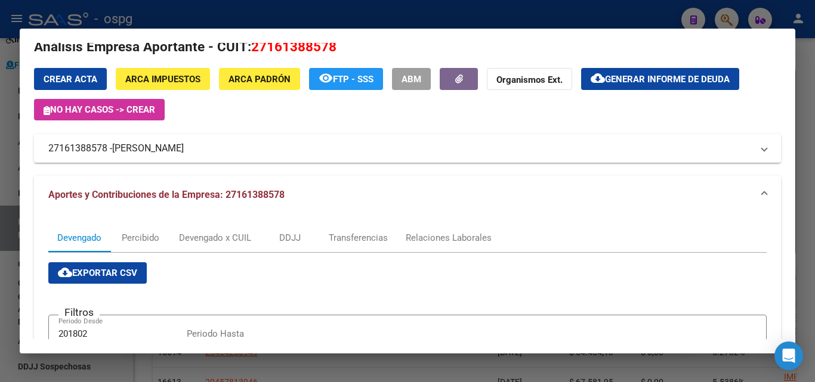
scroll to position [0, 0]
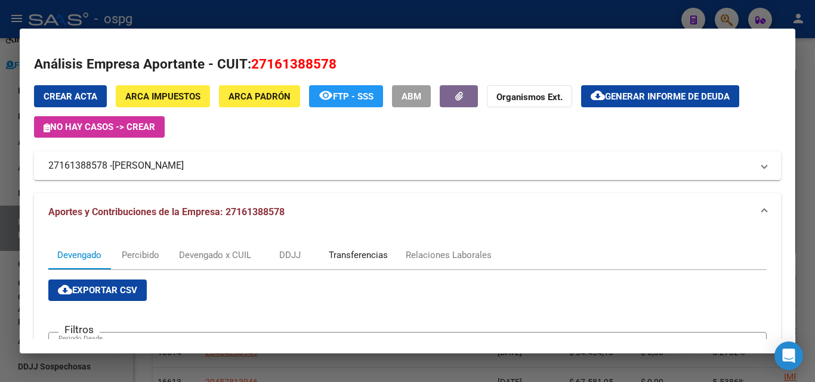
click at [366, 251] on div "Transferencias" at bounding box center [358, 255] width 59 height 13
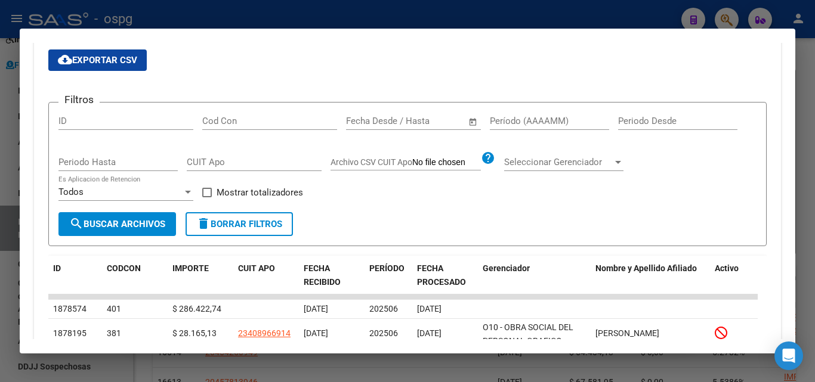
scroll to position [179, 0]
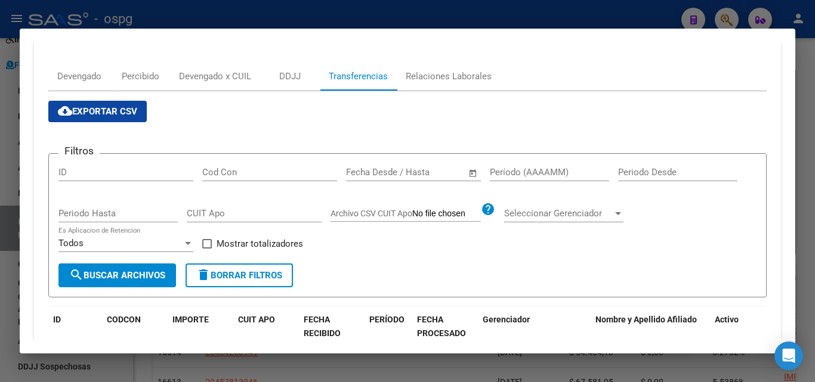
click at [517, 168] on input "Período (AAAAMM)" at bounding box center [549, 172] width 119 height 11
type input "202508"
click at [207, 245] on span at bounding box center [207, 244] width 10 height 10
click at [207, 249] on input "Mostrar totalizadores" at bounding box center [206, 249] width 1 height 1
checkbox input "true"
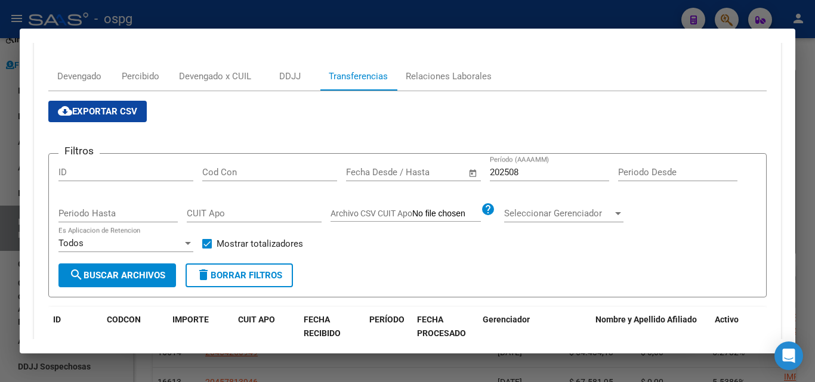
click at [159, 267] on button "search Buscar Archivos" at bounding box center [117, 276] width 118 height 24
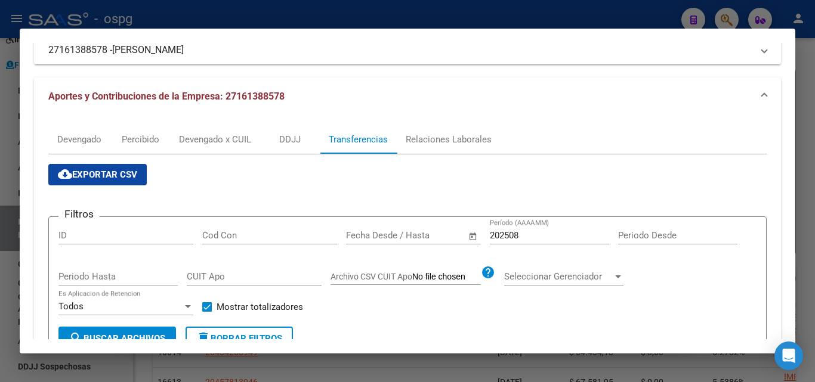
scroll to position [100, 0]
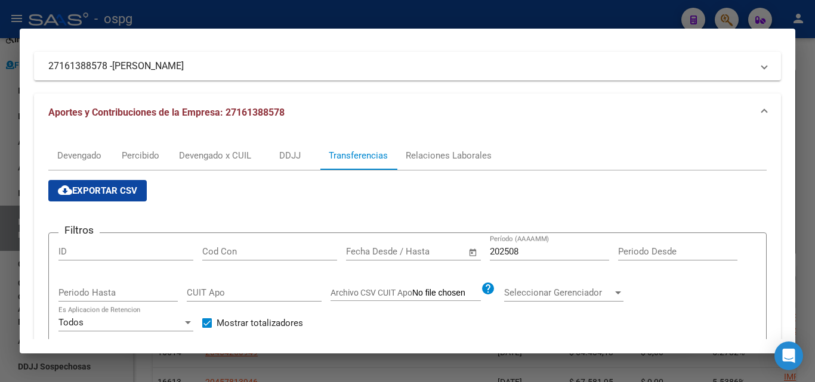
click at [0, 226] on div at bounding box center [407, 191] width 815 height 382
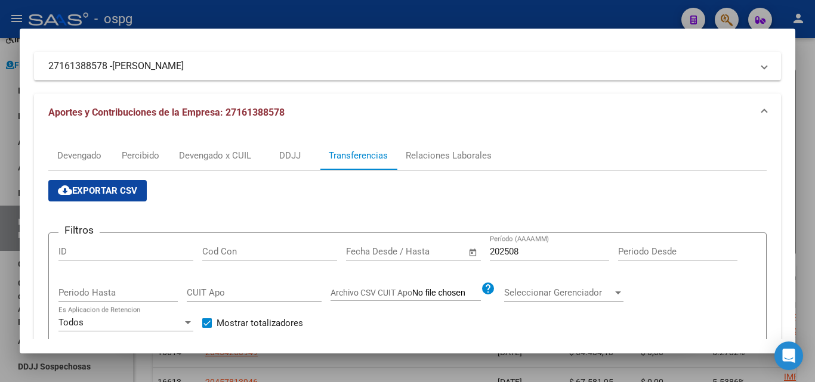
click at [0, 226] on div at bounding box center [407, 191] width 815 height 382
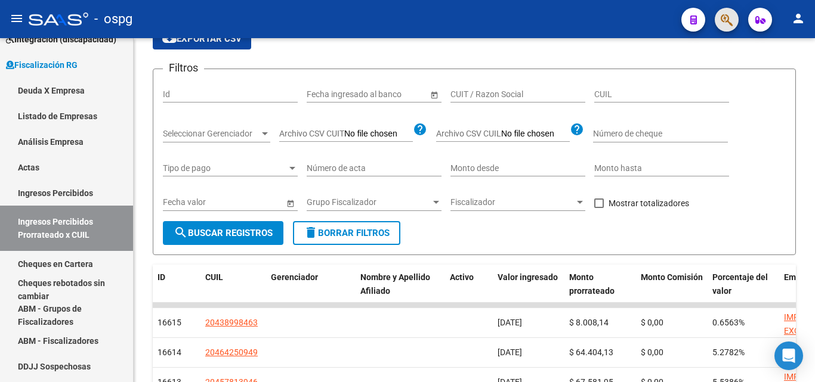
click at [722, 27] on span "button" at bounding box center [727, 20] width 12 height 24
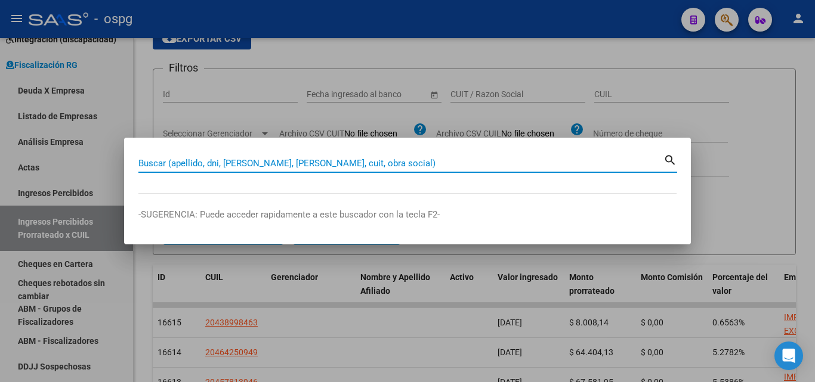
click at [237, 164] on input "Buscar (apellido, dni, [PERSON_NAME], [PERSON_NAME], cuit, obra social)" at bounding box center [400, 163] width 525 height 11
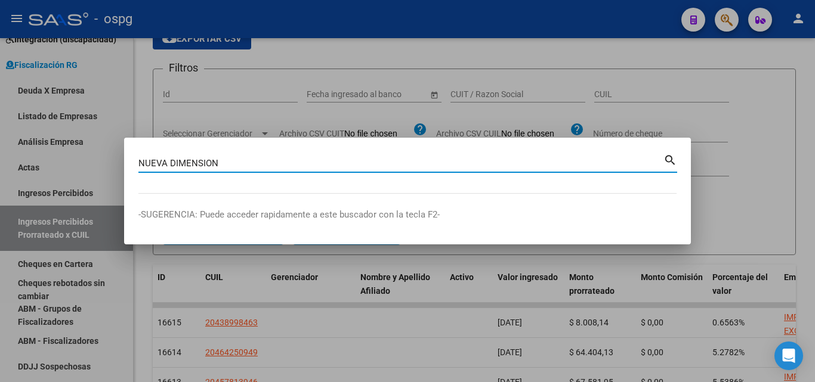
type input "NUEVA DIMENSION"
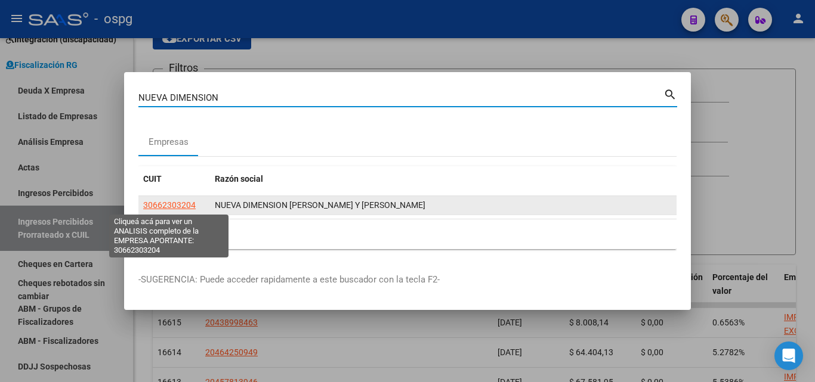
click at [164, 202] on span "30662303204" at bounding box center [169, 205] width 53 height 10
type textarea "30662303204"
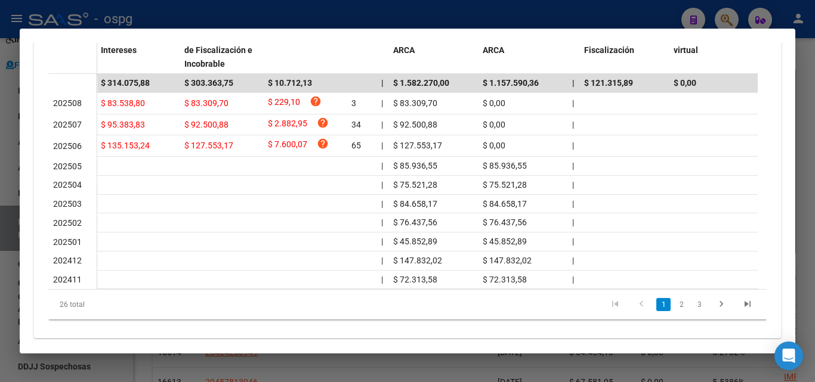
scroll to position [415, 0]
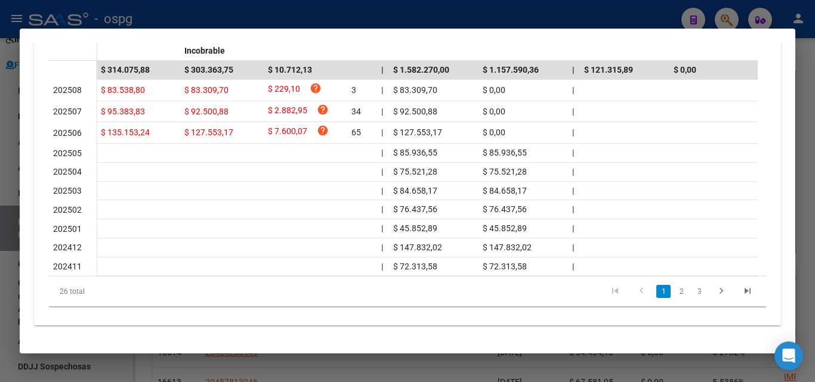
click at [0, 250] on div at bounding box center [407, 191] width 815 height 382
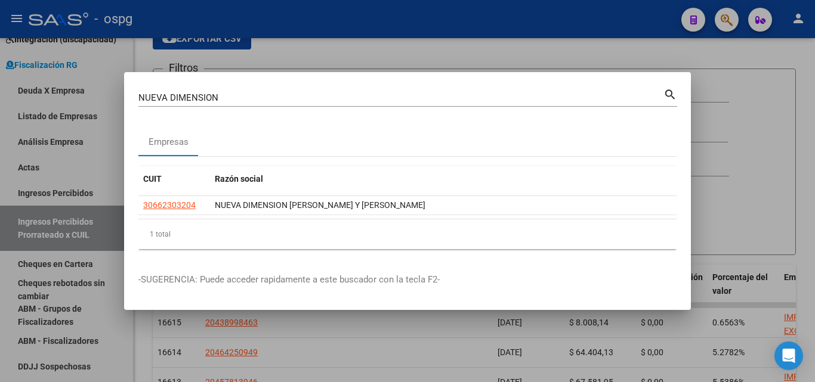
click at [0, 250] on div at bounding box center [407, 191] width 815 height 382
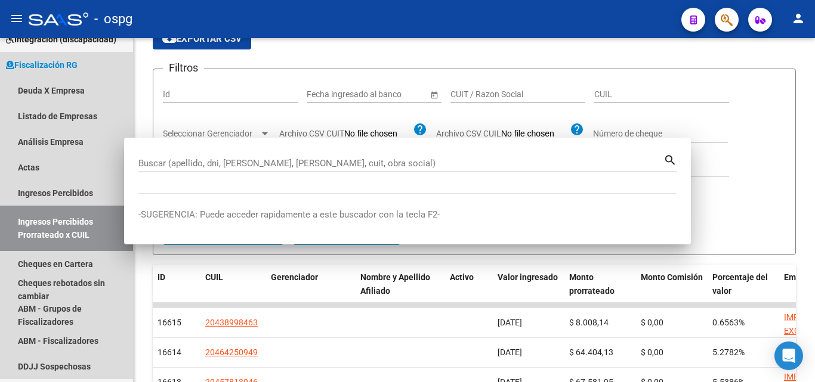
click at [0, 250] on link "Ingresos Percibidos Prorrateado x CUIL" at bounding box center [66, 228] width 133 height 45
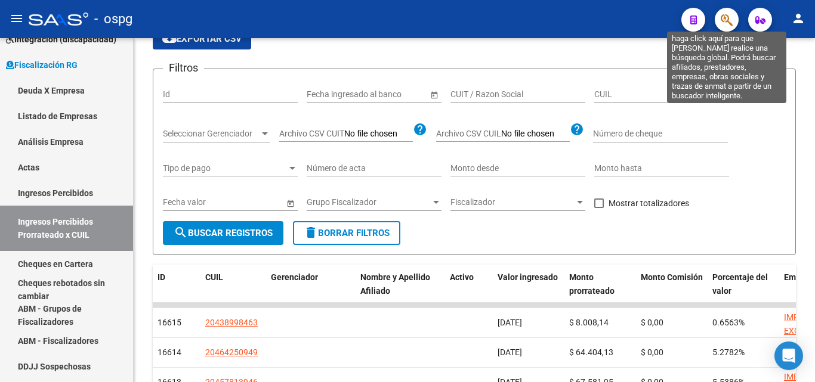
click at [726, 17] on icon "button" at bounding box center [727, 20] width 12 height 14
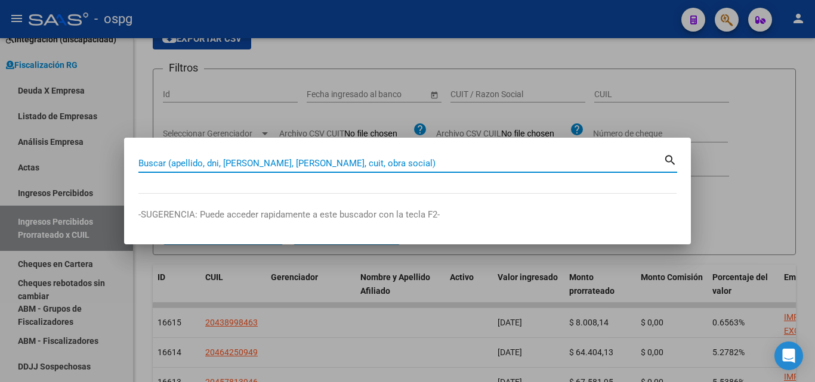
click at [276, 166] on input "Buscar (apellido, dni, [PERSON_NAME], [PERSON_NAME], cuit, obra social)" at bounding box center [400, 163] width 525 height 11
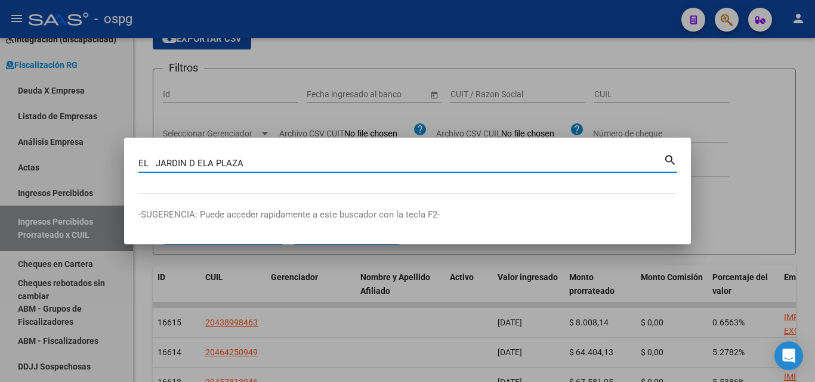
type input "EL JARDIN D ELA PLAZA"
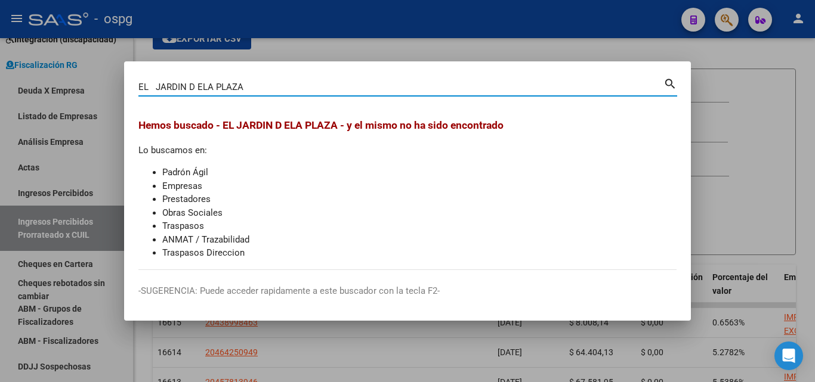
click at [707, 98] on div at bounding box center [407, 191] width 815 height 382
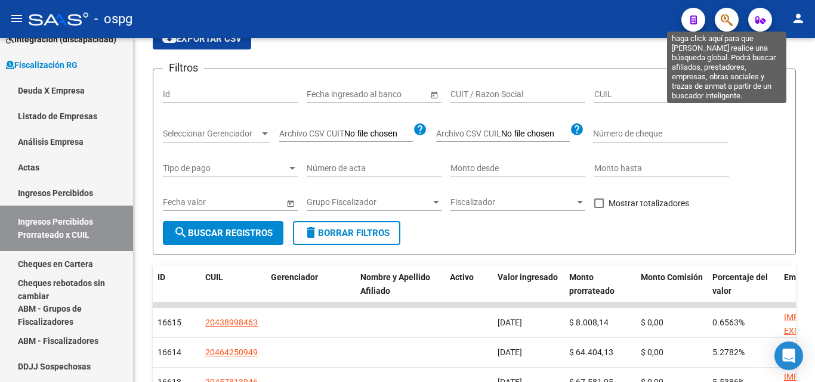
click at [724, 14] on icon "button" at bounding box center [727, 20] width 12 height 14
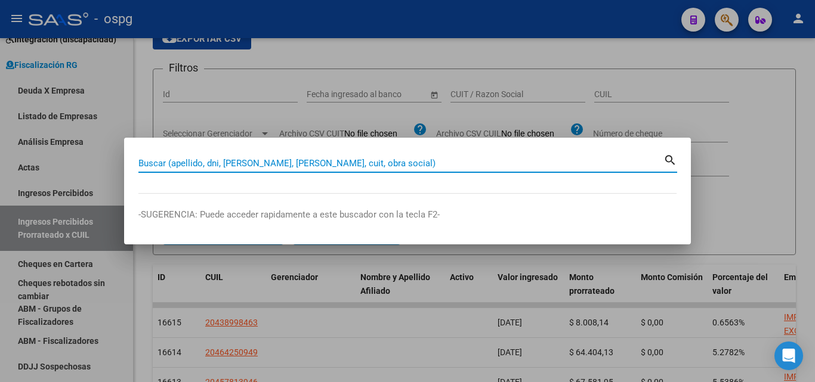
click at [350, 163] on input "Buscar (apellido, dni, [PERSON_NAME], [PERSON_NAME], cuit, obra social)" at bounding box center [400, 163] width 525 height 11
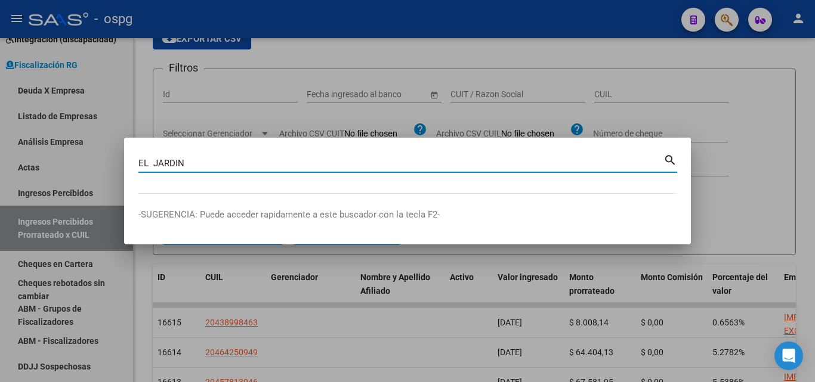
type input "EL JARDIN"
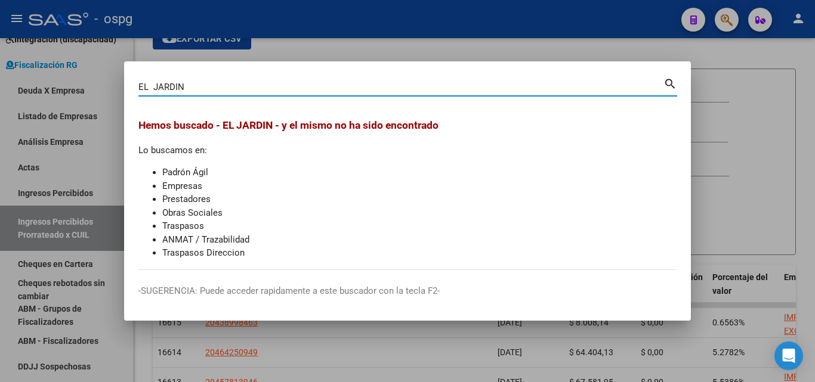
click at [537, 59] on div at bounding box center [407, 191] width 815 height 382
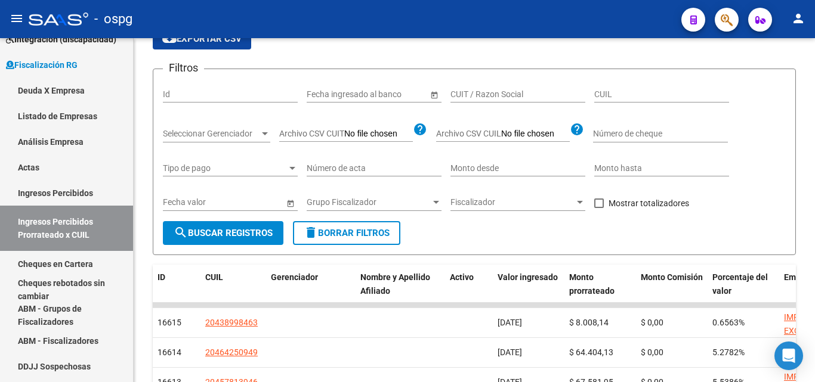
click at [734, 24] on button "button" at bounding box center [727, 20] width 24 height 24
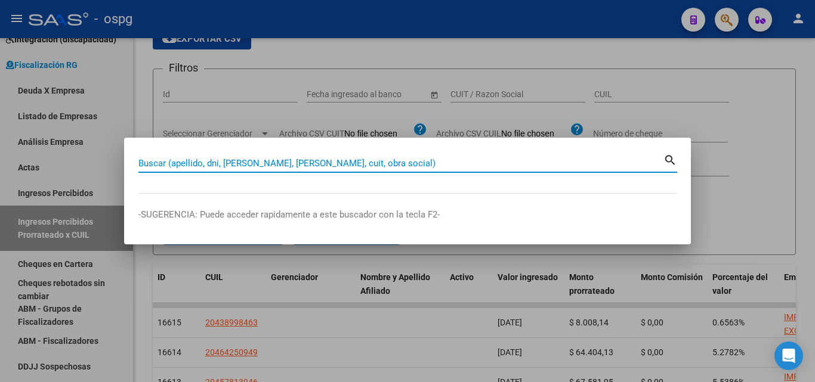
click at [275, 161] on input "Buscar (apellido, dni, [PERSON_NAME], [PERSON_NAME], cuit, obra social)" at bounding box center [400, 163] width 525 height 11
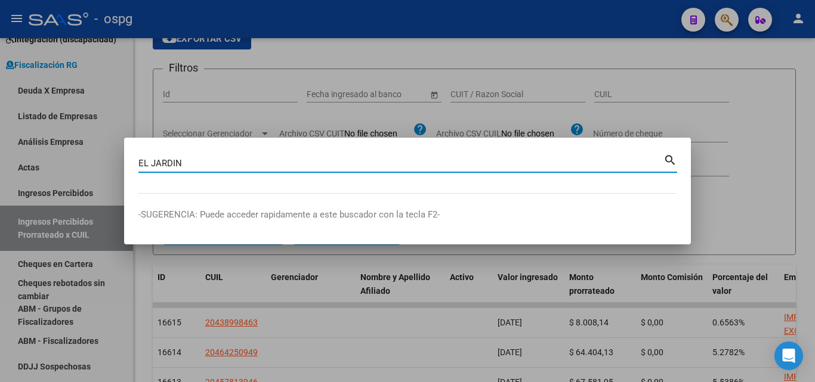
type input "EL JARDIN"
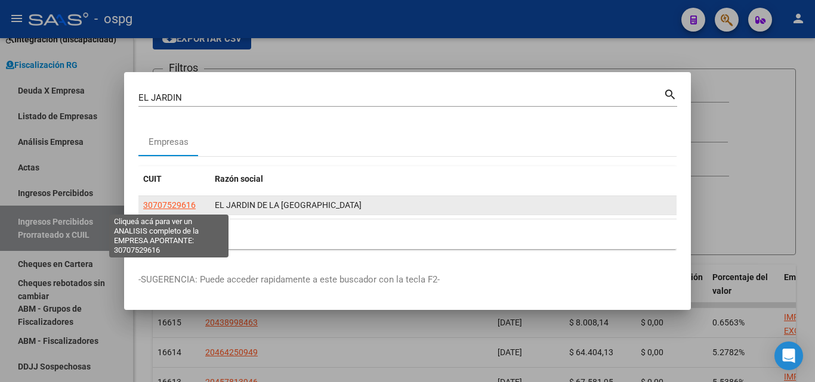
click at [178, 203] on span "30707529616" at bounding box center [169, 205] width 53 height 10
type textarea "30707529616"
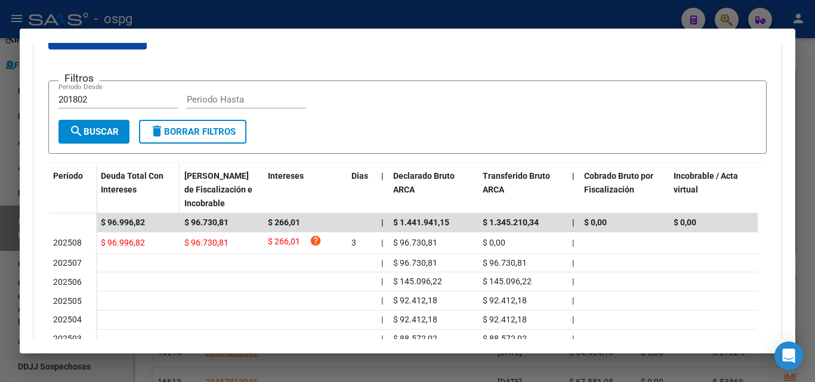
scroll to position [383, 0]
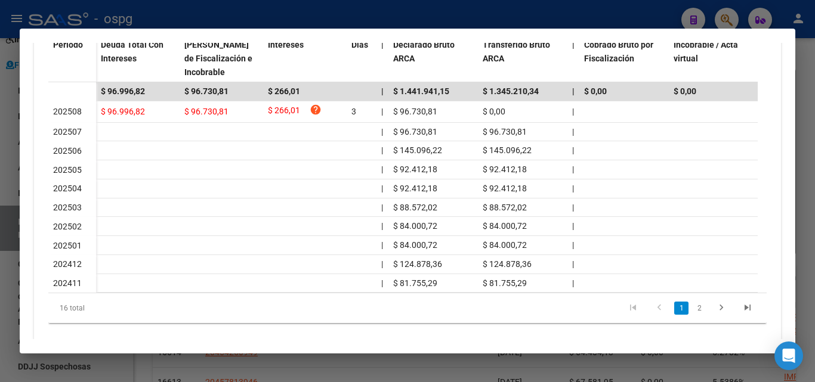
click at [0, 270] on div at bounding box center [407, 191] width 815 height 382
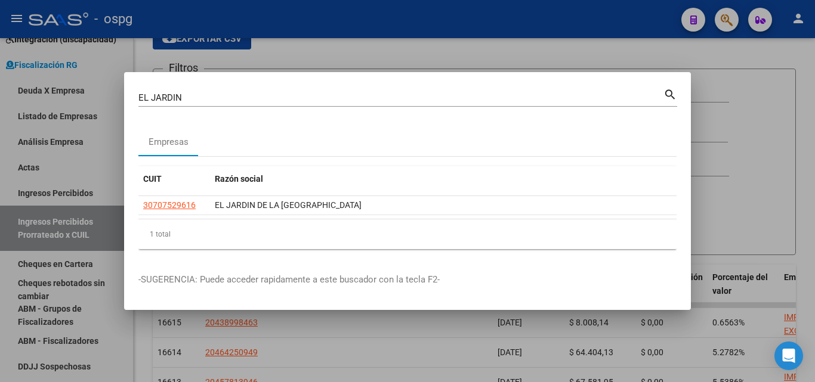
click at [705, 90] on div at bounding box center [407, 191] width 815 height 382
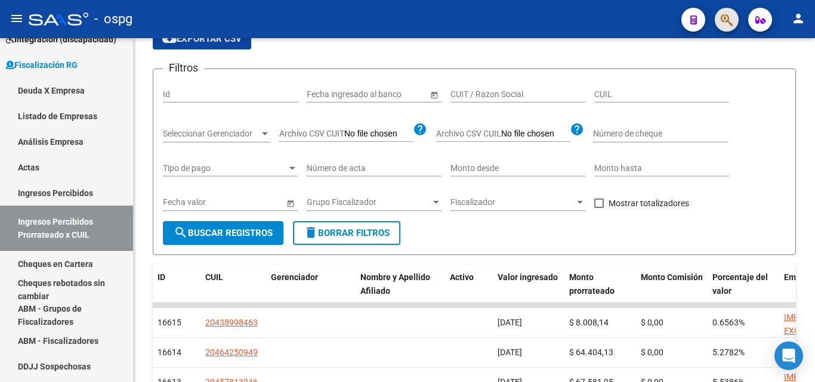
click at [718, 18] on button "button" at bounding box center [727, 20] width 24 height 24
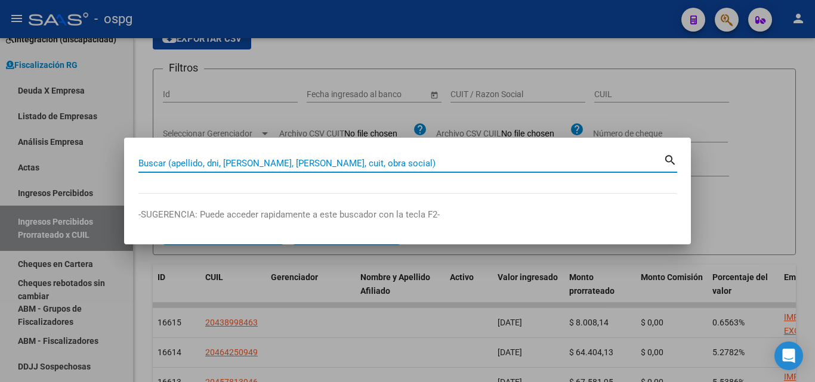
click at [256, 163] on input "Buscar (apellido, dni, [PERSON_NAME], [PERSON_NAME], cuit, obra social)" at bounding box center [400, 163] width 525 height 11
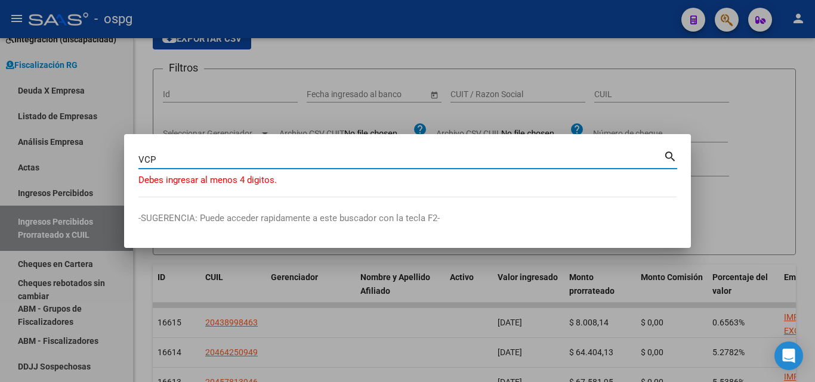
click at [256, 163] on input "VCP" at bounding box center [400, 160] width 525 height 11
click at [201, 158] on input "VCP" at bounding box center [400, 160] width 525 height 11
type input "VCP SRL"
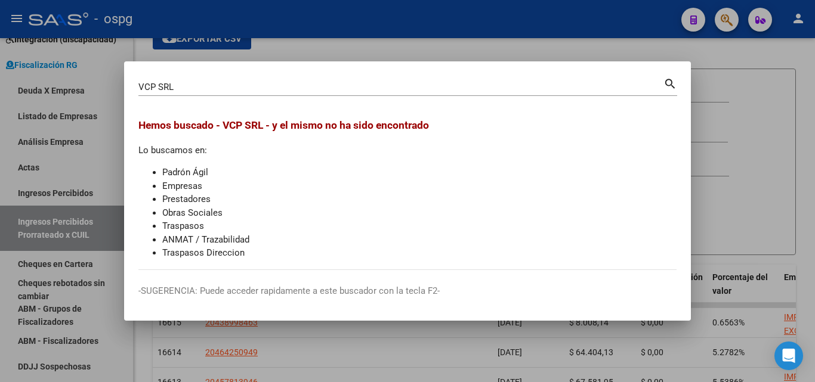
click at [746, 124] on div at bounding box center [407, 191] width 815 height 382
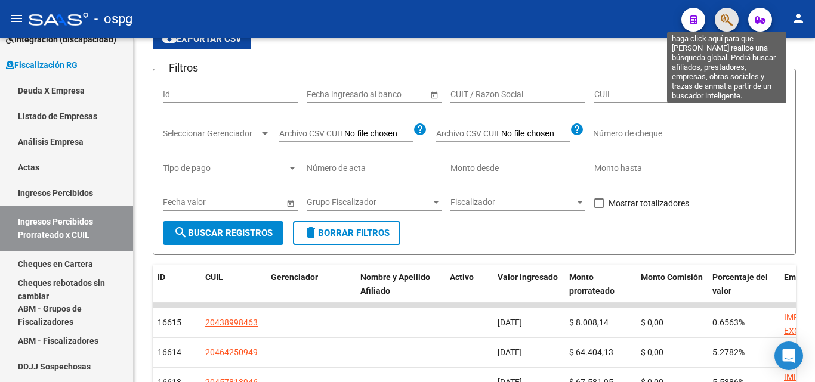
click at [724, 18] on icon "button" at bounding box center [727, 20] width 12 height 14
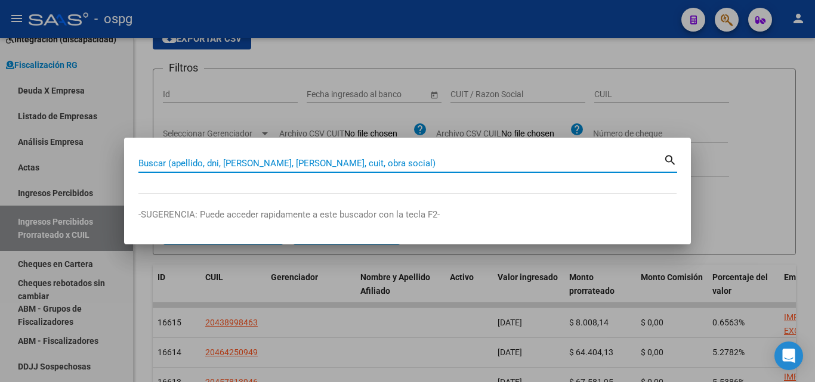
click at [199, 161] on input "Buscar (apellido, dni, [PERSON_NAME], [PERSON_NAME], cuit, obra social)" at bounding box center [400, 163] width 525 height 11
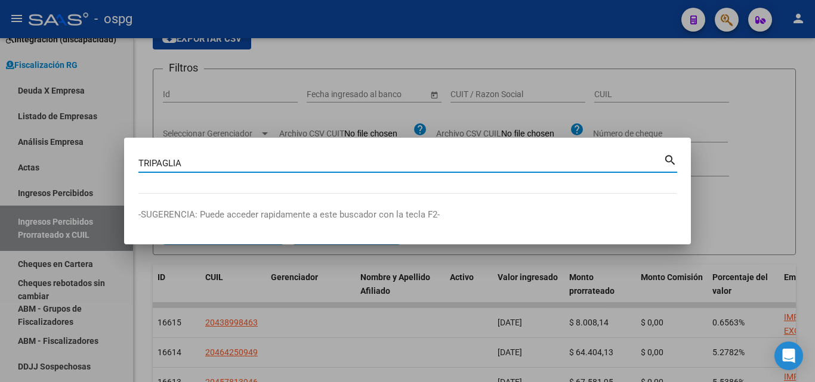
type input "TRIPAGLIA"
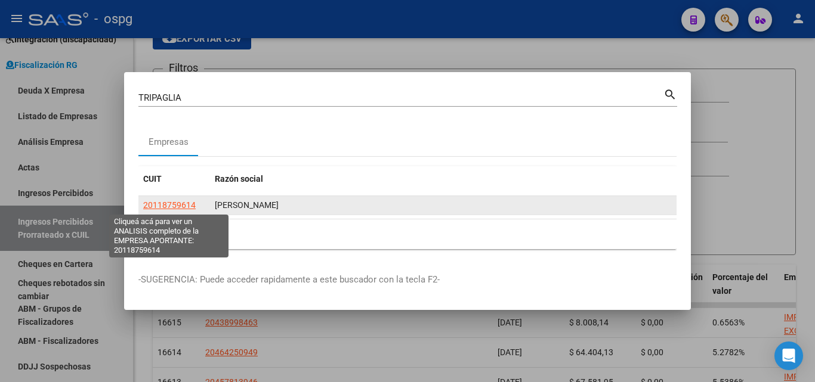
click at [155, 202] on span "20118759614" at bounding box center [169, 205] width 53 height 10
type textarea "20118759614"
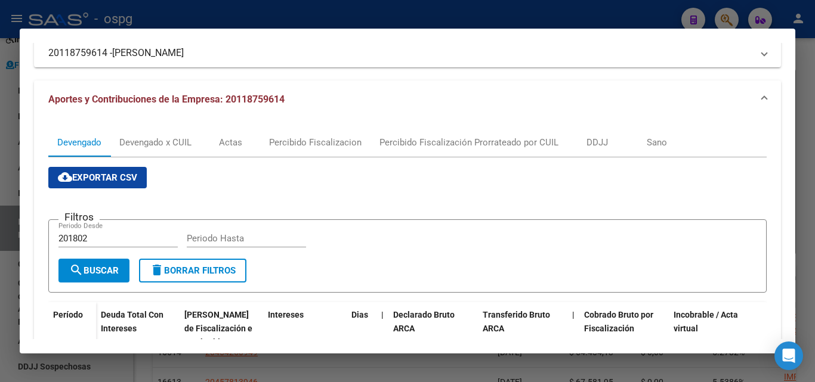
scroll to position [298, 0]
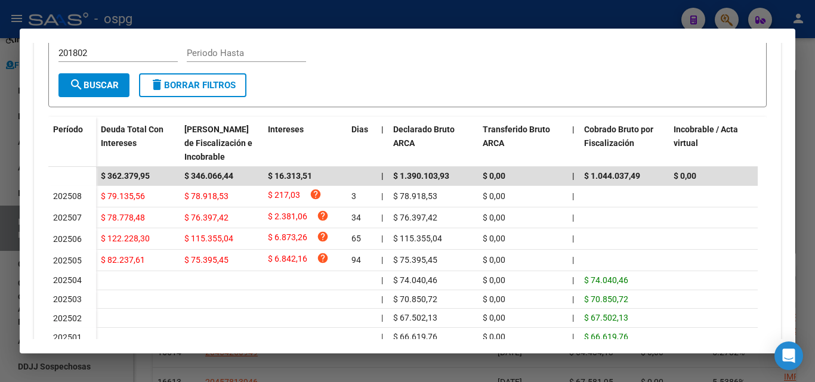
click at [813, 124] on div at bounding box center [407, 191] width 815 height 382
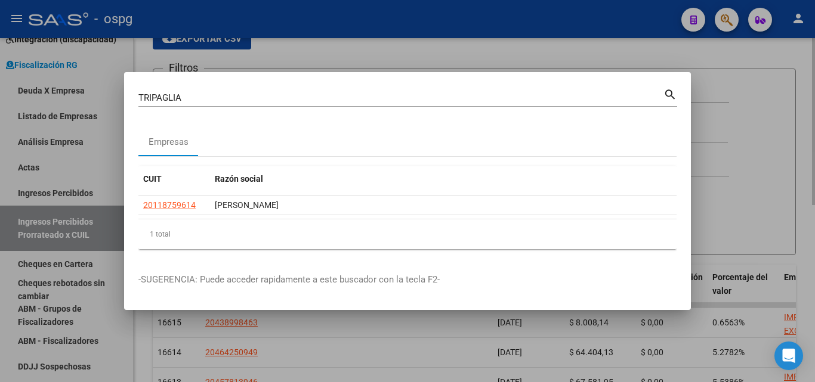
drag, startPoint x: 813, startPoint y: 124, endPoint x: 761, endPoint y: 65, distance: 78.6
click at [810, 122] on div at bounding box center [407, 191] width 815 height 382
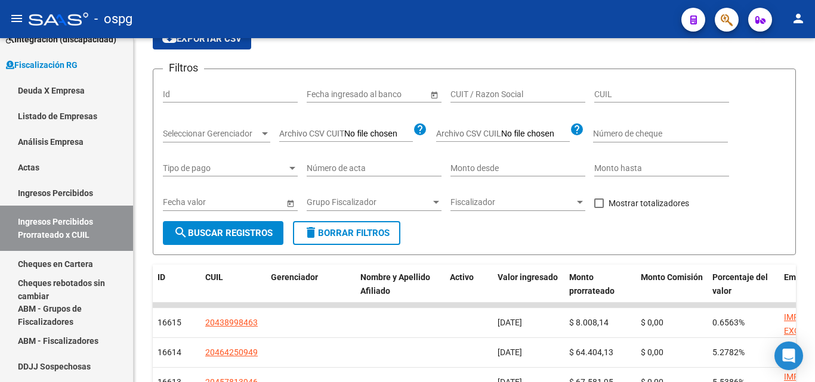
click at [732, 14] on button "button" at bounding box center [727, 20] width 24 height 24
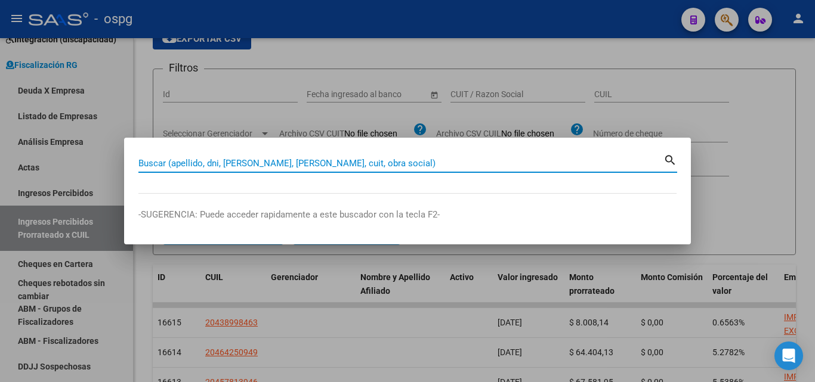
click at [208, 161] on input "Buscar (apellido, dni, [PERSON_NAME], [PERSON_NAME], cuit, obra social)" at bounding box center [400, 163] width 525 height 11
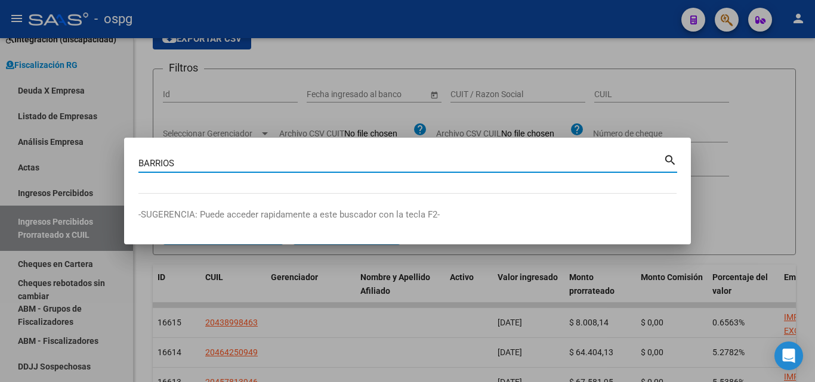
type input "BARRIOS"
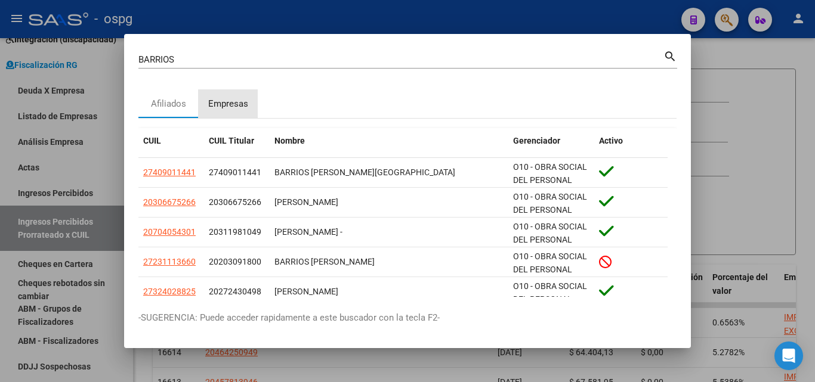
drag, startPoint x: 216, startPoint y: 97, endPoint x: 208, endPoint y: 101, distance: 9.3
click at [214, 97] on div "Empresas" at bounding box center [228, 104] width 40 height 14
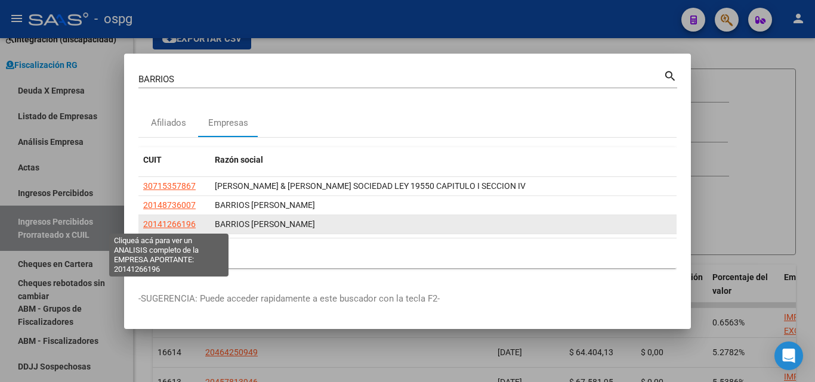
click at [180, 224] on span "20141266196" at bounding box center [169, 225] width 53 height 10
type textarea "20141266196"
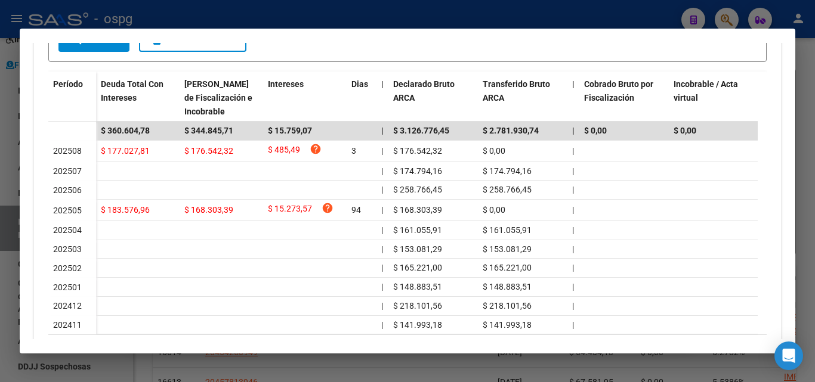
scroll to position [358, 0]
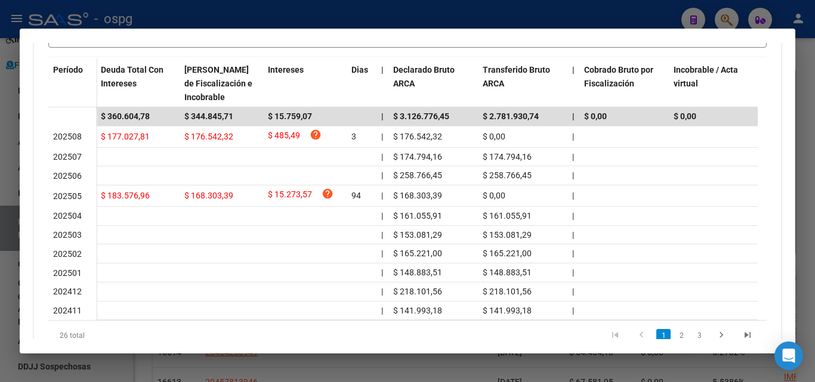
click at [0, 292] on div at bounding box center [407, 191] width 815 height 382
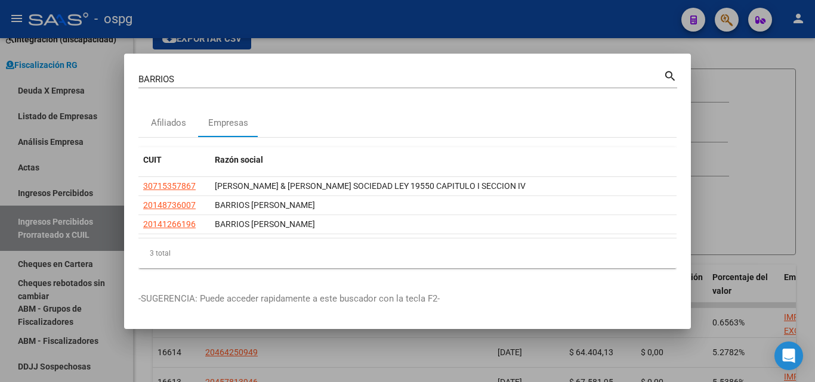
click at [434, 39] on div at bounding box center [407, 191] width 815 height 382
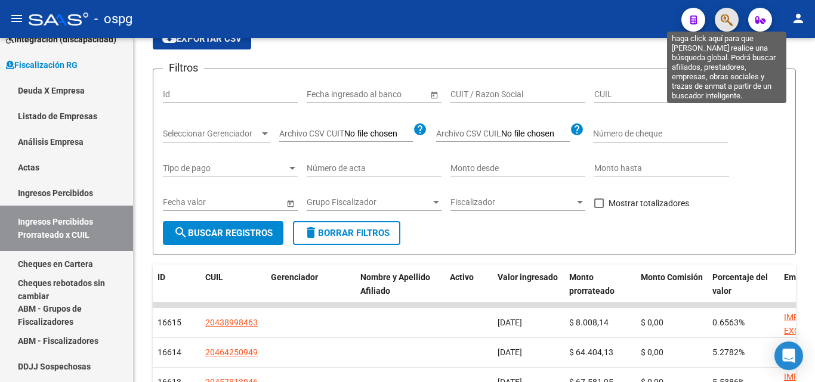
click at [722, 20] on icon "button" at bounding box center [727, 20] width 12 height 14
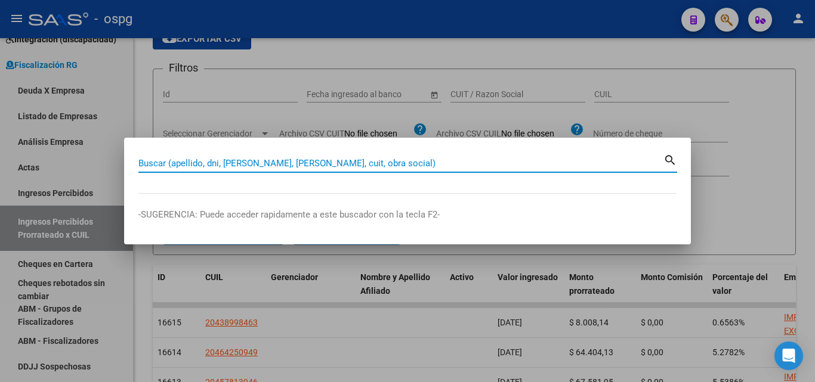
drag, startPoint x: 300, startPoint y: 158, endPoint x: 296, endPoint y: 163, distance: 6.8
click at [297, 161] on input "Buscar (apellido, dni, [PERSON_NAME], [PERSON_NAME], cuit, obra social)" at bounding box center [400, 163] width 525 height 11
click at [296, 163] on input "Buscar (apellido, dni, [PERSON_NAME], [PERSON_NAME], cuit, obra social)" at bounding box center [400, 163] width 525 height 11
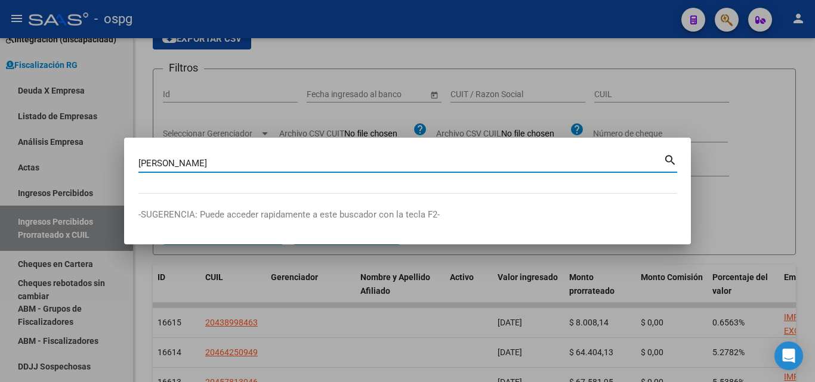
type input "[PERSON_NAME]"
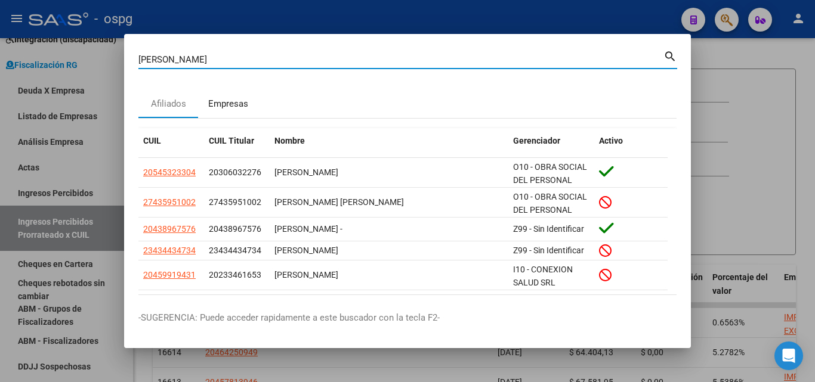
click at [239, 101] on div "Empresas" at bounding box center [228, 104] width 40 height 14
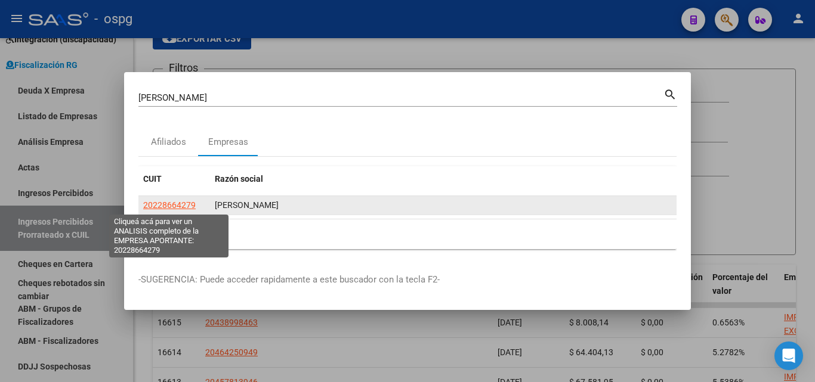
click at [174, 203] on span "20228664279" at bounding box center [169, 205] width 53 height 10
type textarea "20228664279"
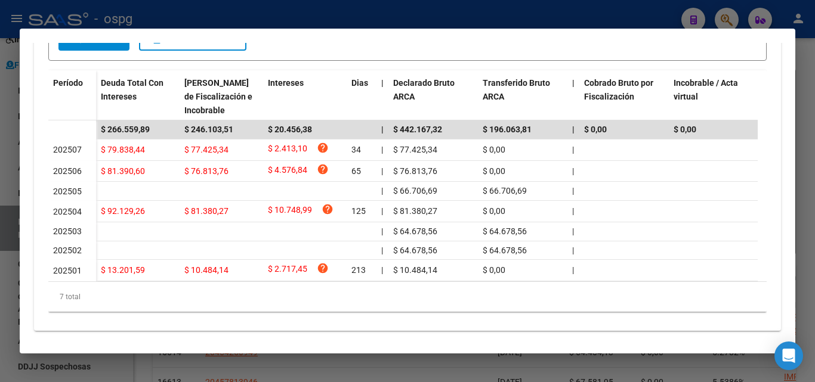
scroll to position [361, 0]
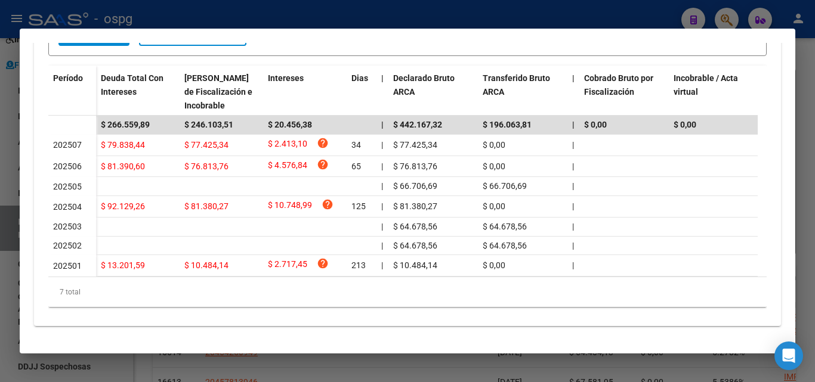
click at [814, 180] on div at bounding box center [407, 191] width 815 height 382
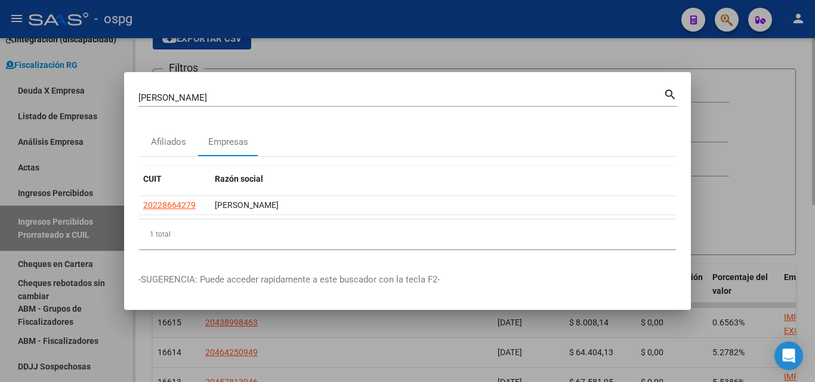
drag, startPoint x: 782, startPoint y: 159, endPoint x: 739, endPoint y: 55, distance: 112.1
click at [770, 138] on div at bounding box center [407, 191] width 815 height 382
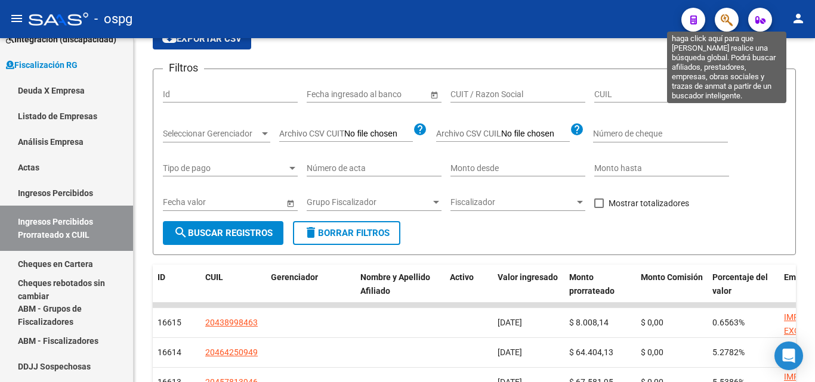
click at [729, 17] on icon "button" at bounding box center [727, 20] width 12 height 14
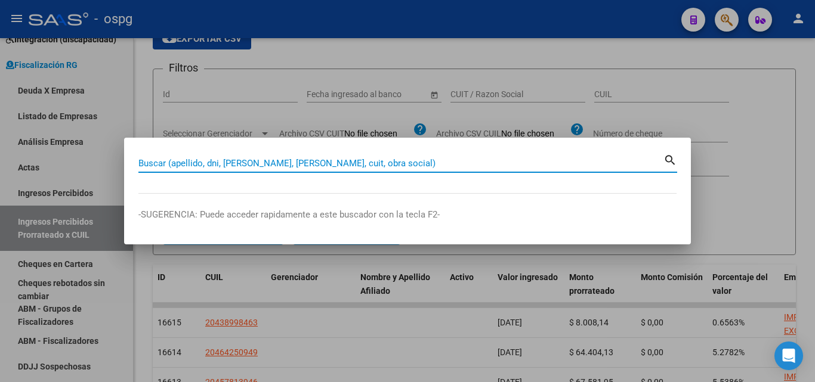
click at [180, 163] on input "Buscar (apellido, dni, [PERSON_NAME], [PERSON_NAME], cuit, obra social)" at bounding box center [400, 163] width 525 height 11
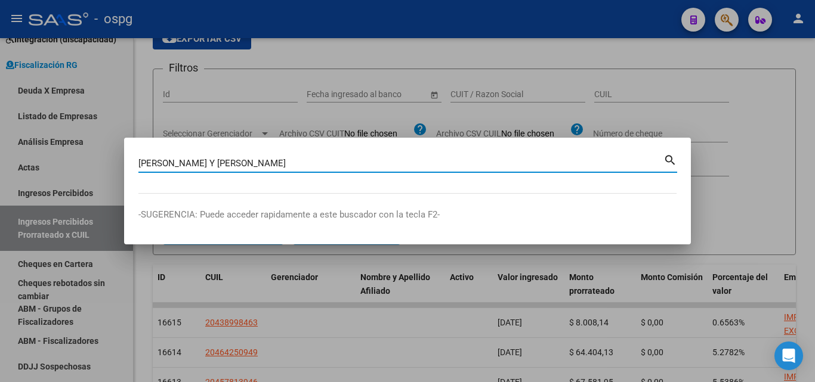
type input "[PERSON_NAME] Y [PERSON_NAME]"
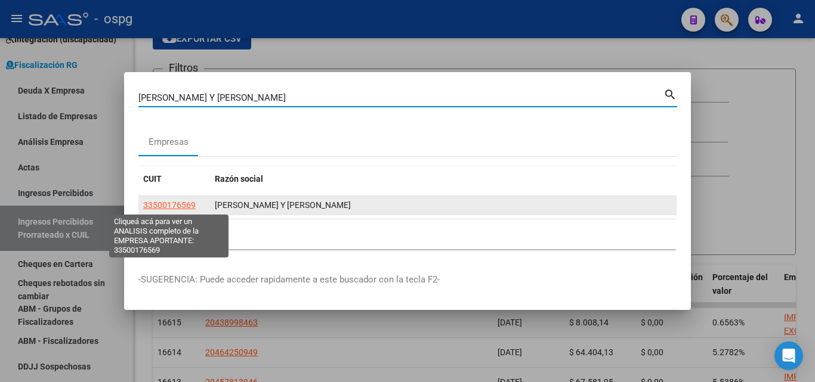
click at [183, 202] on span "33500176569" at bounding box center [169, 205] width 53 height 10
type textarea "33500176569"
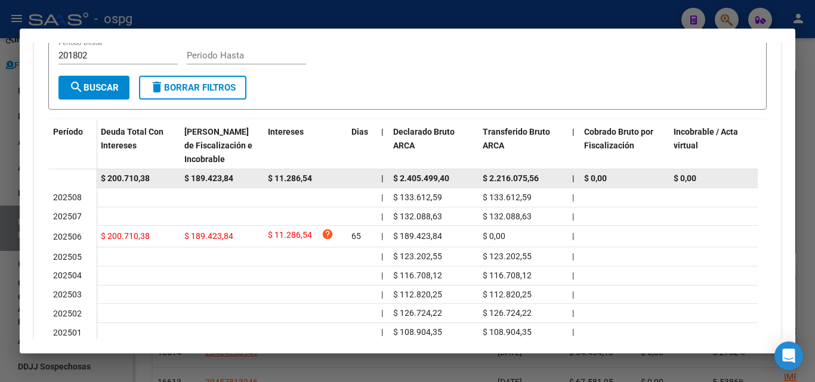
scroll to position [298, 0]
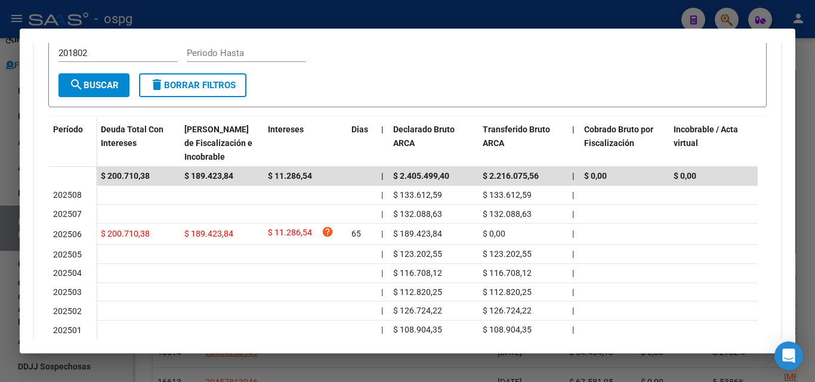
click at [0, 301] on div at bounding box center [407, 191] width 815 height 382
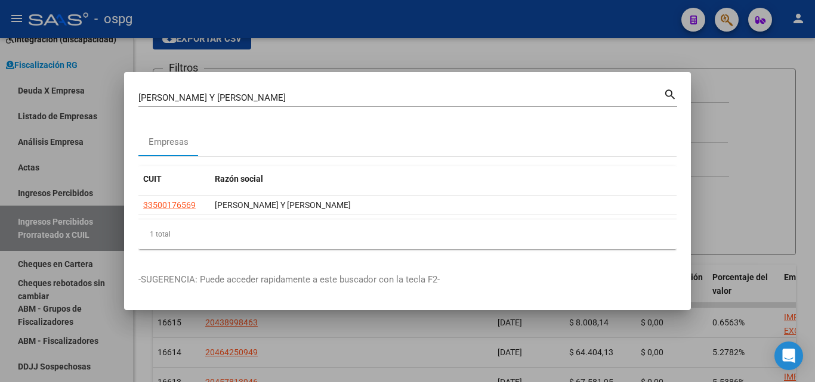
click at [730, 206] on div at bounding box center [407, 191] width 815 height 382
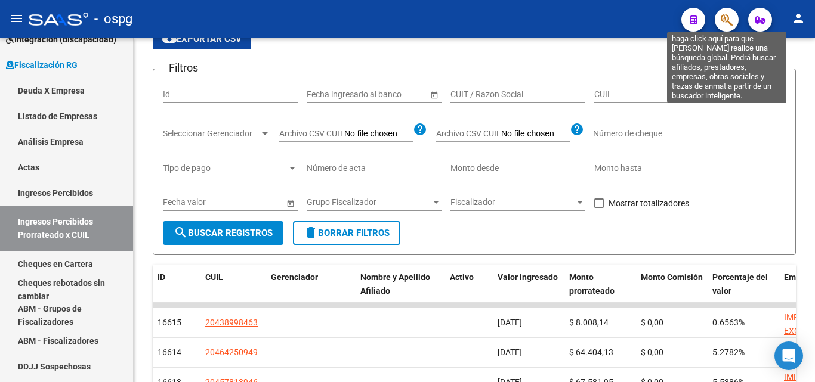
click at [723, 18] on icon "button" at bounding box center [727, 20] width 12 height 14
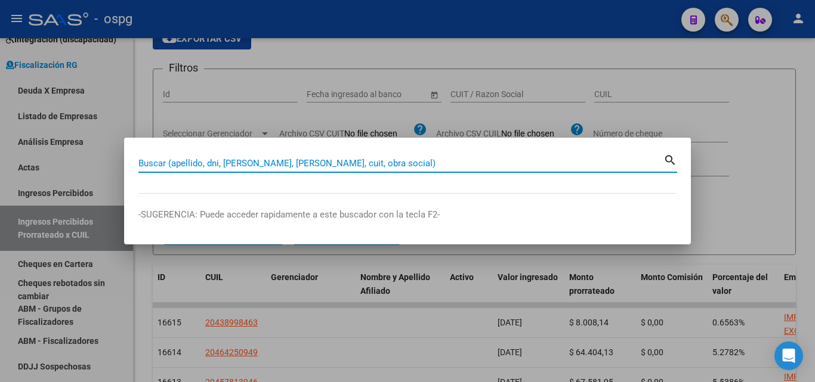
click at [311, 159] on input "Buscar (apellido, dni, [PERSON_NAME], [PERSON_NAME], cuit, obra social)" at bounding box center [400, 163] width 525 height 11
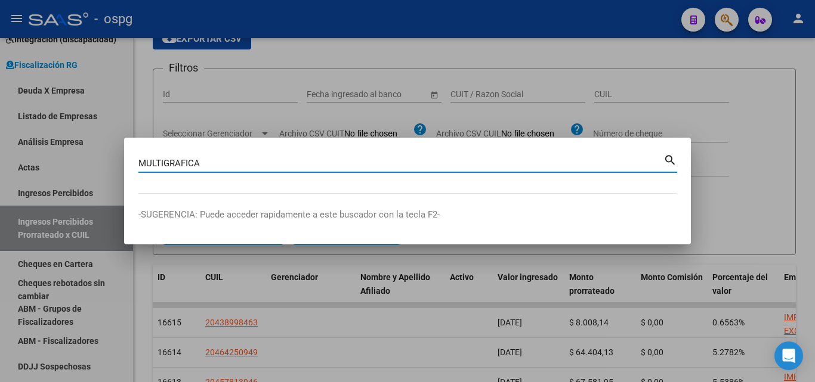
type input "MULTIGRAFICA"
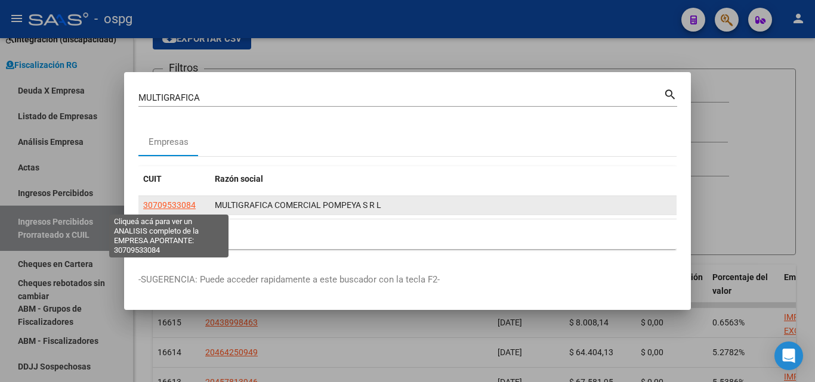
click at [165, 205] on span "30709533084" at bounding box center [169, 205] width 53 height 10
type textarea "30709533084"
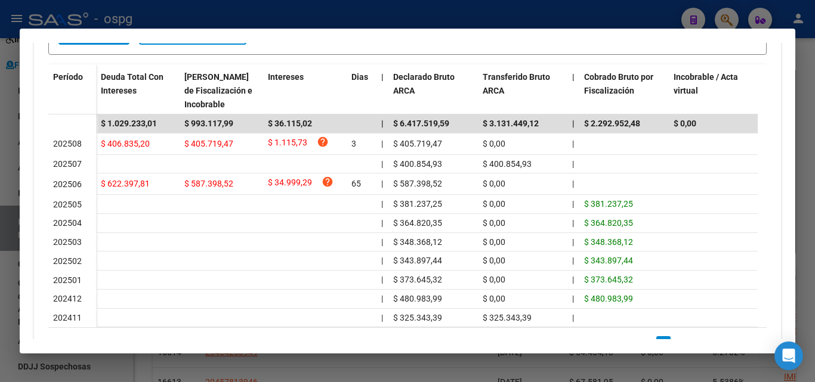
scroll to position [358, 0]
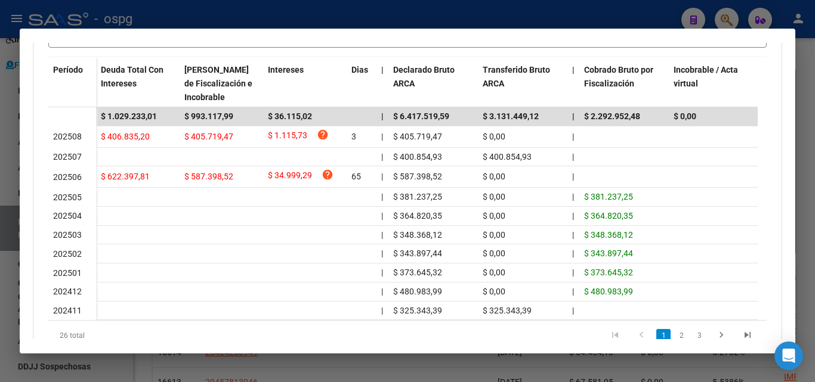
click at [809, 145] on div at bounding box center [407, 191] width 815 height 382
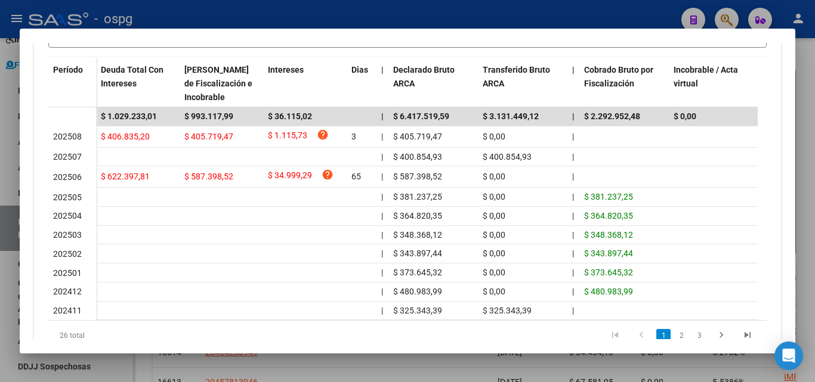
click at [809, 145] on div at bounding box center [407, 191] width 815 height 382
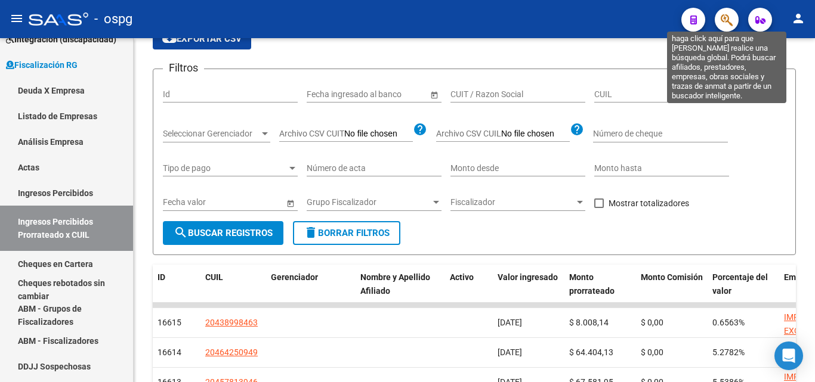
click at [726, 16] on icon "button" at bounding box center [727, 20] width 12 height 14
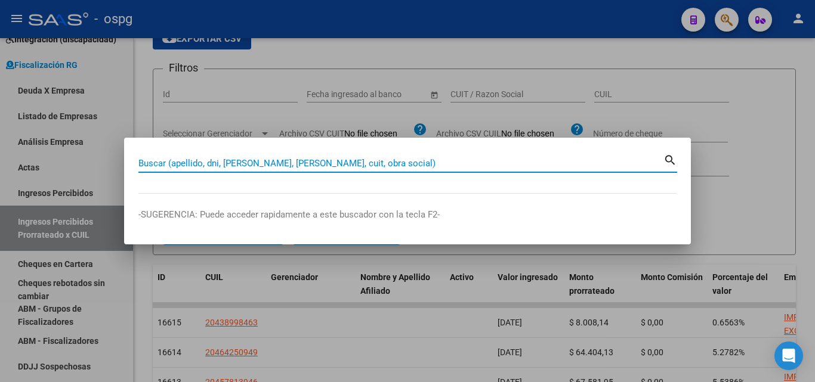
click at [273, 165] on input "Buscar (apellido, dni, [PERSON_NAME], [PERSON_NAME], cuit, obra social)" at bounding box center [400, 163] width 525 height 11
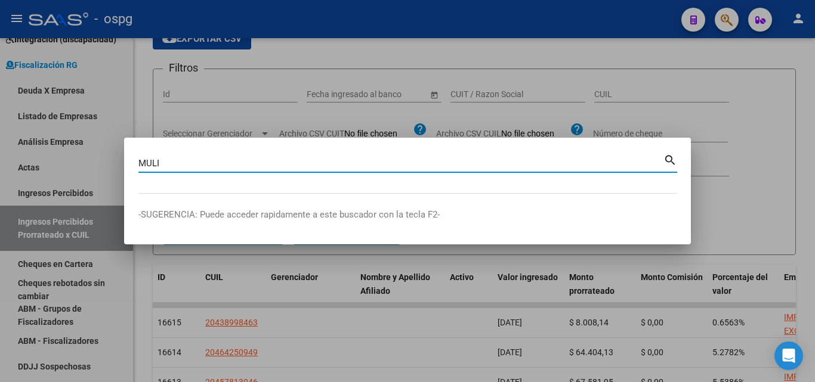
type input "MULI"
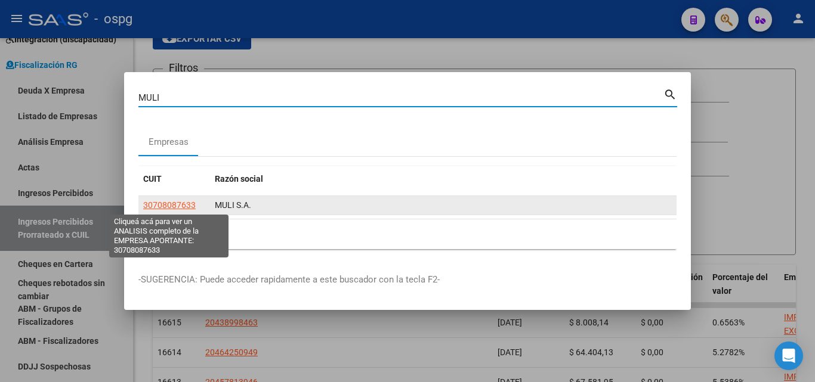
click at [167, 208] on span "30708087633" at bounding box center [169, 205] width 53 height 10
type textarea "30708087633"
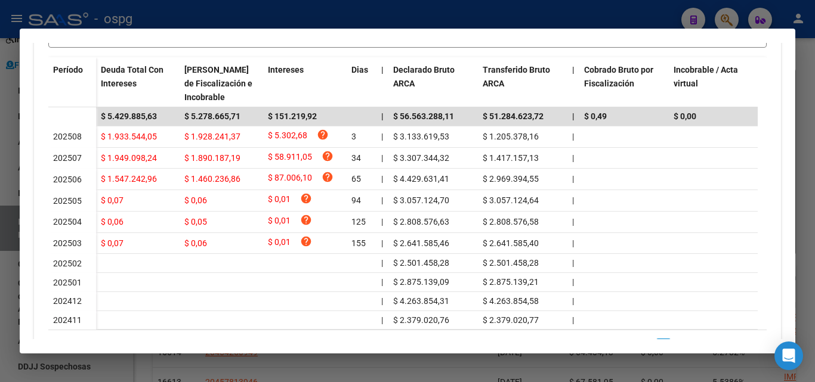
click at [0, 261] on div at bounding box center [407, 191] width 815 height 382
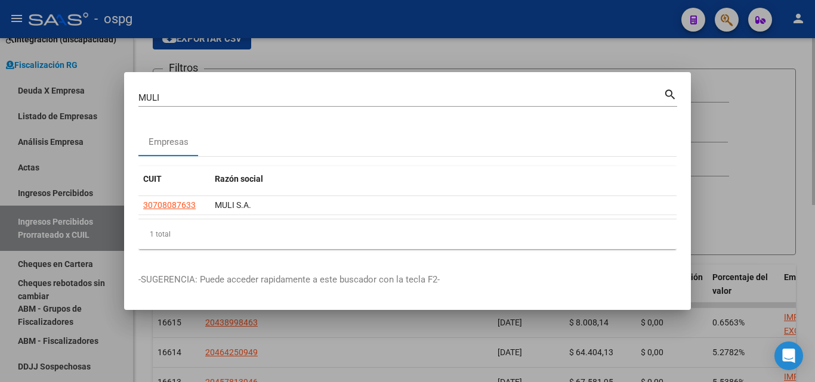
drag, startPoint x: 748, startPoint y: 80, endPoint x: 745, endPoint y: 39, distance: 40.7
click at [748, 70] on div at bounding box center [407, 191] width 815 height 382
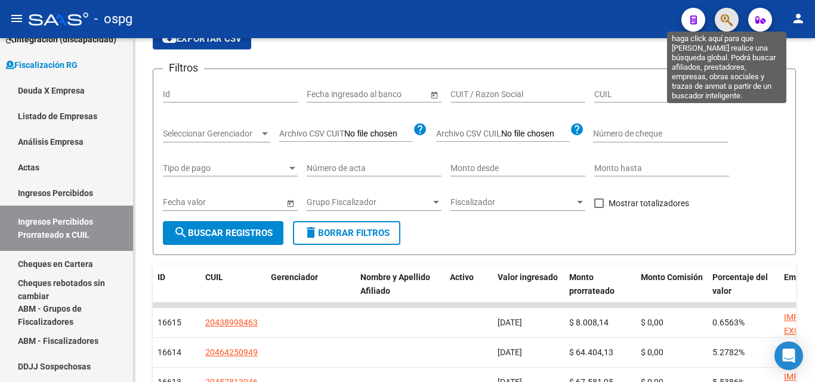
click at [730, 16] on icon "button" at bounding box center [727, 20] width 12 height 14
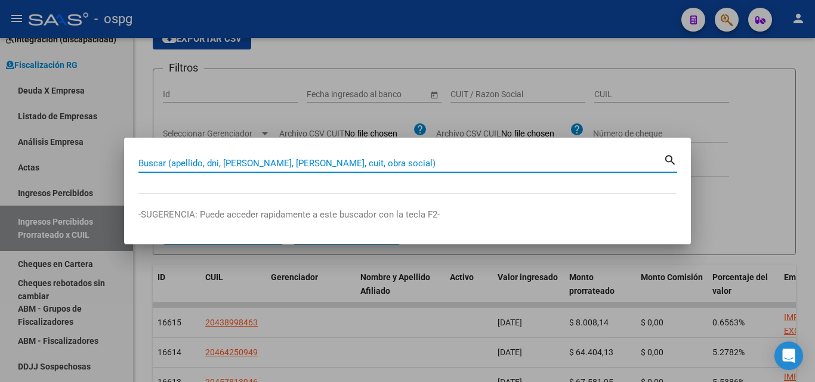
click at [224, 161] on input "Buscar (apellido, dni, [PERSON_NAME], [PERSON_NAME], cuit, obra social)" at bounding box center [400, 163] width 525 height 11
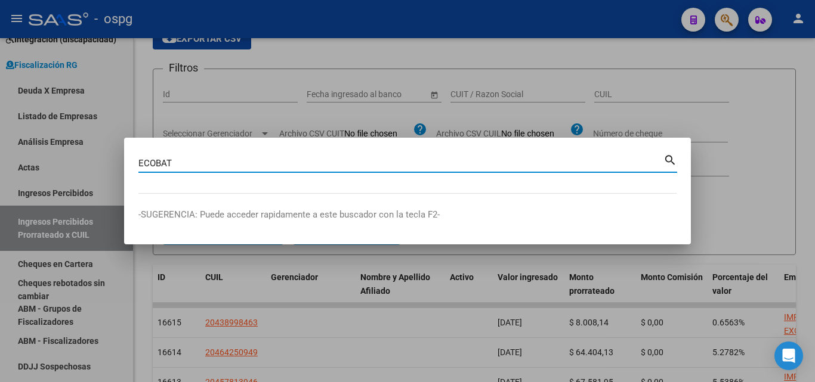
type input "ECOBAT"
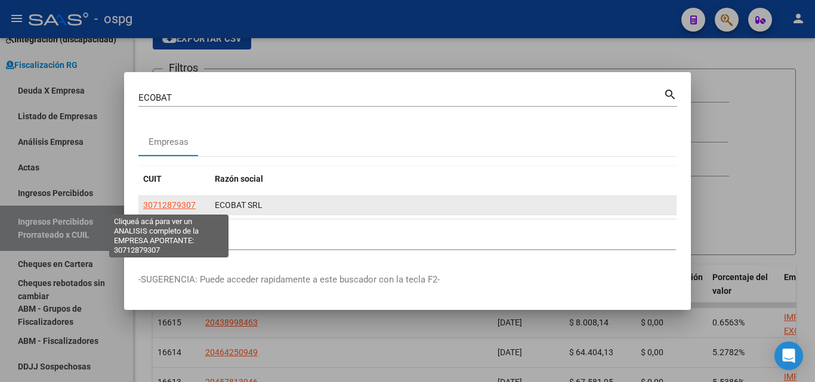
click at [168, 208] on span "30712879307" at bounding box center [169, 205] width 53 height 10
type textarea "30712879307"
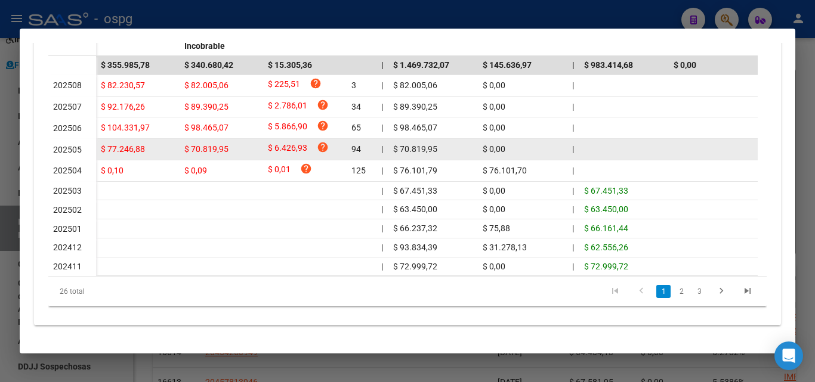
scroll to position [418, 0]
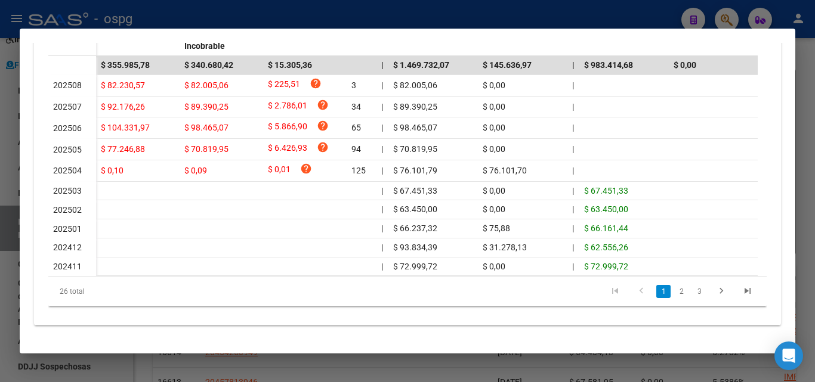
click at [782, 159] on mat-dialog-content "Análisis Empresa Aportante - CUIT: 30712879307 Crear Acta ARCA Impuestos ARCA P…" at bounding box center [408, 191] width 776 height 297
click at [780, 159] on mat-dialog-content "Análisis Empresa Aportante - CUIT: 30712879307 Crear Acta ARCA Impuestos ARCA P…" at bounding box center [408, 191] width 776 height 297
click at [814, 120] on div at bounding box center [407, 191] width 815 height 382
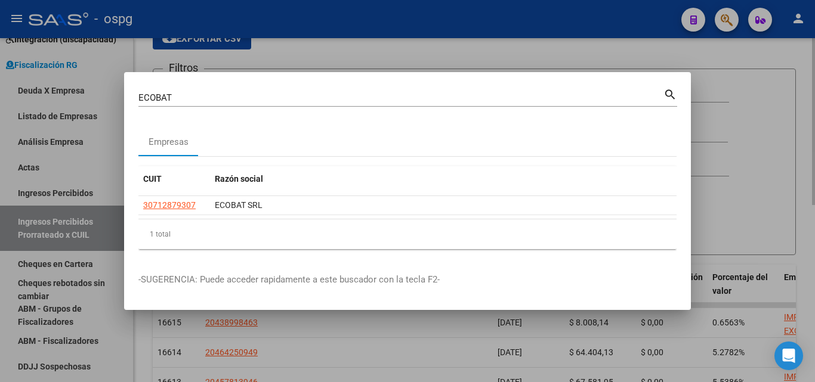
drag, startPoint x: 814, startPoint y: 119, endPoint x: 745, endPoint y: 55, distance: 93.7
click at [800, 113] on div at bounding box center [407, 191] width 815 height 382
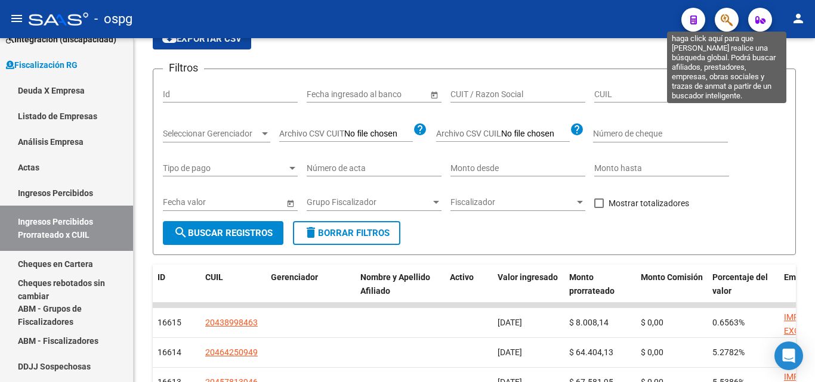
click at [721, 16] on icon "button" at bounding box center [727, 20] width 12 height 14
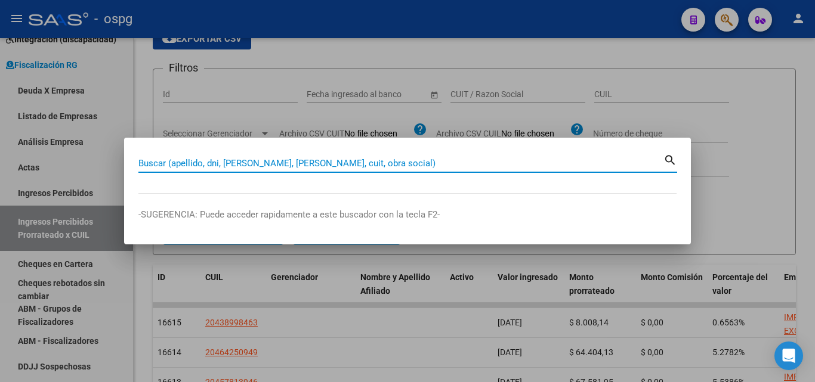
click at [295, 164] on input "Buscar (apellido, dni, [PERSON_NAME], [PERSON_NAME], cuit, obra social)" at bounding box center [400, 163] width 525 height 11
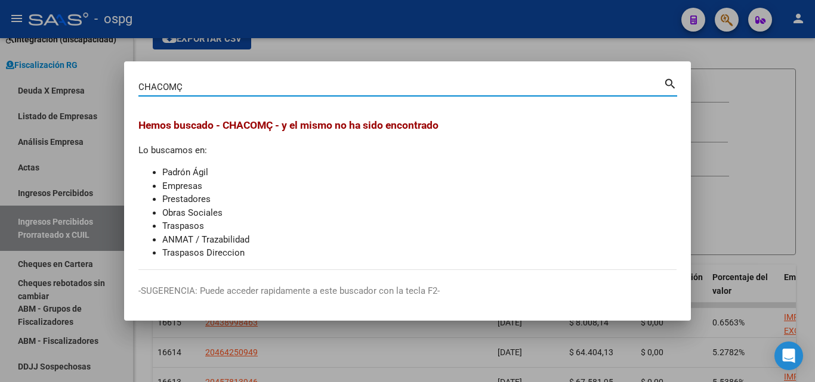
type input "CHACOMÇ"
click at [739, 133] on div at bounding box center [407, 191] width 815 height 382
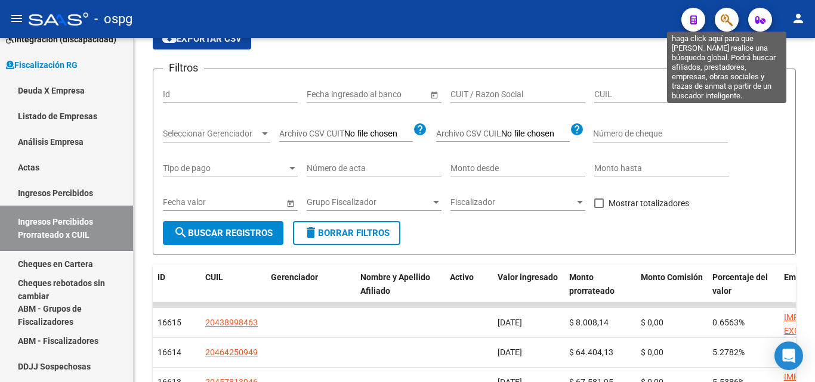
click at [723, 21] on icon "button" at bounding box center [727, 20] width 12 height 14
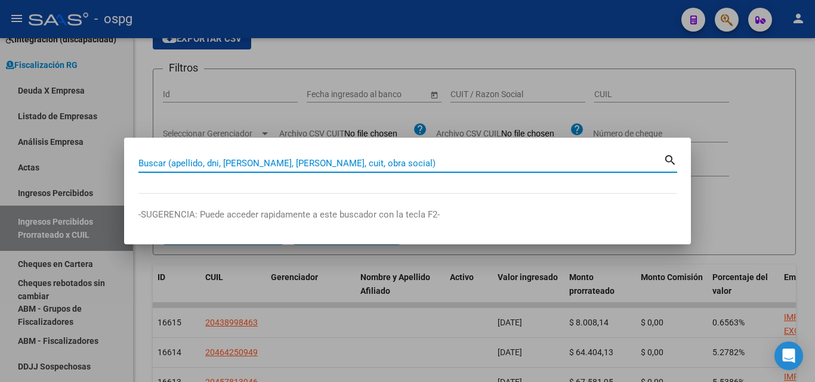
click at [300, 165] on input "Buscar (apellido, dni, [PERSON_NAME], [PERSON_NAME], cuit, obra social)" at bounding box center [400, 163] width 525 height 11
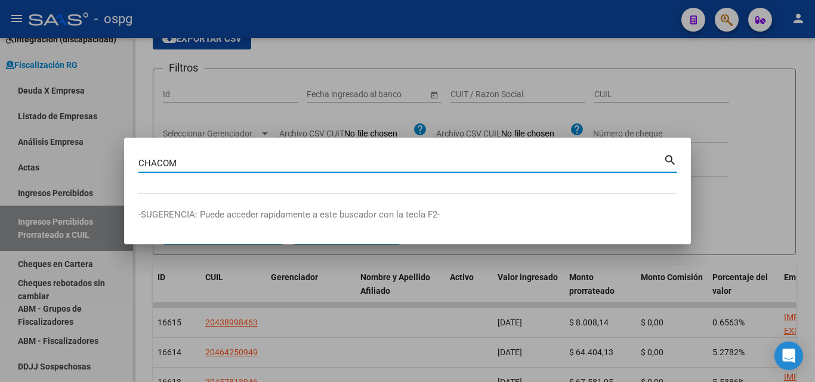
type input "CHACOM"
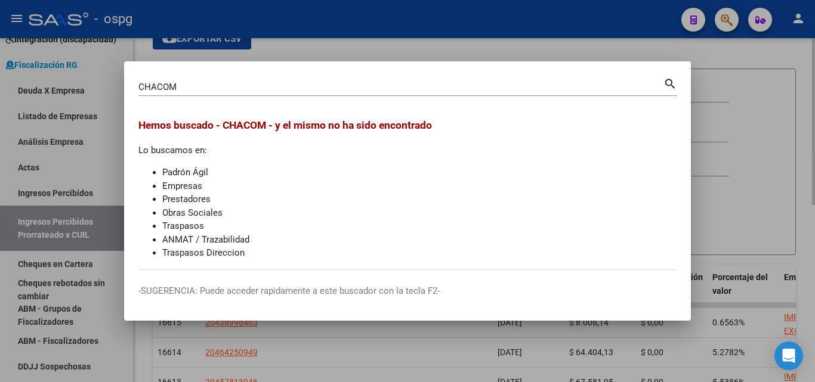
drag, startPoint x: 757, startPoint y: 112, endPoint x: 746, endPoint y: 90, distance: 24.8
click at [750, 95] on div at bounding box center [407, 191] width 815 height 382
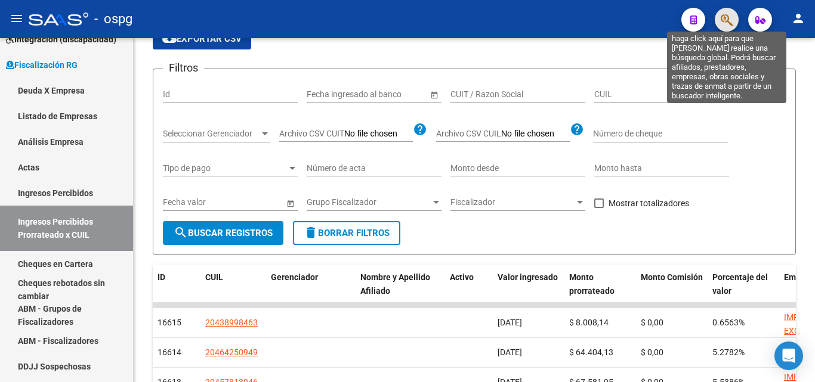
drag, startPoint x: 729, startPoint y: 13, endPoint x: 715, endPoint y: 20, distance: 15.2
click at [715, 20] on button "button" at bounding box center [727, 20] width 24 height 24
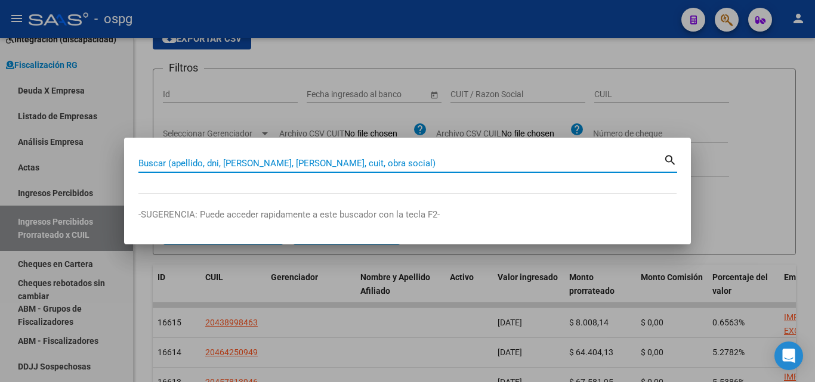
click at [231, 165] on input "Buscar (apellido, dni, [PERSON_NAME], [PERSON_NAME], cuit, obra social)" at bounding box center [400, 163] width 525 height 11
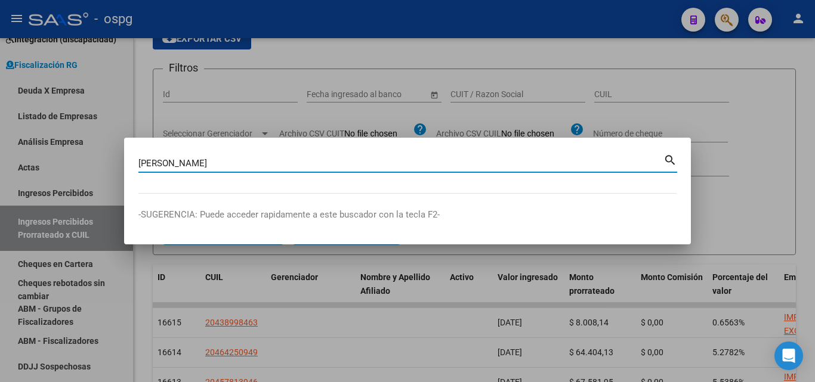
type input "[PERSON_NAME]"
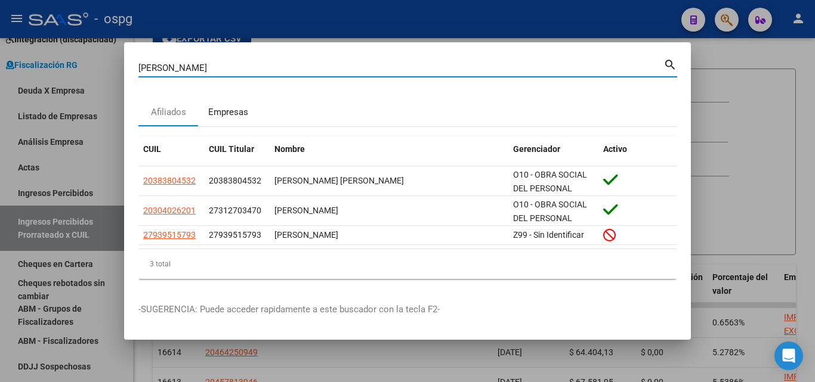
click at [226, 109] on div "Empresas" at bounding box center [228, 113] width 40 height 14
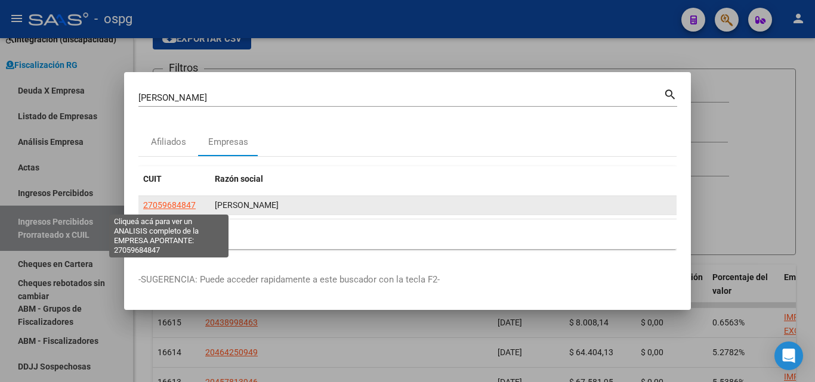
click at [171, 203] on span "27059684847" at bounding box center [169, 205] width 53 height 10
type textarea "27059684847"
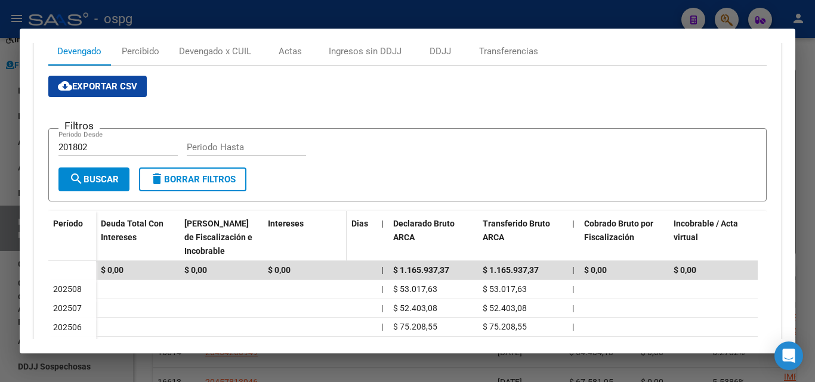
scroll to position [85, 0]
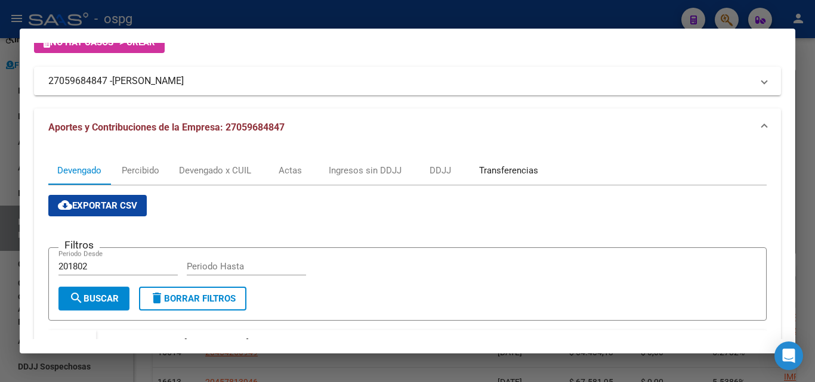
click at [501, 172] on div "Transferencias" at bounding box center [508, 170] width 59 height 13
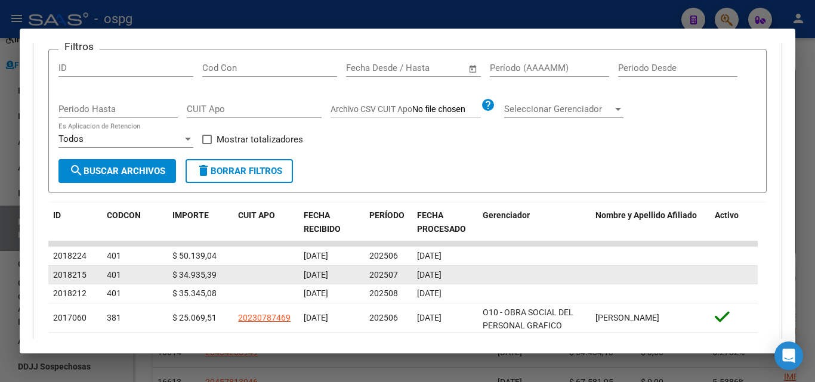
scroll to position [239, 0]
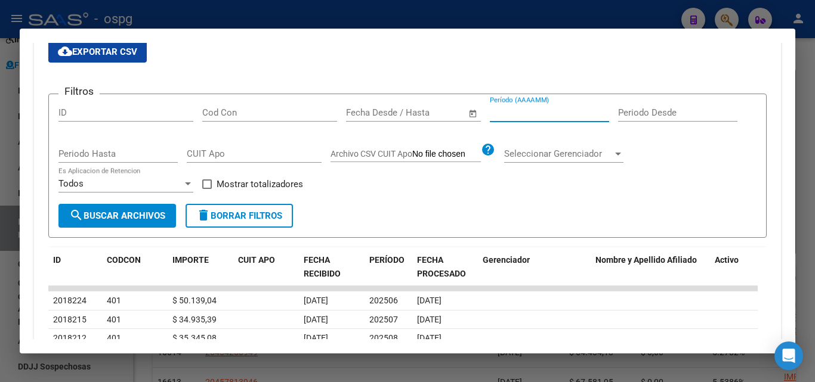
click at [567, 110] on input "Período (AAAAMM)" at bounding box center [549, 112] width 119 height 11
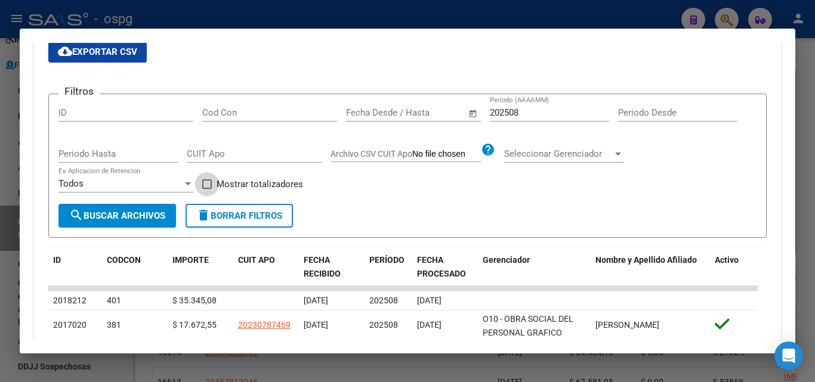
drag, startPoint x: 209, startPoint y: 187, endPoint x: 142, endPoint y: 211, distance: 71.5
click at [199, 190] on div "Filtros ID Cod Con Fecha inicio – Fecha fin Fecha Desde / Hasta 202508 Período …" at bounding box center [407, 154] width 698 height 100
click at [140, 212] on span "search Buscar Archivos" at bounding box center [117, 216] width 96 height 11
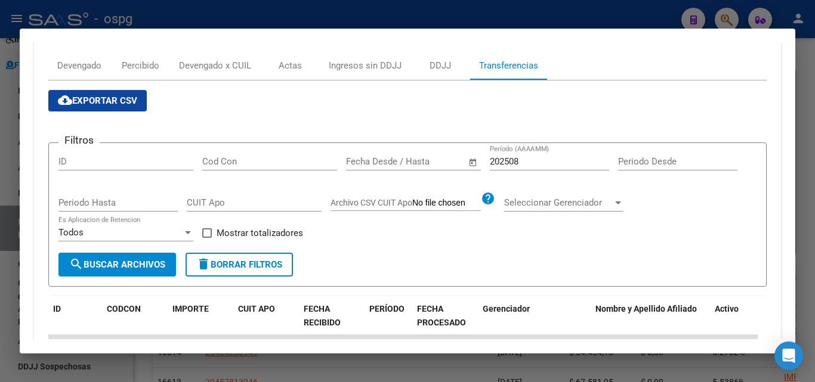
scroll to position [179, 0]
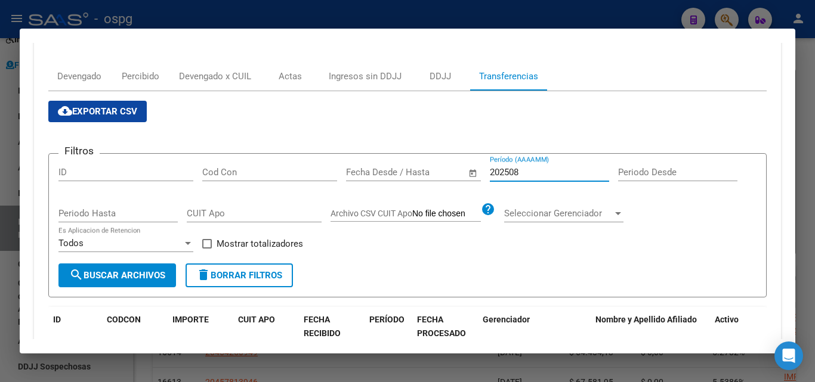
click at [534, 172] on input "202508" at bounding box center [549, 172] width 119 height 11
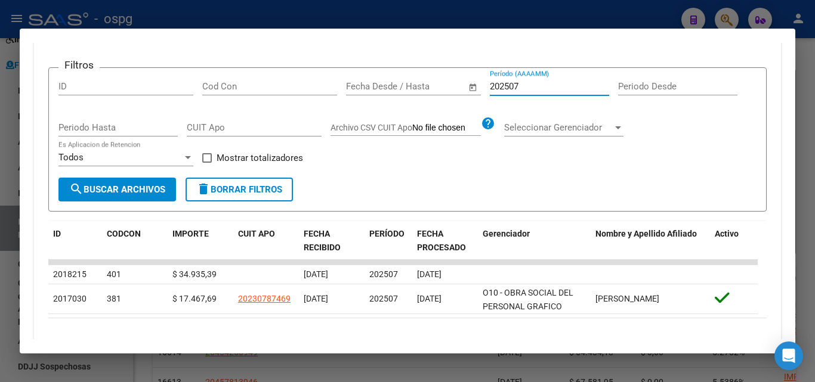
scroll to position [307, 0]
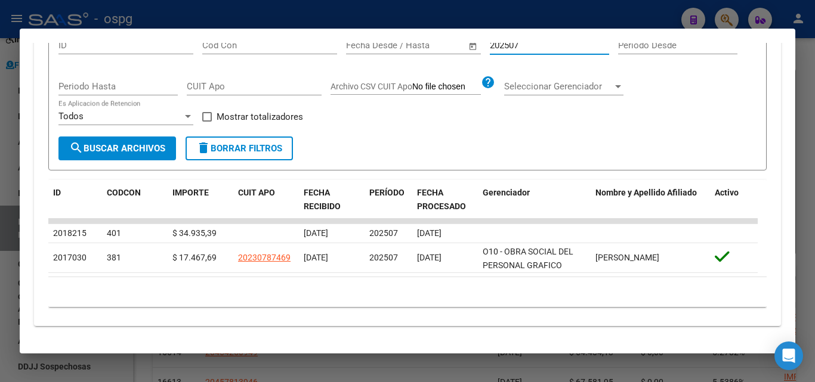
type input "202507"
click at [813, 144] on div at bounding box center [407, 191] width 815 height 382
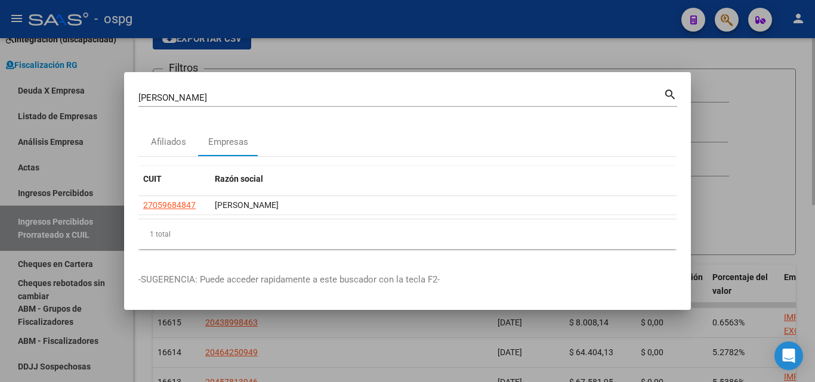
drag, startPoint x: 813, startPoint y: 144, endPoint x: 705, endPoint y: 64, distance: 133.9
click at [809, 141] on div at bounding box center [407, 191] width 815 height 382
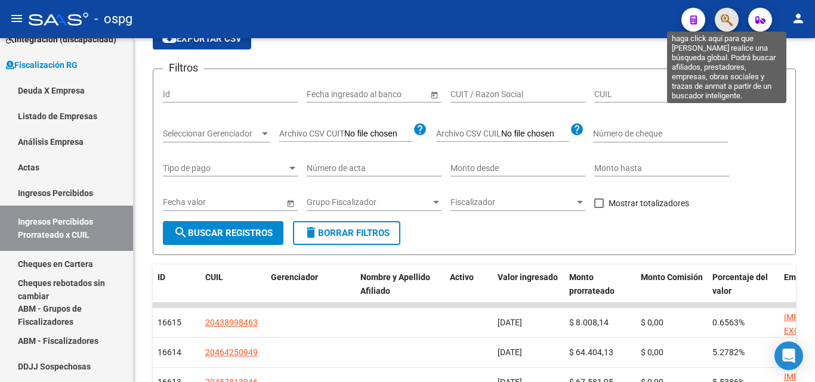
click at [722, 18] on icon "button" at bounding box center [727, 20] width 12 height 14
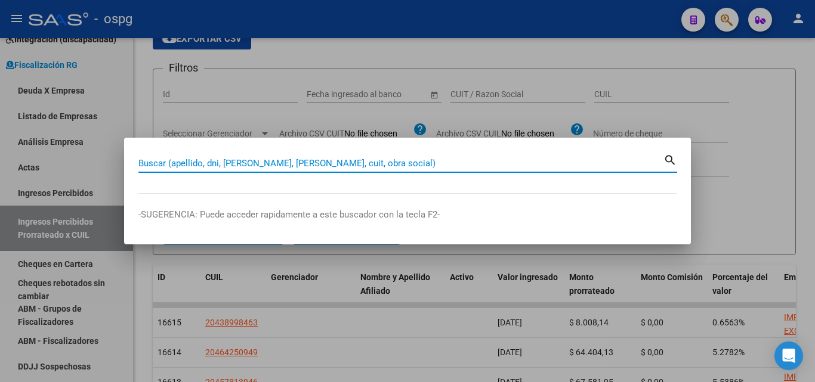
click at [329, 162] on input "Buscar (apellido, dni, [PERSON_NAME], [PERSON_NAME], cuit, obra social)" at bounding box center [400, 163] width 525 height 11
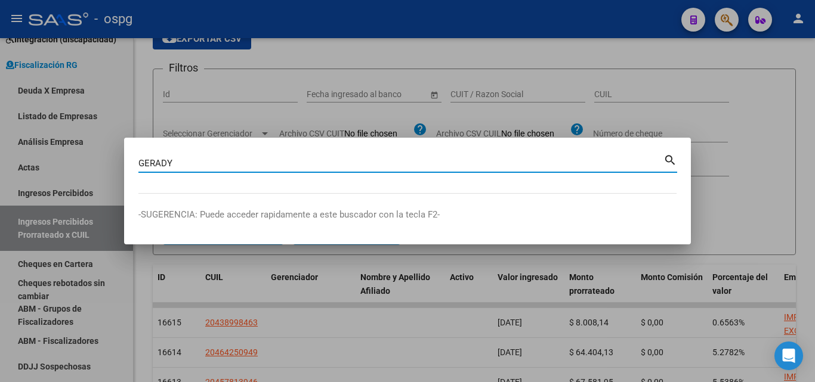
type input "GERADY"
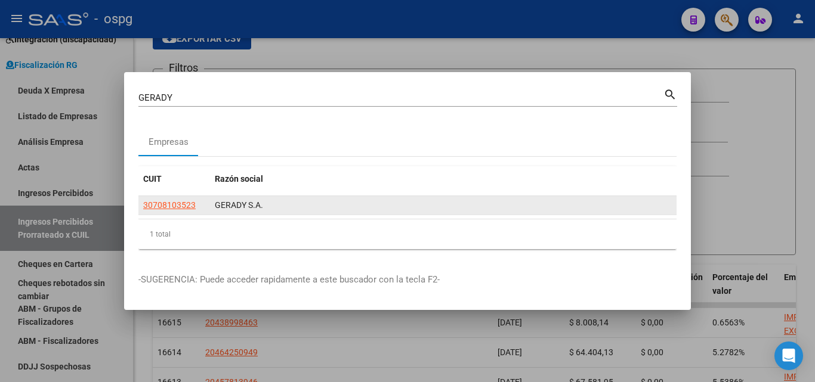
click at [150, 199] on app-link-go-to "30708103523" at bounding box center [169, 206] width 53 height 14
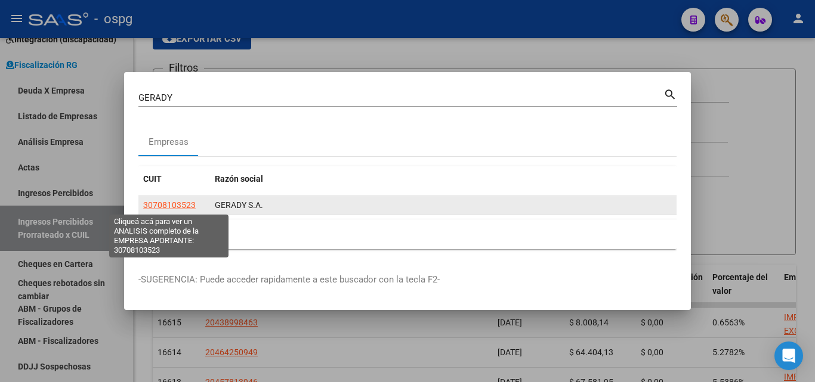
click at [155, 209] on span "30708103523" at bounding box center [169, 205] width 53 height 10
type textarea "30708103523"
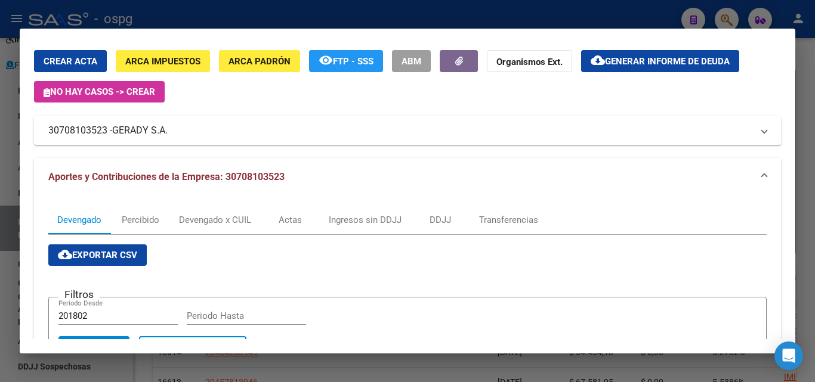
scroll to position [0, 0]
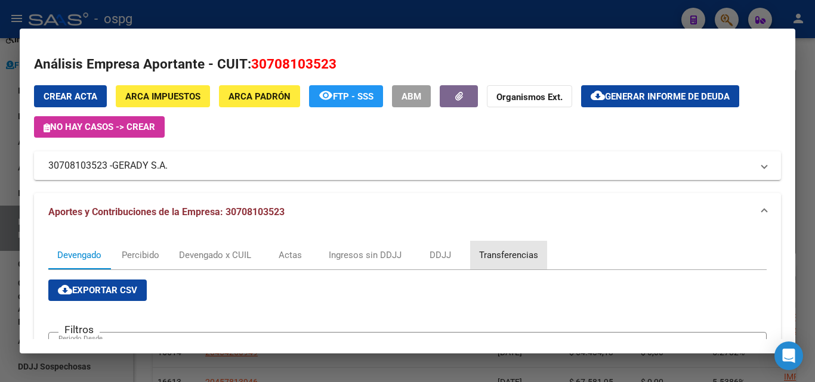
click at [501, 258] on div "Transferencias" at bounding box center [508, 255] width 59 height 13
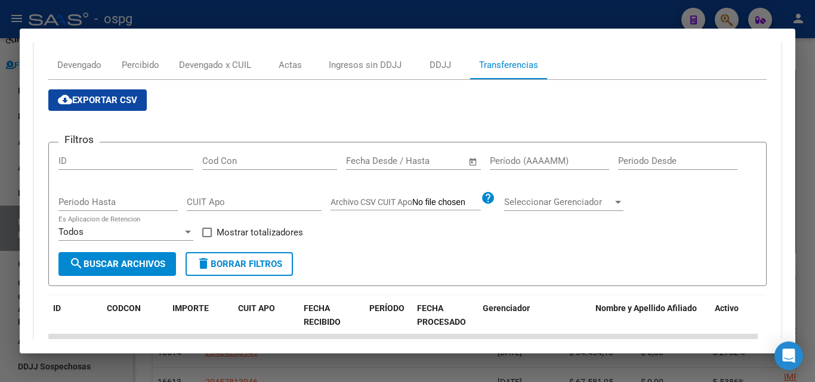
scroll to position [179, 0]
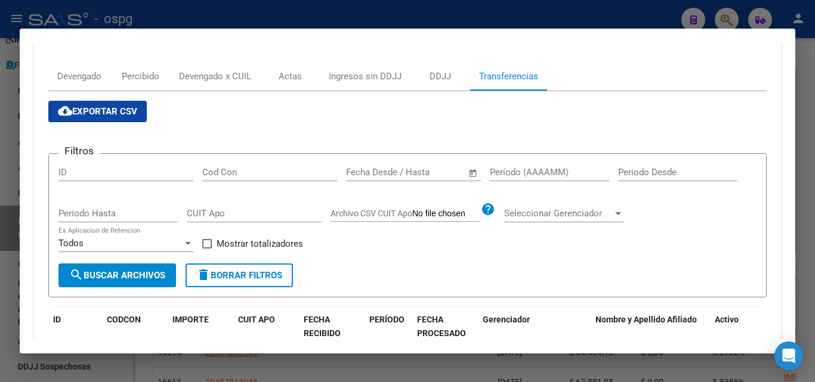
click at [522, 167] on input "Período (AAAAMM)" at bounding box center [549, 172] width 119 height 11
type input "202507"
drag, startPoint x: 204, startPoint y: 245, endPoint x: 140, endPoint y: 276, distance: 71.5
click at [200, 246] on div "Filtros ID Cod Con Fecha inicio – Fecha fin Fecha Desde / Hasta 202507 Período …" at bounding box center [407, 213] width 698 height 100
click at [132, 281] on span "search Buscar Archivos" at bounding box center [117, 275] width 96 height 11
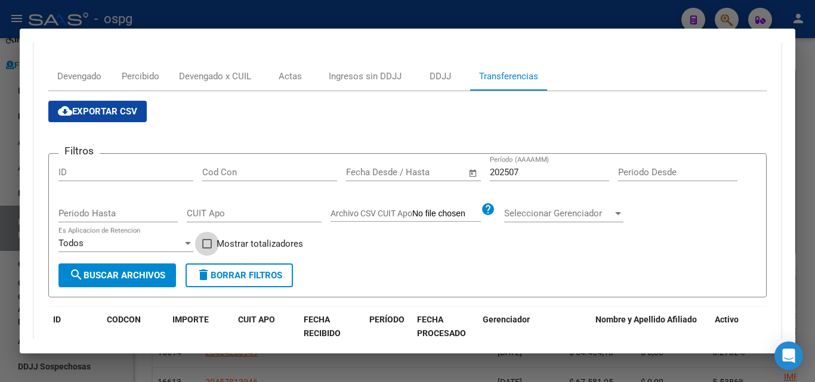
click at [203, 240] on span at bounding box center [207, 244] width 10 height 10
click at [206, 249] on input "Mostrar totalizadores" at bounding box center [206, 249] width 1 height 1
checkbox input "true"
click at [146, 278] on span "search Buscar Archivos" at bounding box center [117, 275] width 96 height 11
click at [529, 173] on input "202507" at bounding box center [549, 172] width 119 height 11
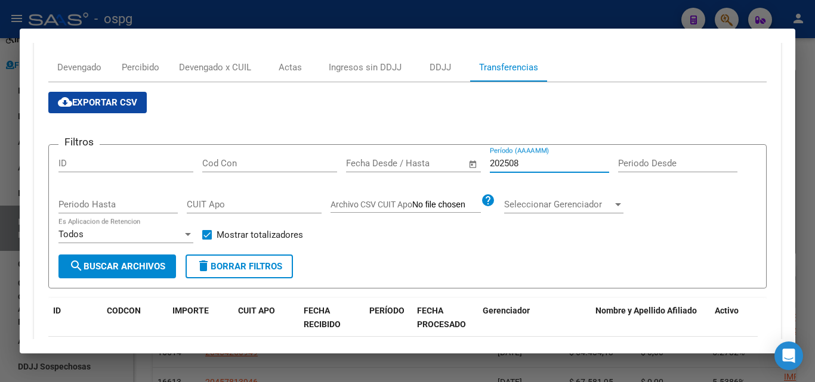
scroll to position [159, 0]
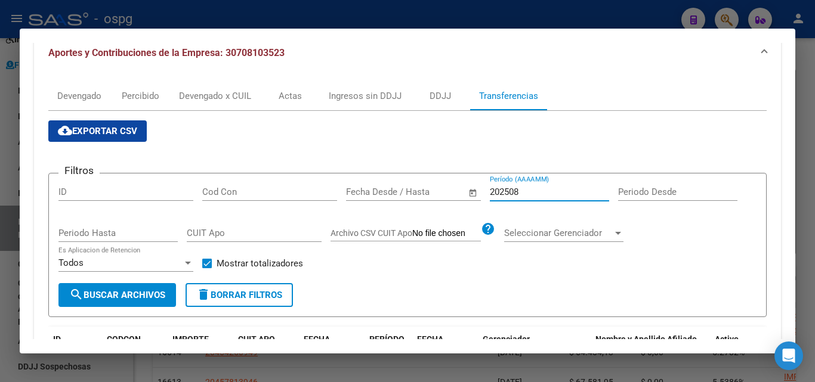
click at [526, 190] on input "202508" at bounding box center [549, 192] width 119 height 11
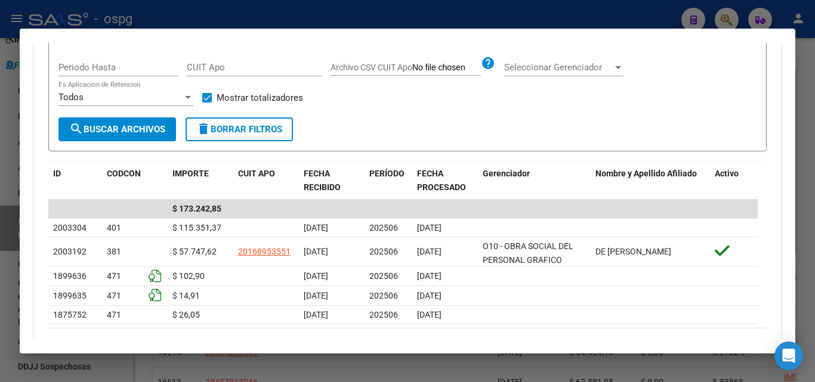
scroll to position [338, 0]
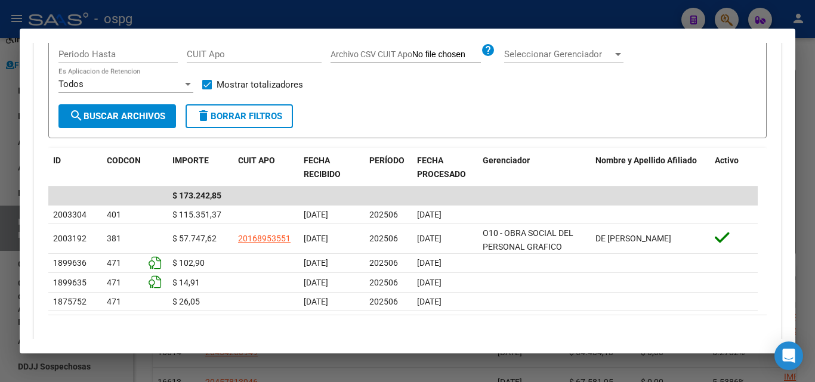
type input "202506"
click at [807, 128] on div at bounding box center [407, 191] width 815 height 382
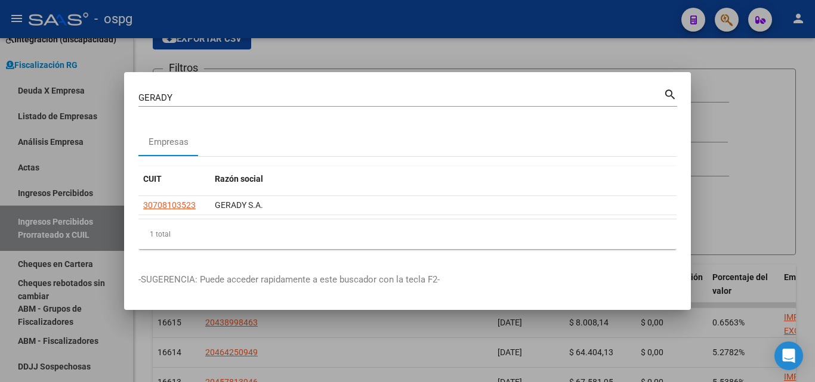
click at [807, 128] on div at bounding box center [407, 191] width 815 height 382
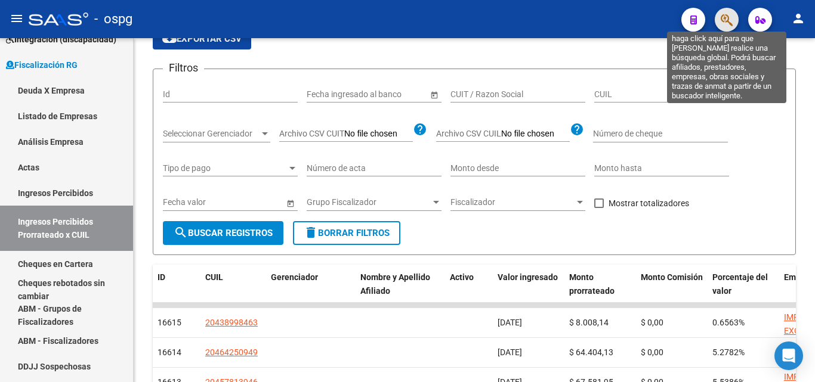
click at [720, 20] on button "button" at bounding box center [727, 20] width 24 height 24
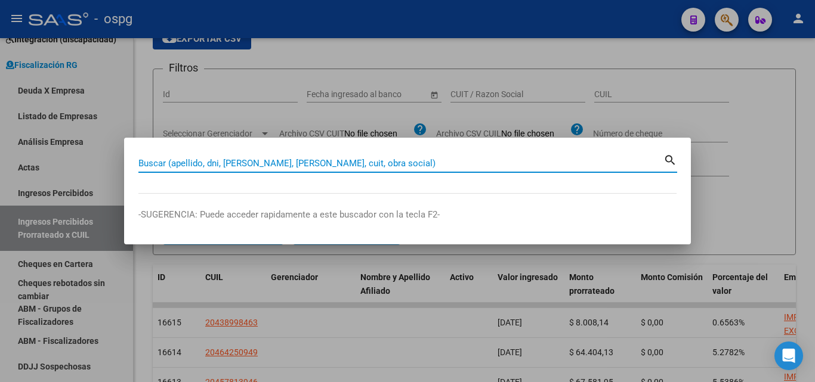
click at [320, 165] on input "Buscar (apellido, dni, [PERSON_NAME], [PERSON_NAME], cuit, obra social)" at bounding box center [400, 163] width 525 height 11
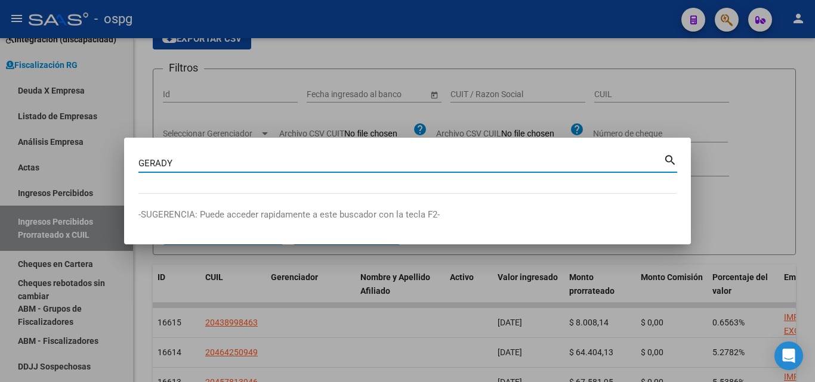
type input "GERADY"
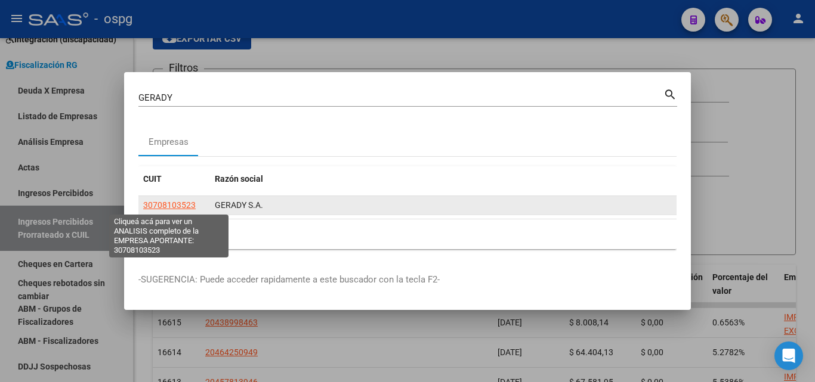
click at [180, 202] on span "30708103523" at bounding box center [169, 205] width 53 height 10
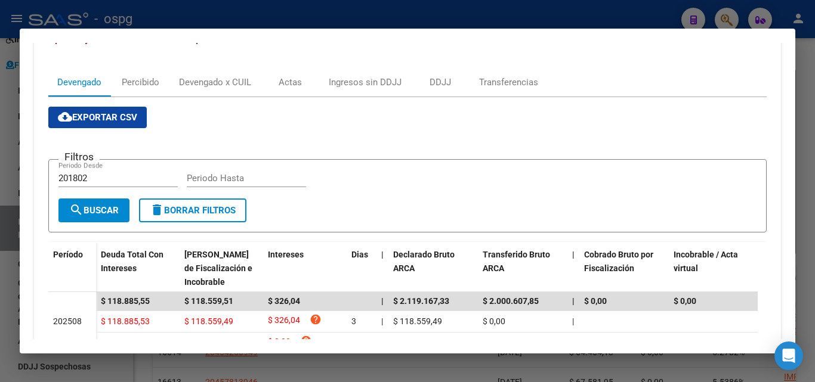
scroll to position [239, 0]
